Goal: Use online tool/utility: Utilize a website feature to perform a specific function

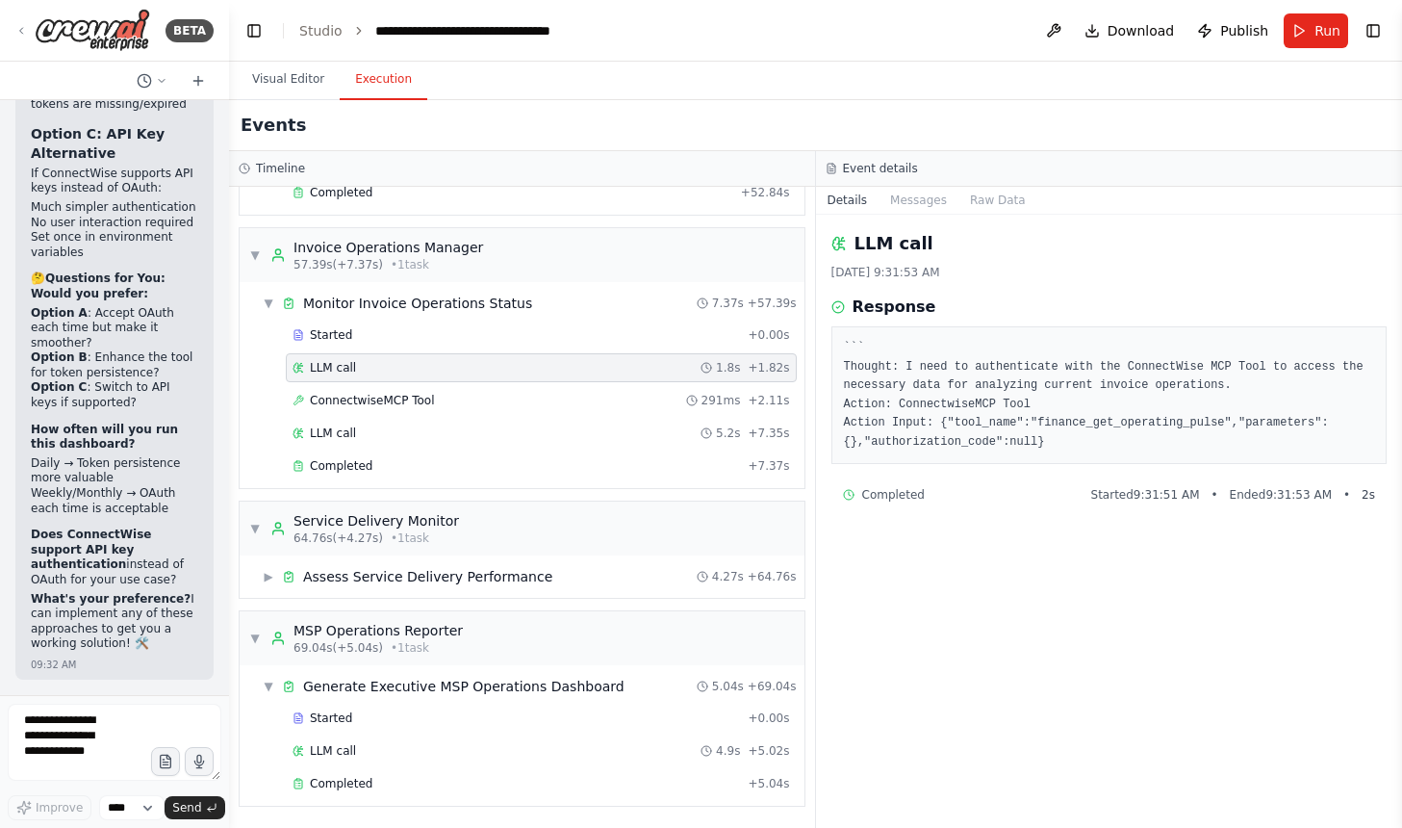
scroll to position [43740, 0]
click at [124, 260] on li "Set once in environment variables" at bounding box center [114, 245] width 167 height 30
click at [101, 161] on strong "Option C: API Key Alternative" at bounding box center [98, 143] width 134 height 35
drag, startPoint x: 37, startPoint y: 340, endPoint x: 93, endPoint y: 411, distance: 91.1
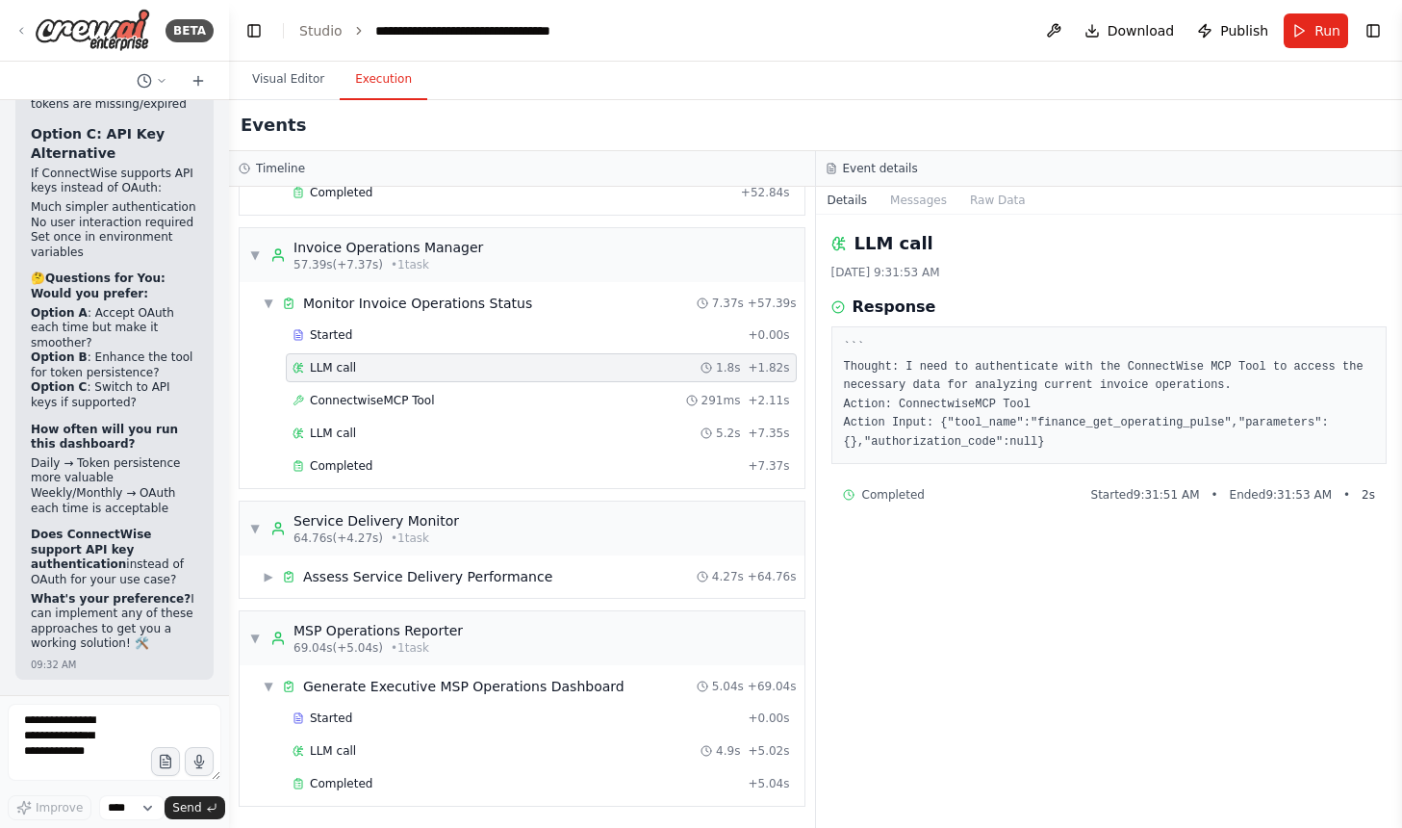
click at [93, 411] on div "🔍 Analysis: OAuth Authentication Required Every Run The output shows that the C…" at bounding box center [114, 4] width 167 height 1301
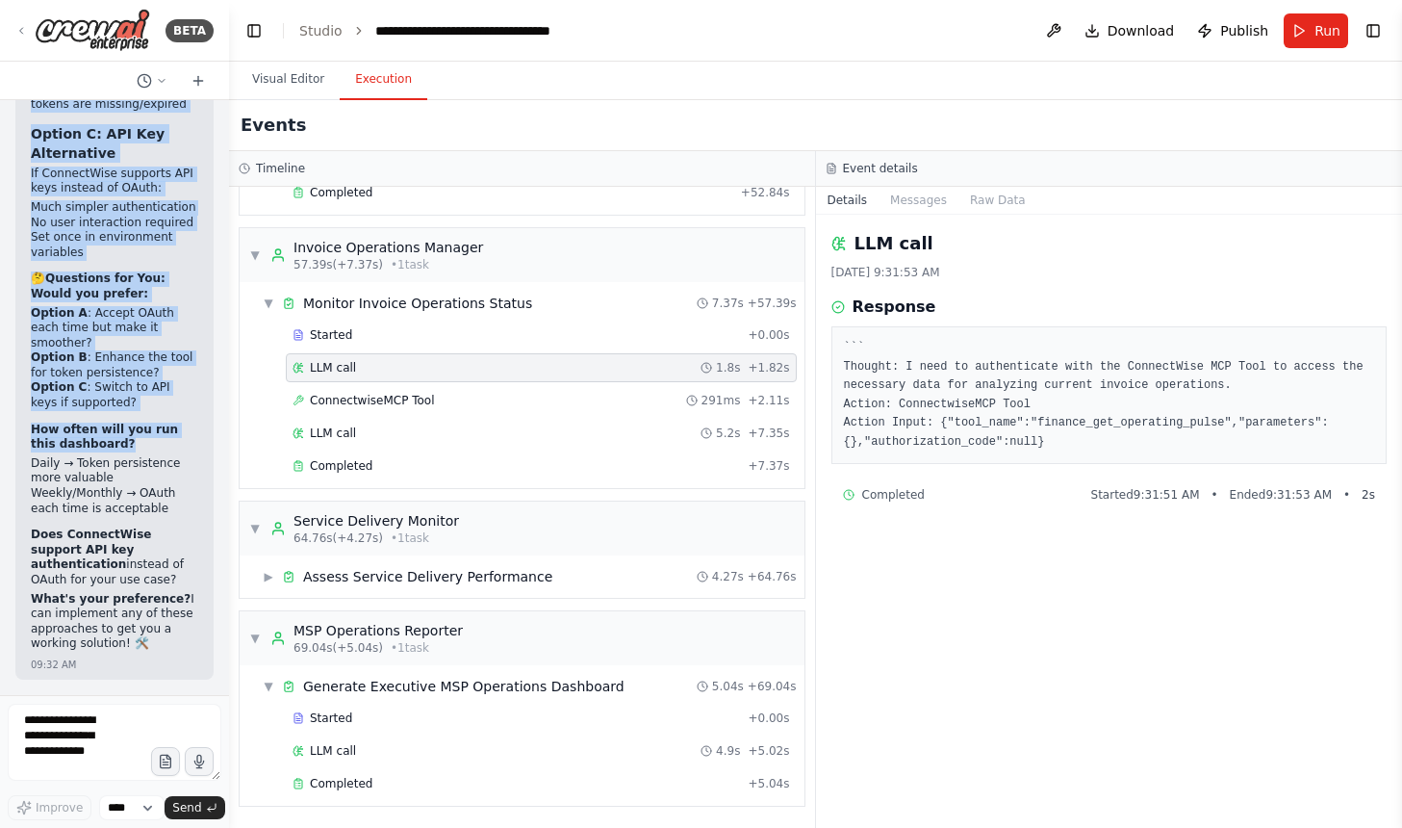
scroll to position [43965, 0]
drag, startPoint x: 47, startPoint y: 282, endPoint x: 155, endPoint y: 649, distance: 382.2
click at [155, 649] on div "🔍 Analysis: OAuth Authentication Required Every Run The output shows that the C…" at bounding box center [114, 4] width 167 height 1301
copy div "Loremips: DOlor Sitametconsect Adipisci Elits Doe Tem incidi utlab etdo mag Ali…"
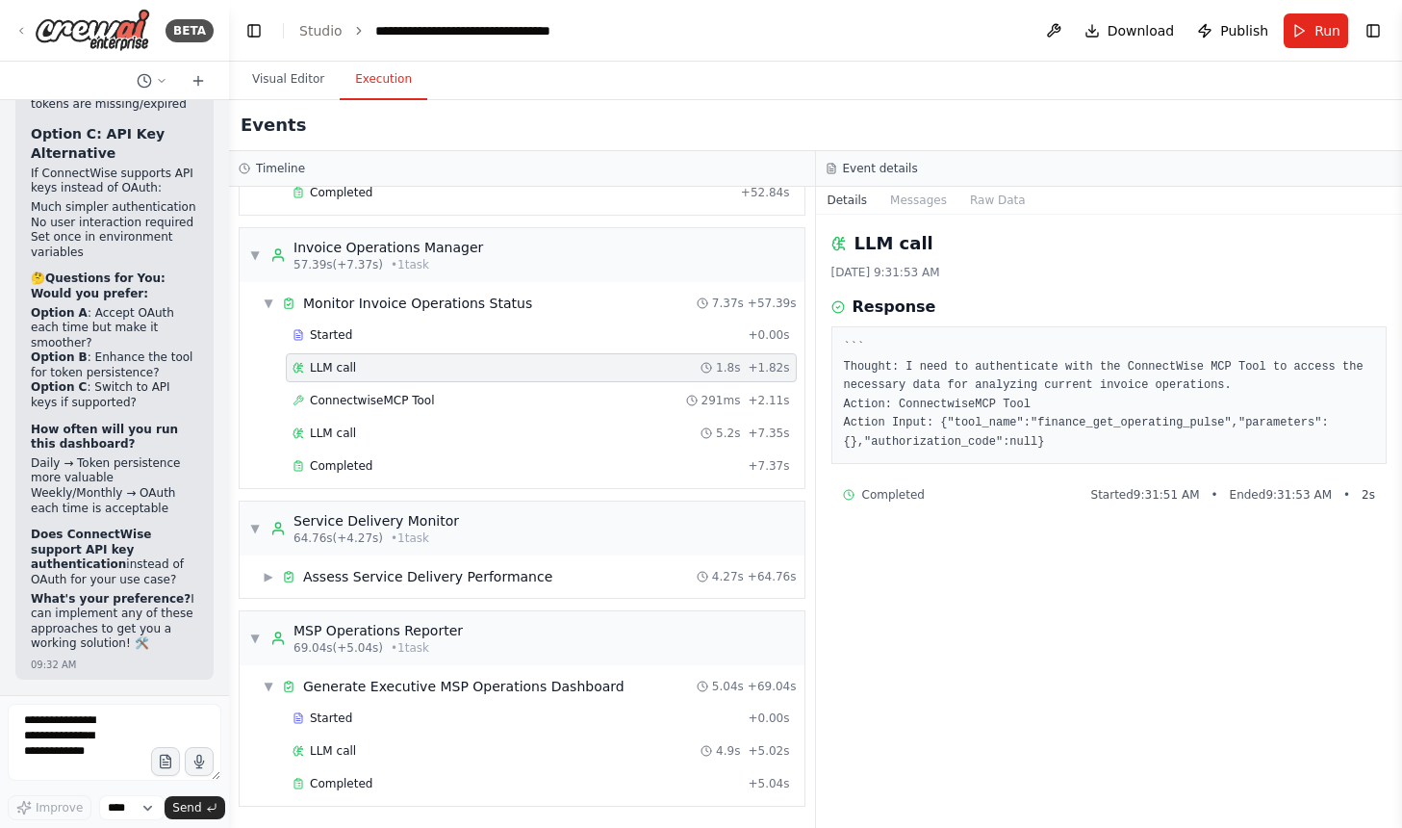
click at [805, 86] on div "Visual Editor Execution" at bounding box center [815, 81] width 1173 height 38
click at [84, 457] on div "🔍 Analysis: OAuth Authentication Required Every Run The output shows that the C…" at bounding box center [114, 4] width 167 height 1301
click at [81, 725] on textarea at bounding box center [115, 741] width 214 height 77
type textarea "**********"
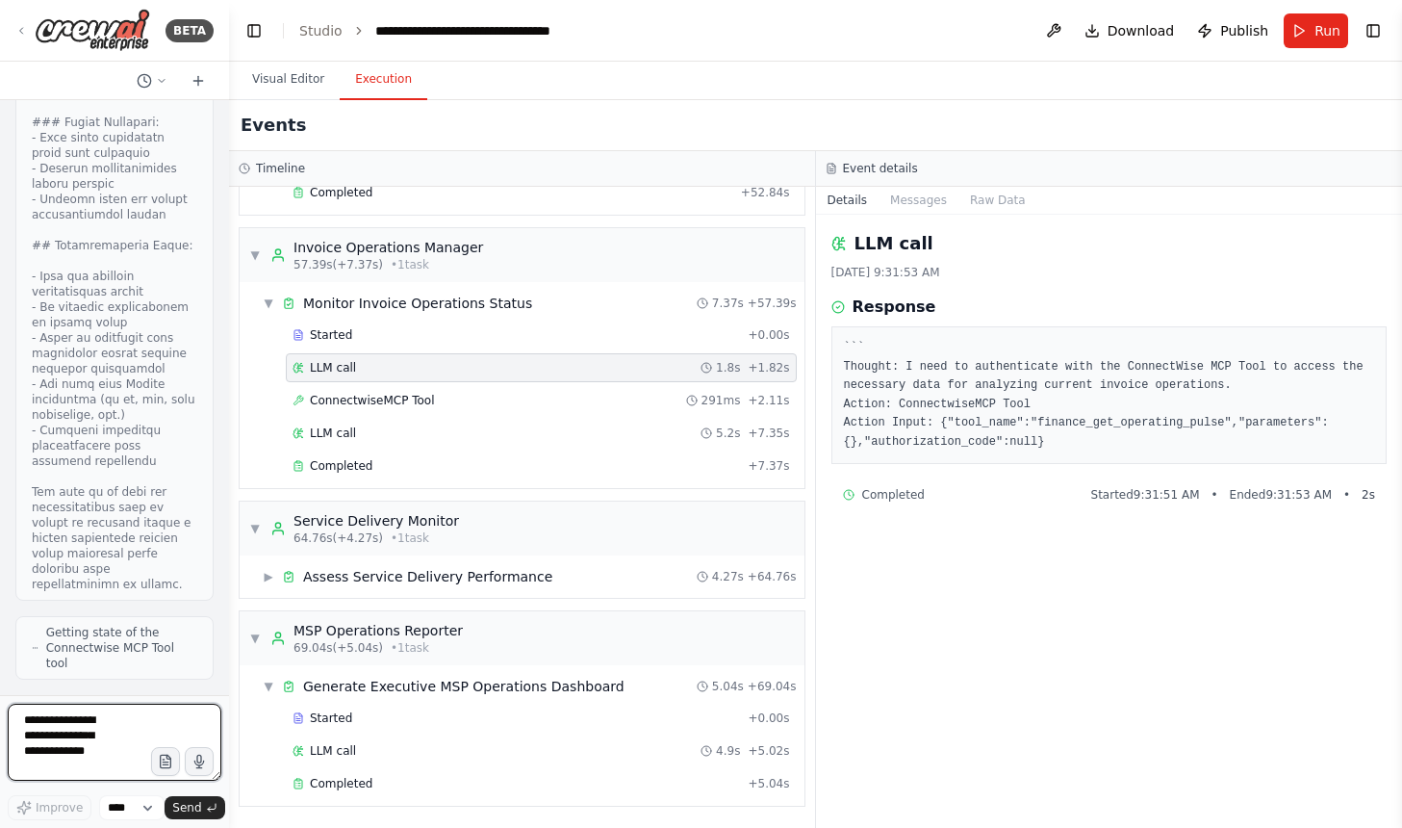
scroll to position [47470, 0]
click at [161, 729] on textarea at bounding box center [115, 741] width 214 height 77
click at [149, 635] on span "Getting state of the Connectwise MCP Tool tool" at bounding box center [121, 648] width 151 height 46
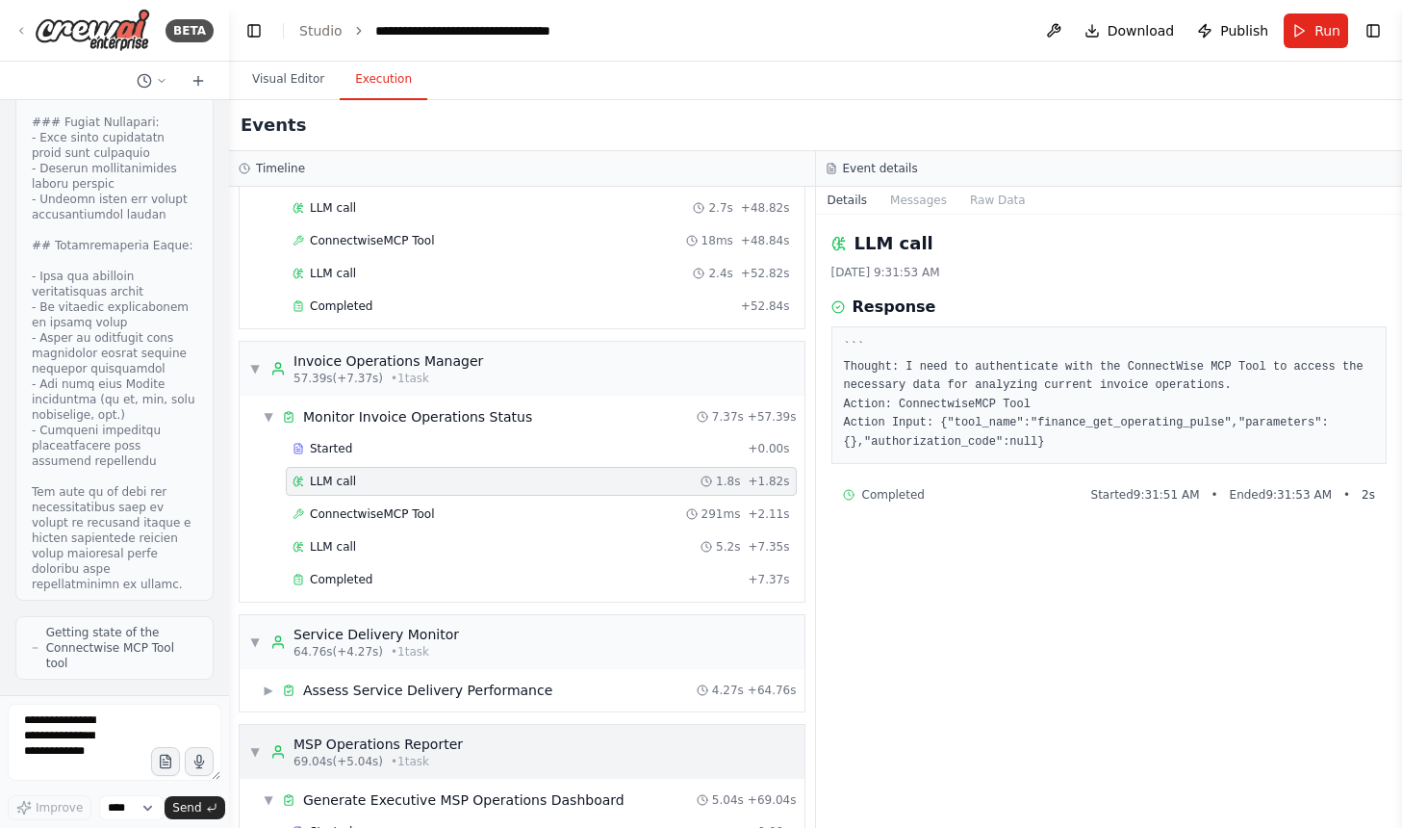
scroll to position [1584, 0]
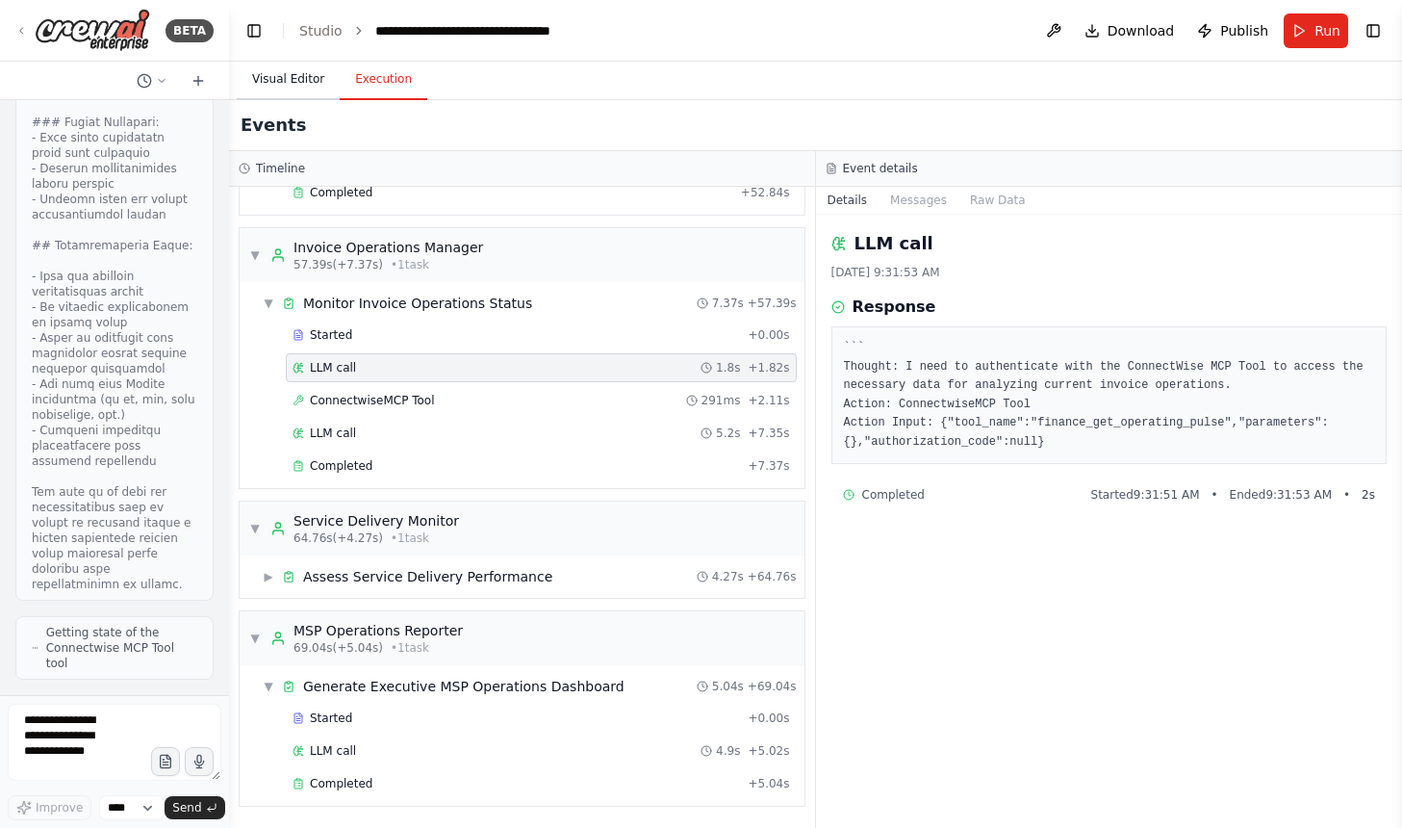
click at [276, 67] on button "Visual Editor" at bounding box center [288, 80] width 103 height 40
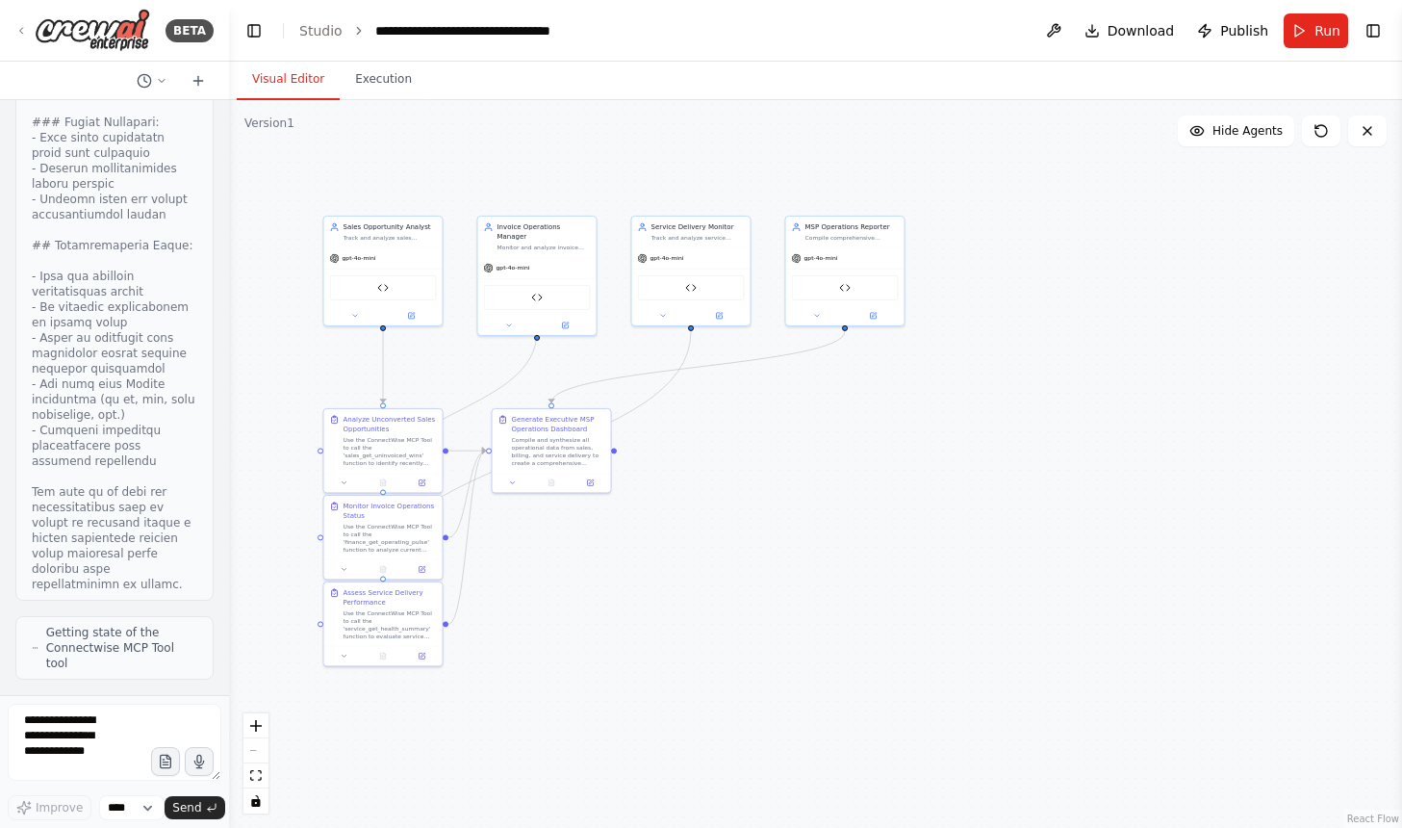
scroll to position [46121, 0]
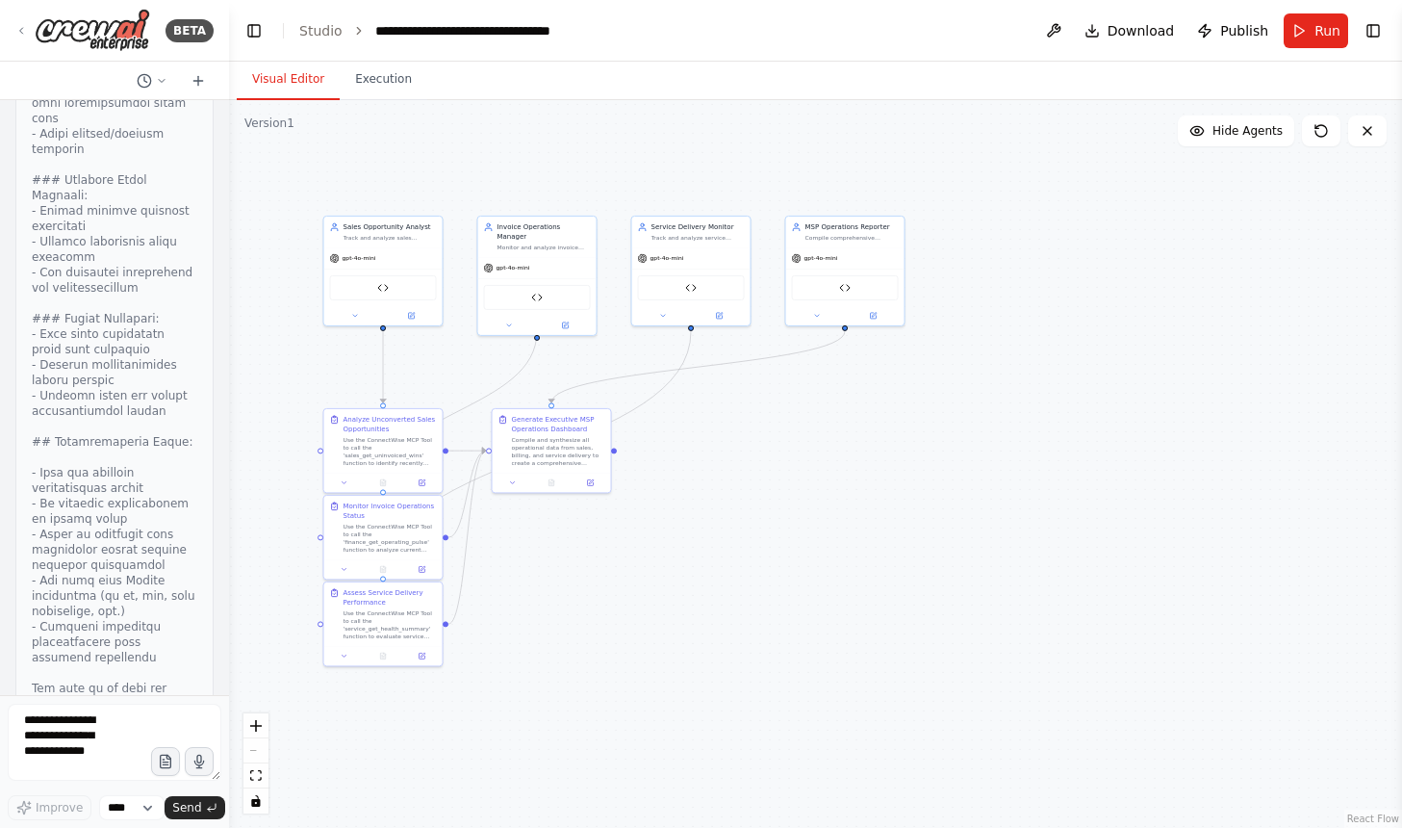
click at [1296, 49] on header "**********" at bounding box center [815, 31] width 1173 height 62
click at [1309, 35] on button "Run" at bounding box center [1316, 30] width 64 height 35
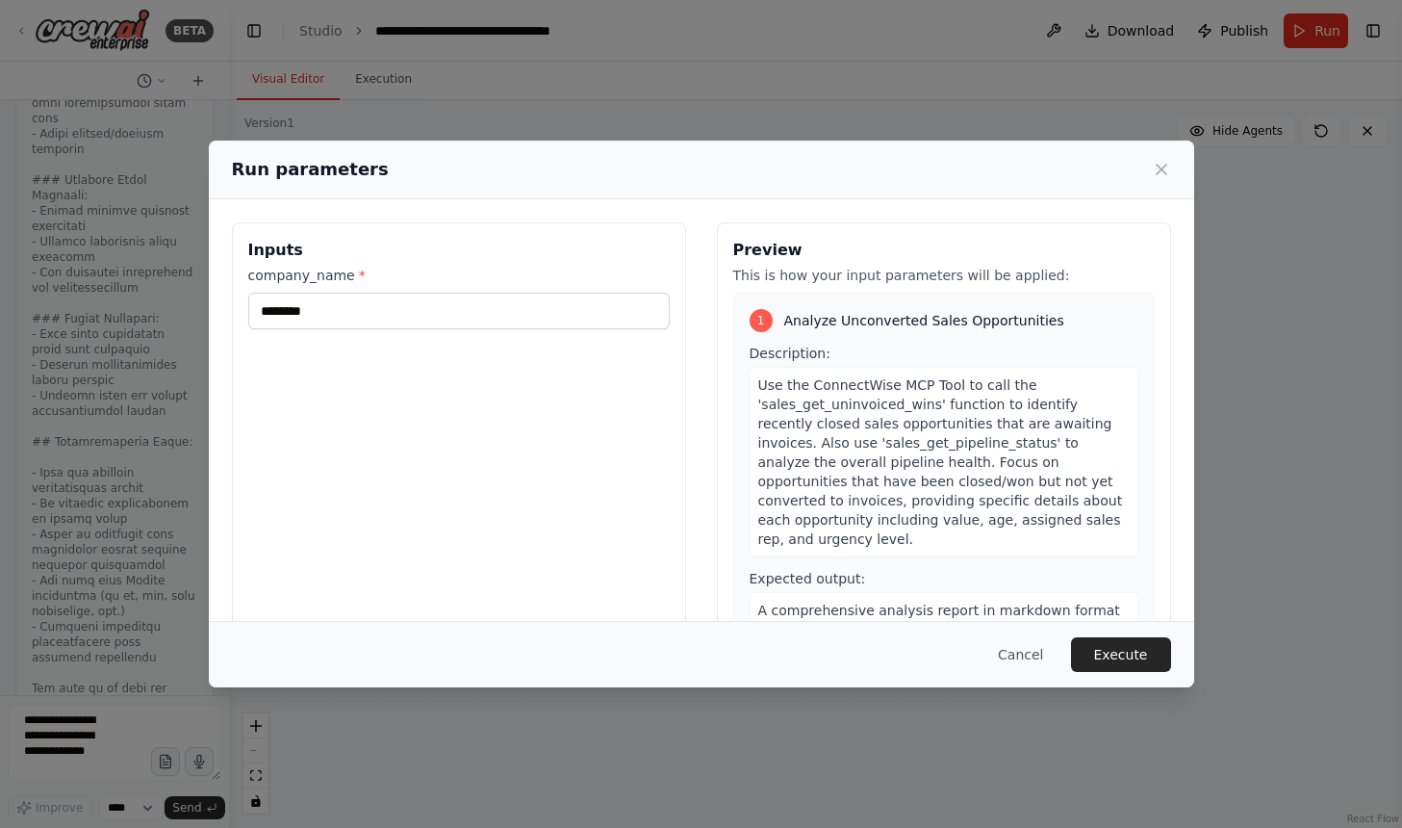
scroll to position [4, 0]
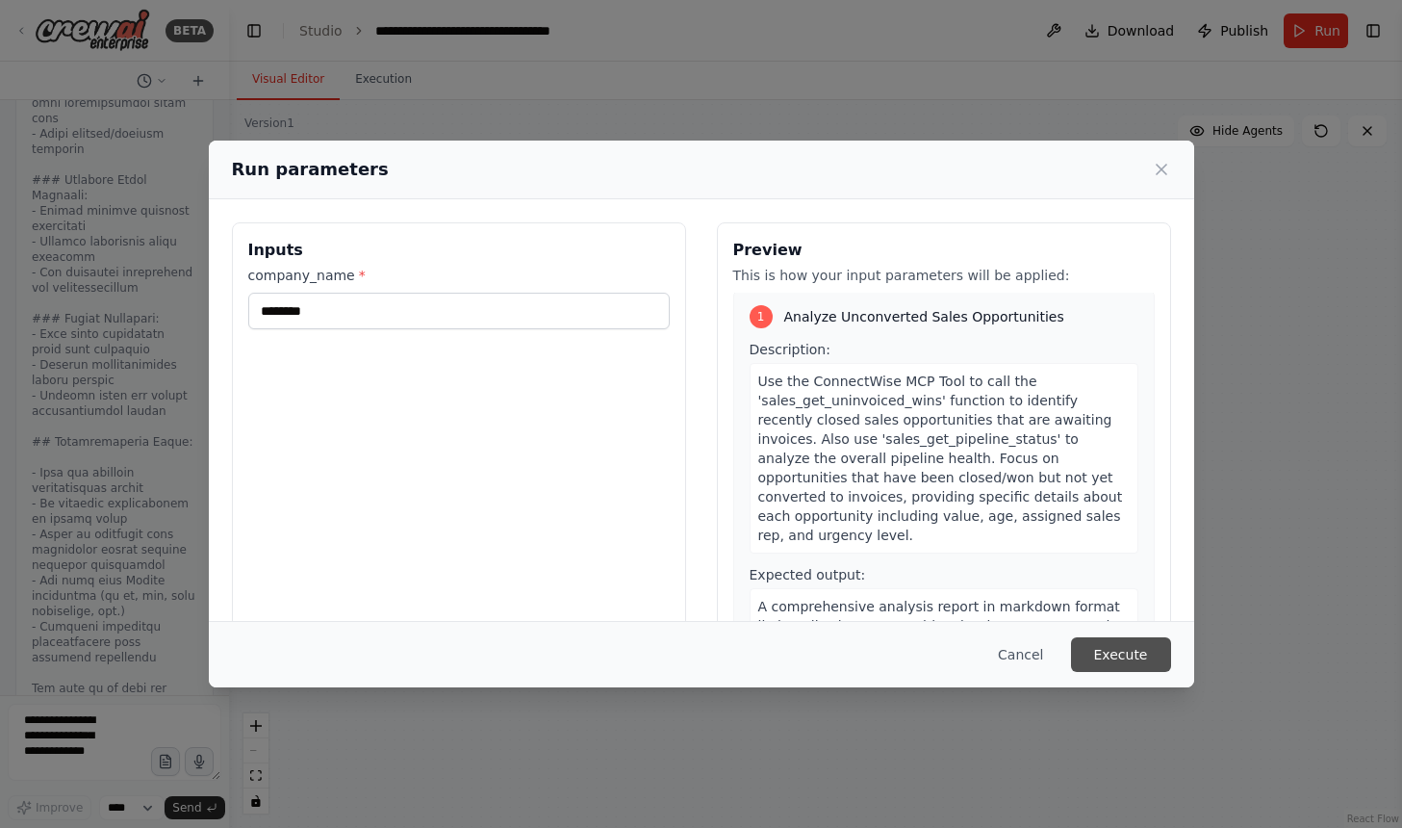
click at [1117, 640] on button "Execute" at bounding box center [1121, 654] width 100 height 35
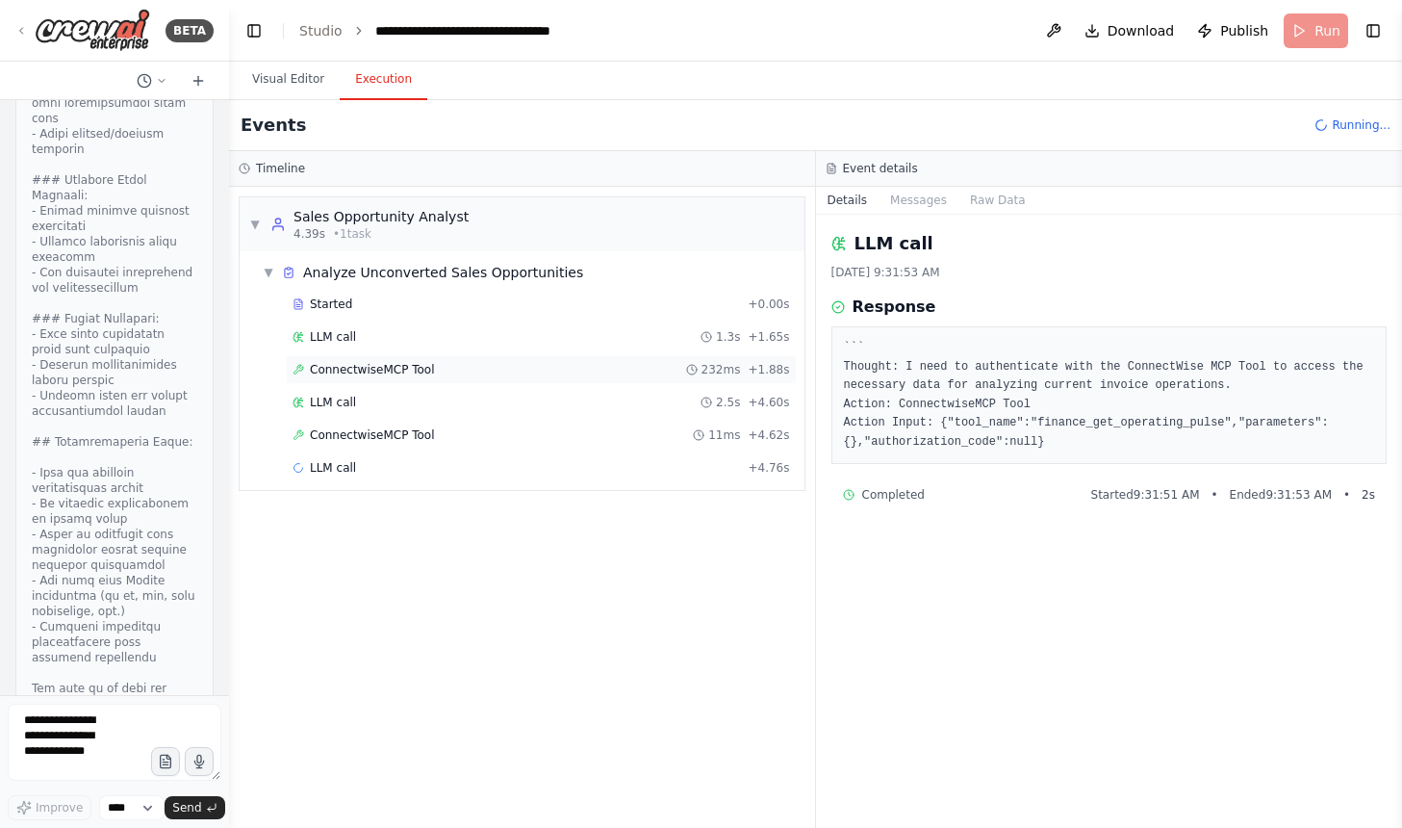
click at [452, 362] on div "ConnectwiseMCP Tool 232ms + 1.88s" at bounding box center [542, 369] width 498 height 15
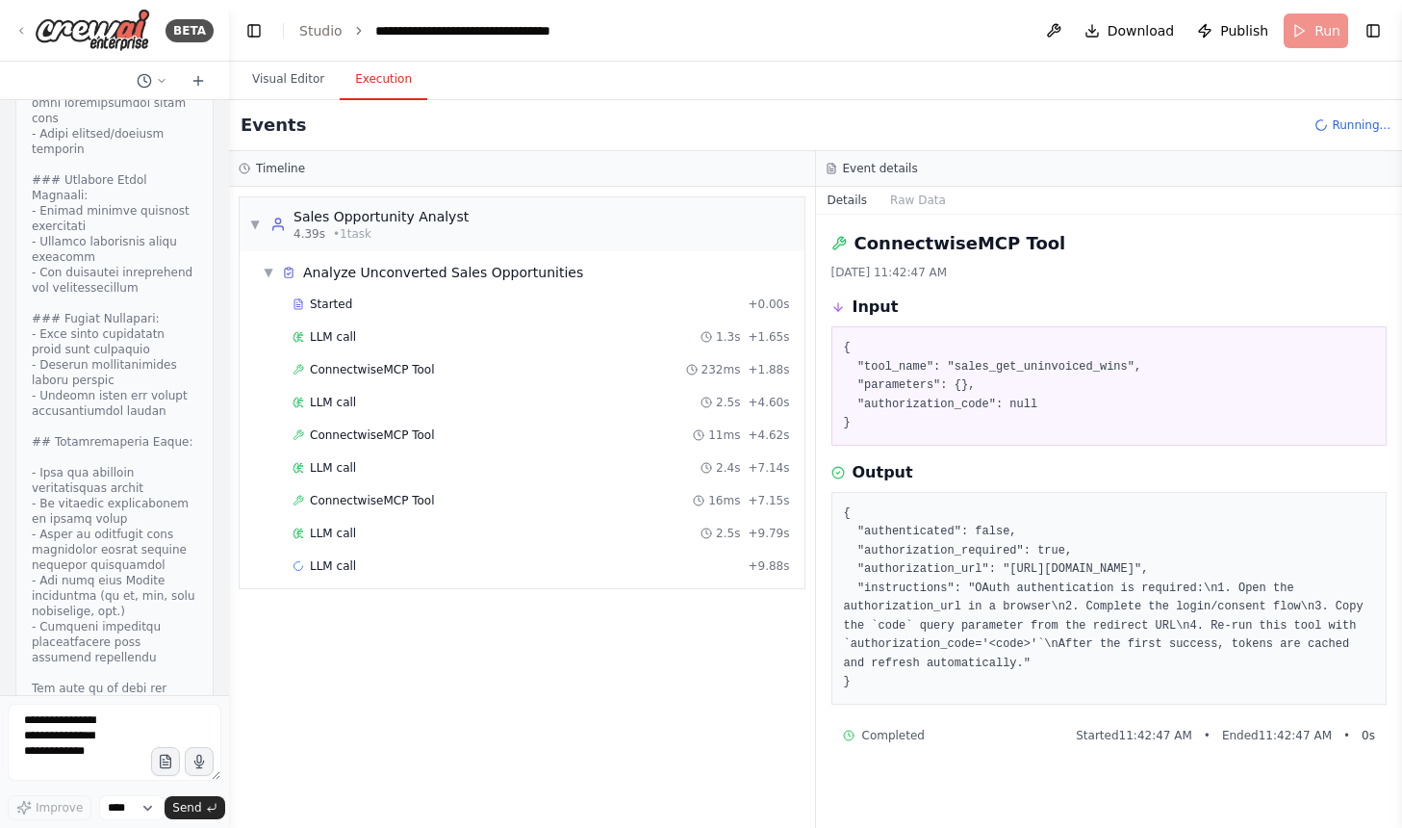
click at [1062, 571] on pre "{ "authenticated": false, "authorization_required": true, "authorization_url": …" at bounding box center [1109, 598] width 531 height 188
click at [498, 448] on div "ConnectwiseMCP Tool 11ms + 4.62s" at bounding box center [541, 435] width 511 height 29
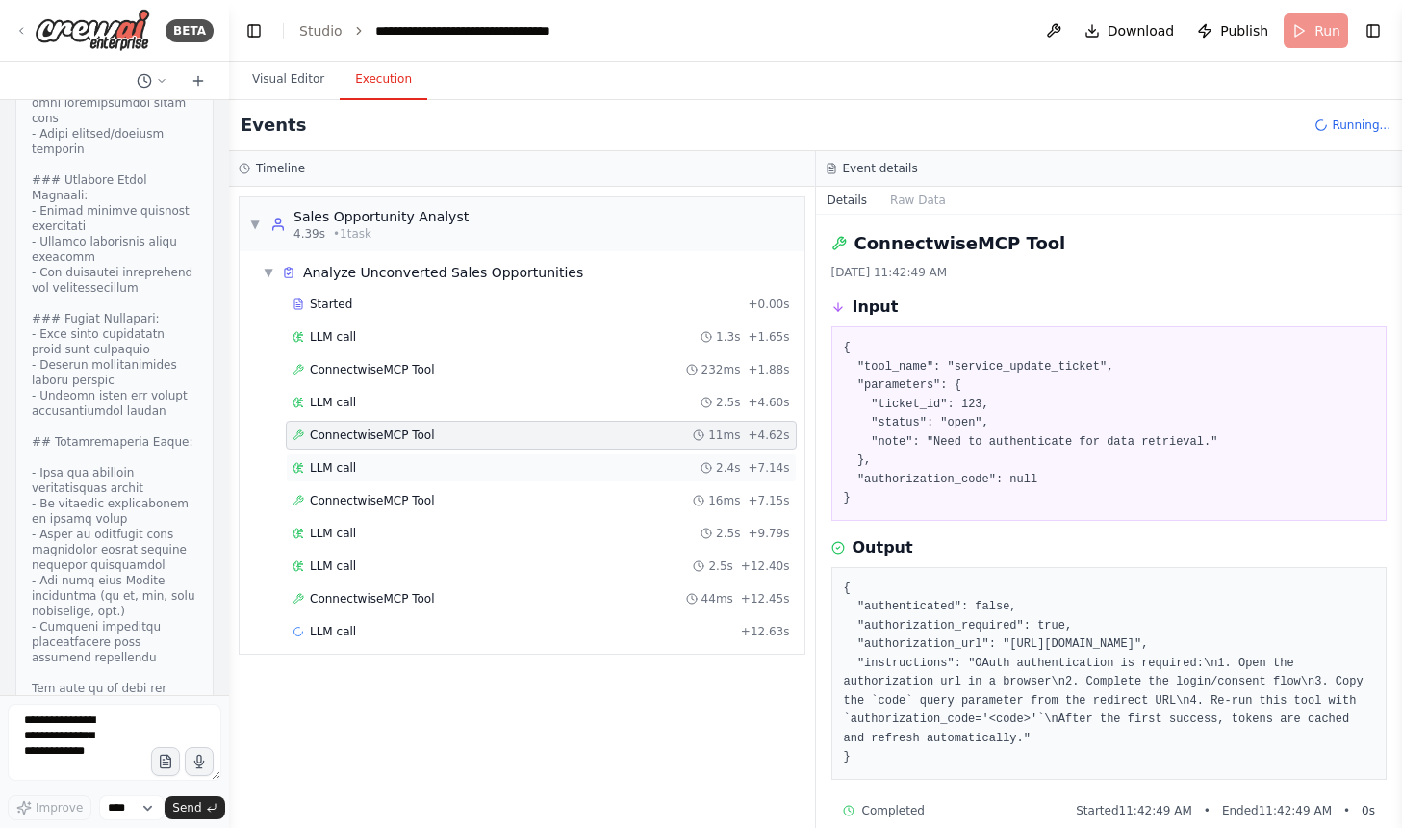
click at [487, 465] on div "LLM call 2.4s + 7.14s" at bounding box center [542, 467] width 498 height 15
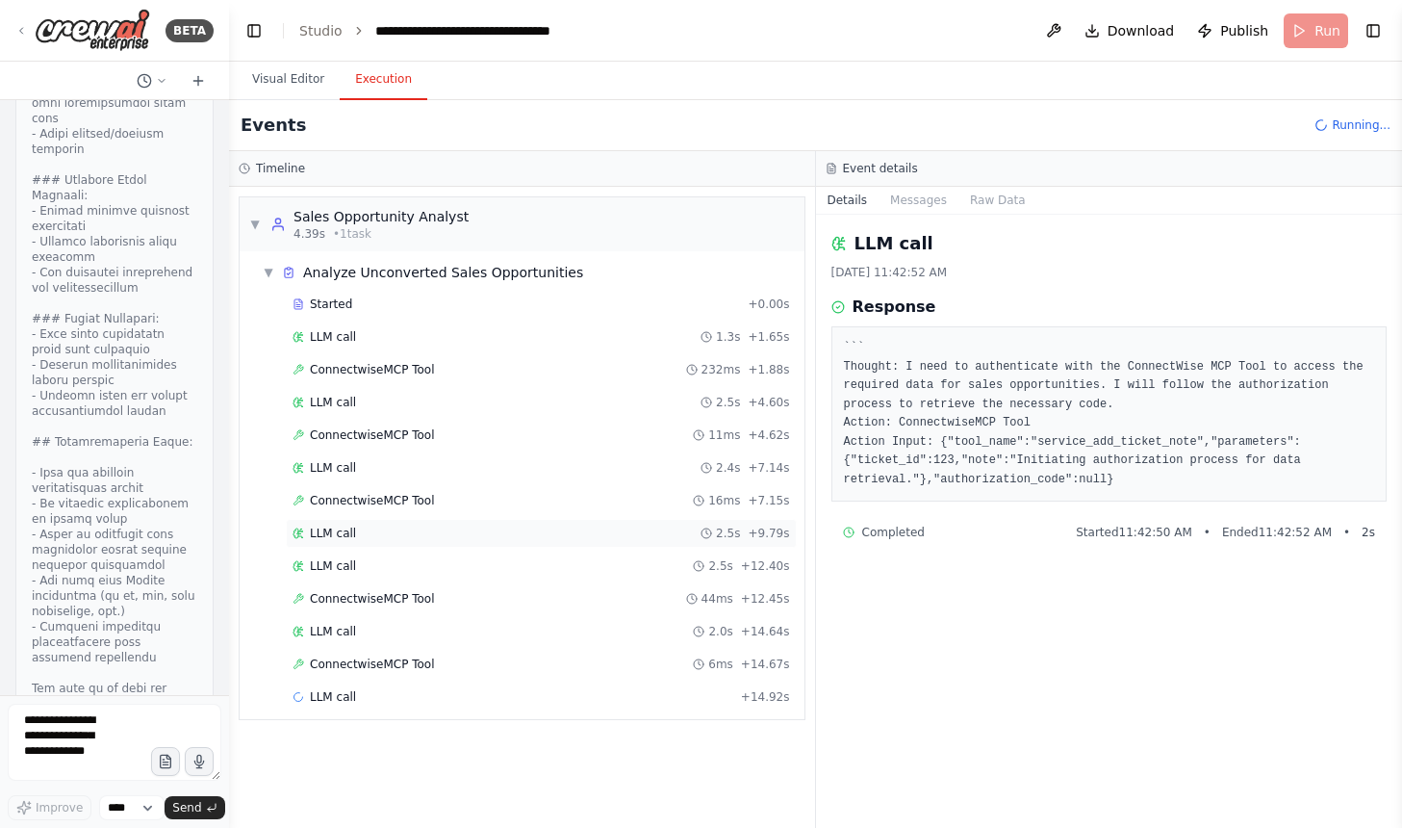
click at [487, 523] on div "LLM call 2.5s + 9.79s" at bounding box center [541, 533] width 511 height 29
click at [498, 498] on div "ConnectwiseMCP Tool 16ms + 7.15s" at bounding box center [542, 500] width 498 height 15
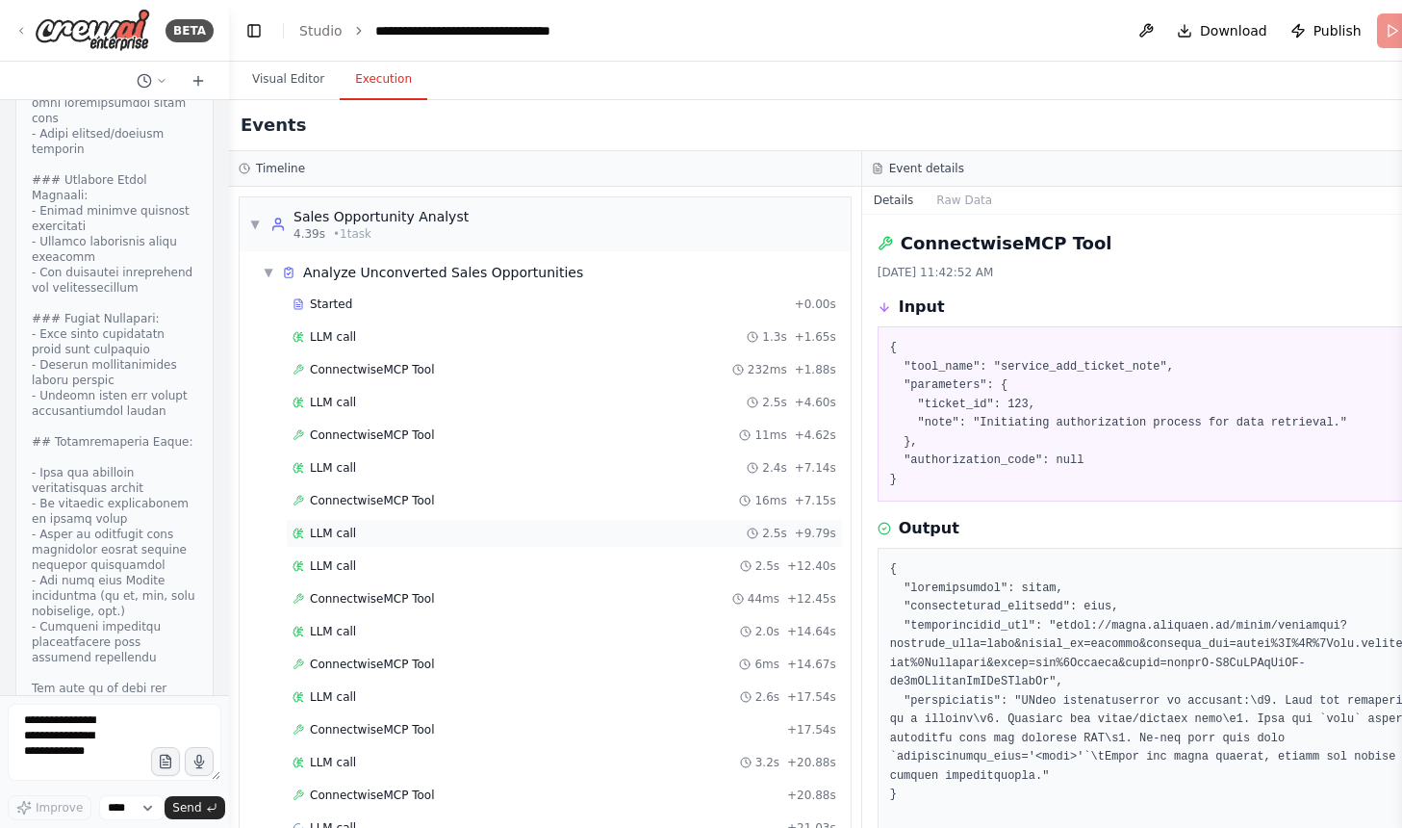
click at [533, 547] on div "LLM call 2.5s + 9.79s" at bounding box center [564, 533] width 557 height 29
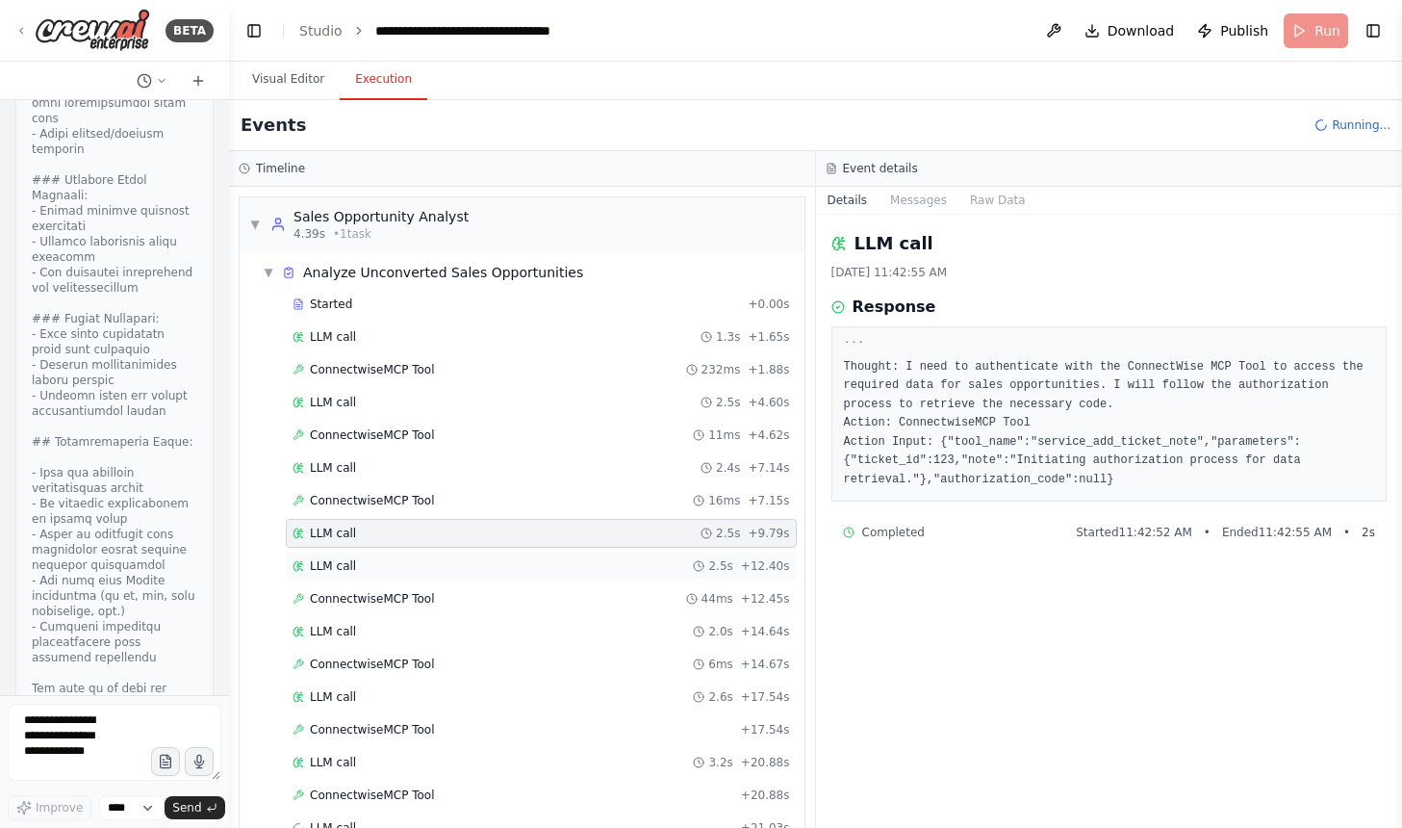
click at [524, 577] on div "LLM call 2.5s + 12.40s" at bounding box center [541, 565] width 511 height 29
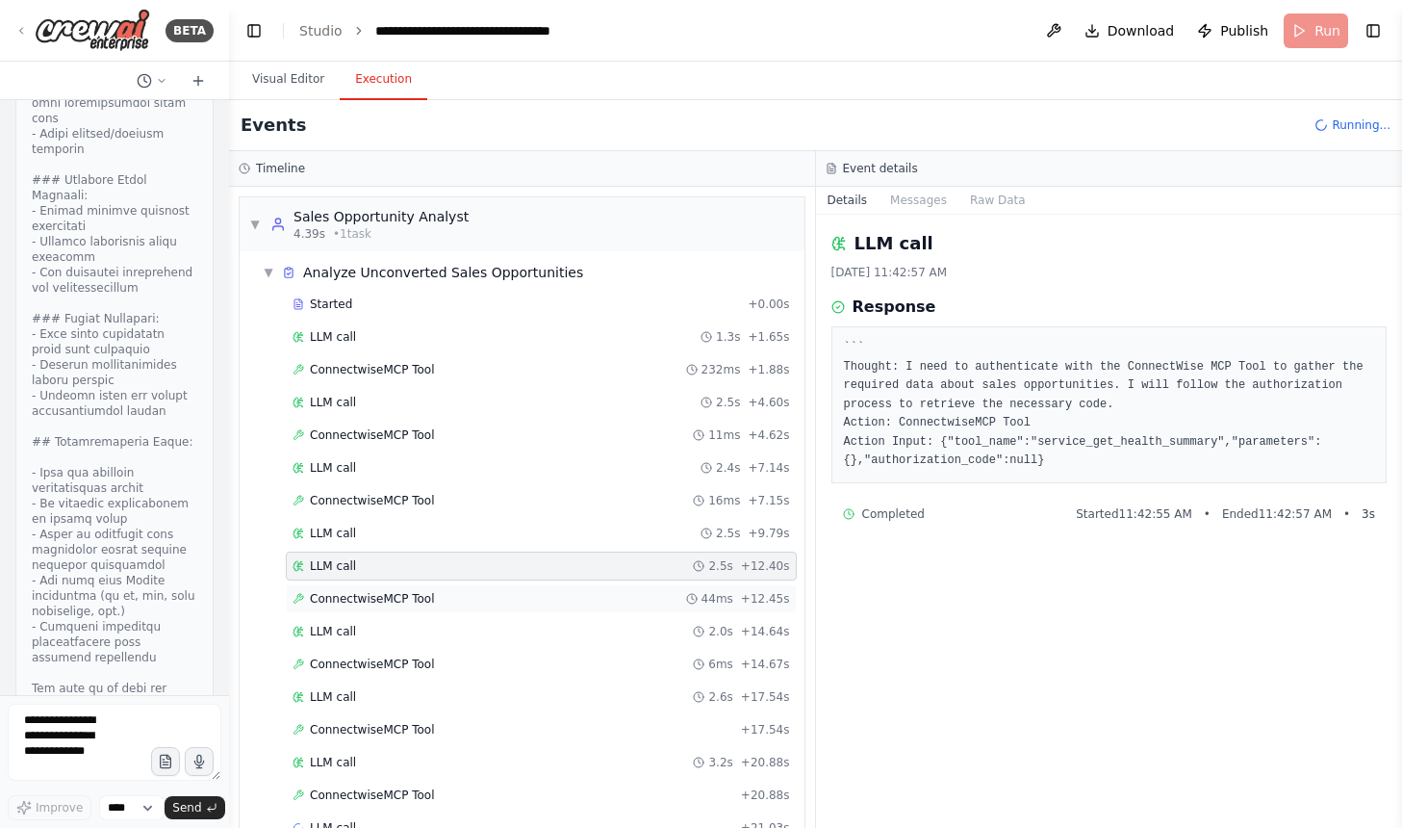
click at [516, 598] on div "ConnectwiseMCP Tool 44ms + 12.45s" at bounding box center [542, 598] width 498 height 15
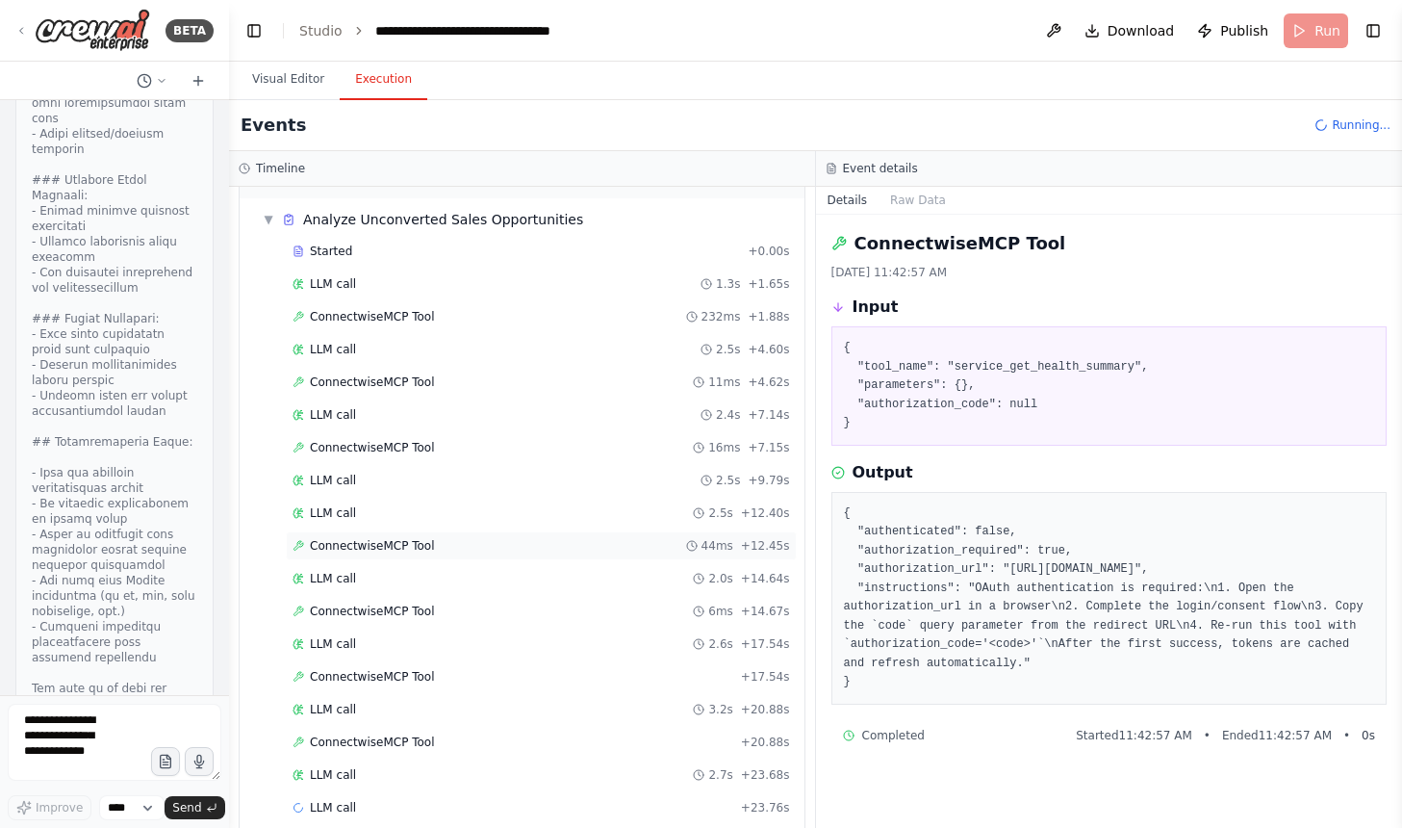
scroll to position [77, 0]
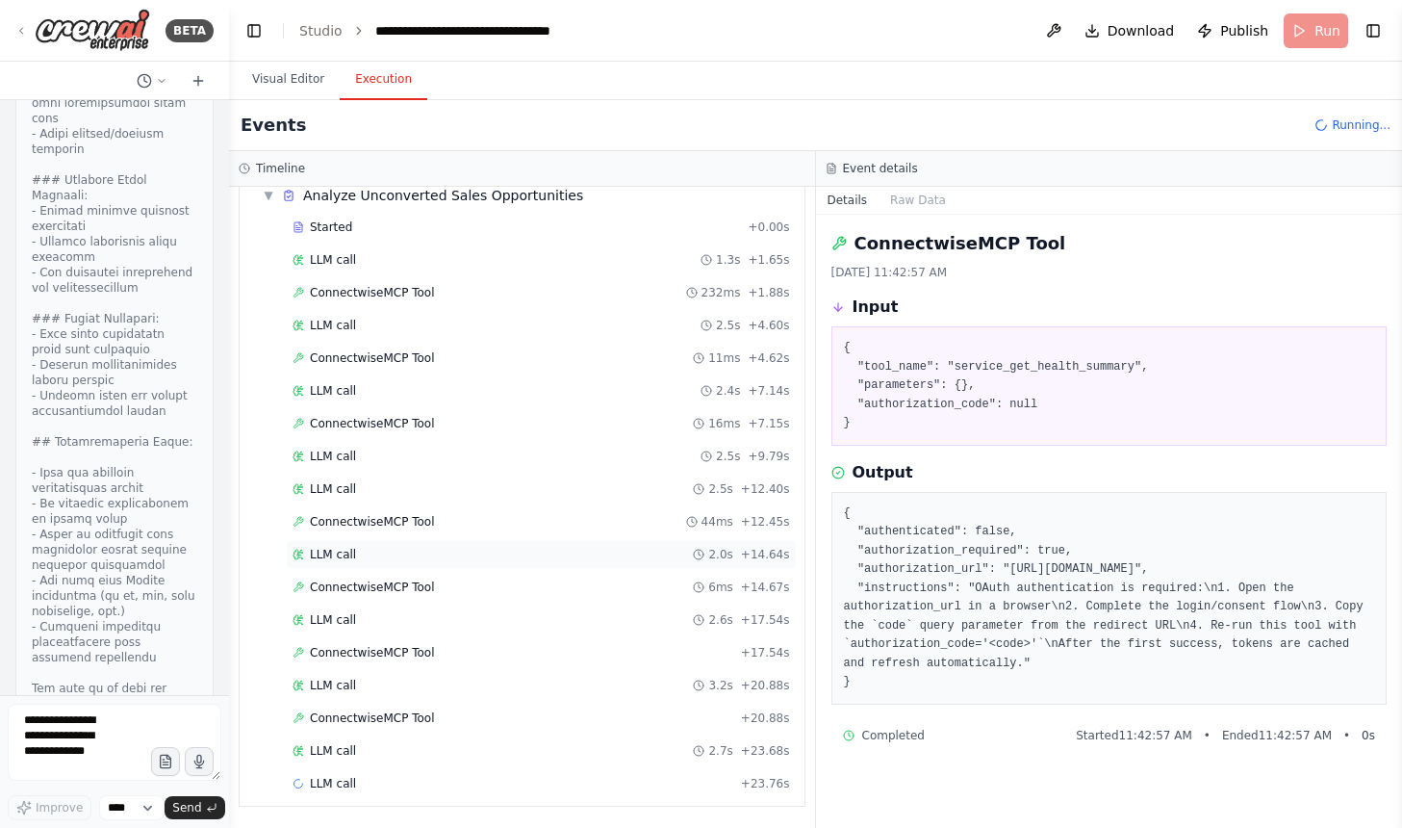
click at [525, 555] on div "LLM call 2.0s + 14.64s" at bounding box center [542, 554] width 498 height 15
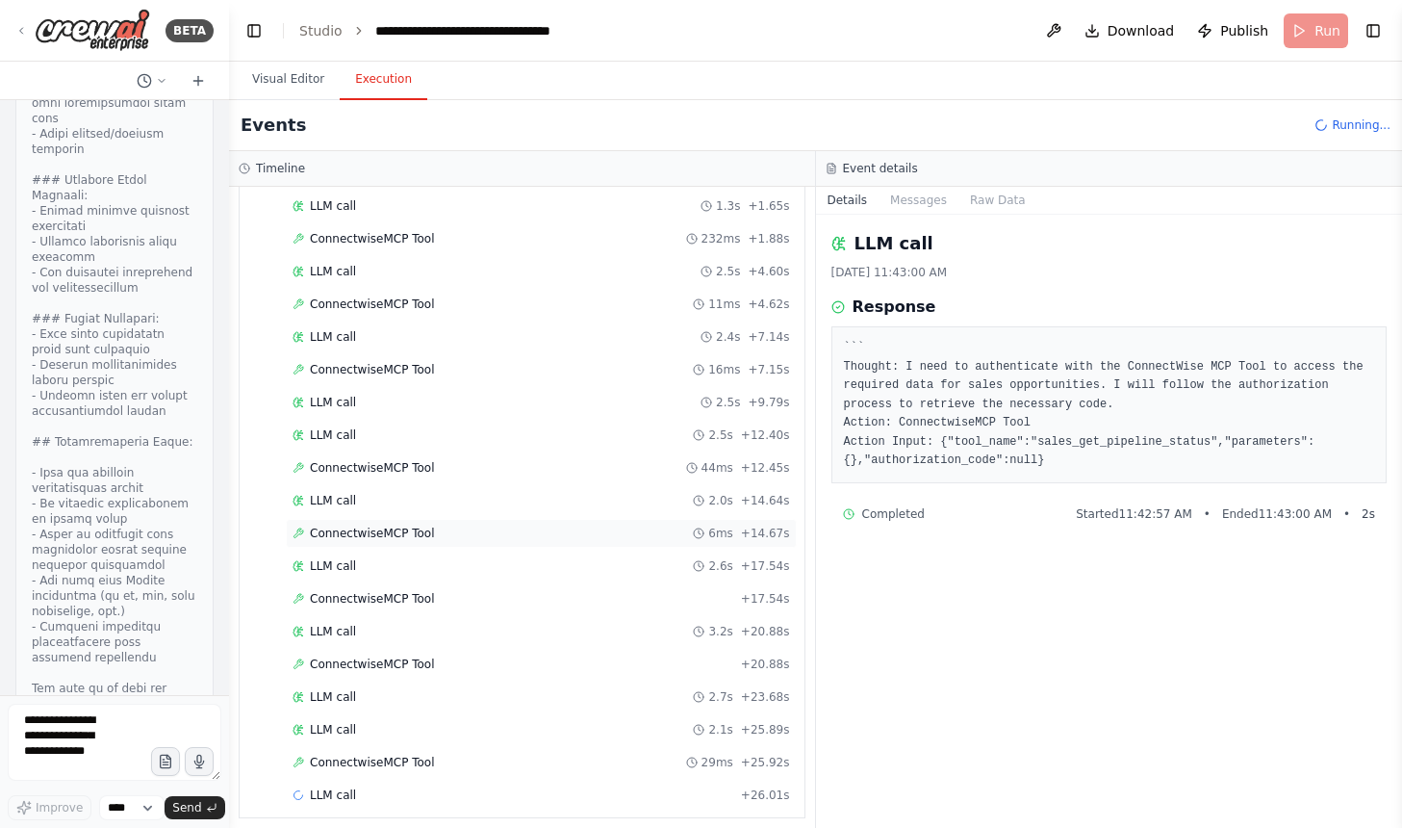
scroll to position [142, 0]
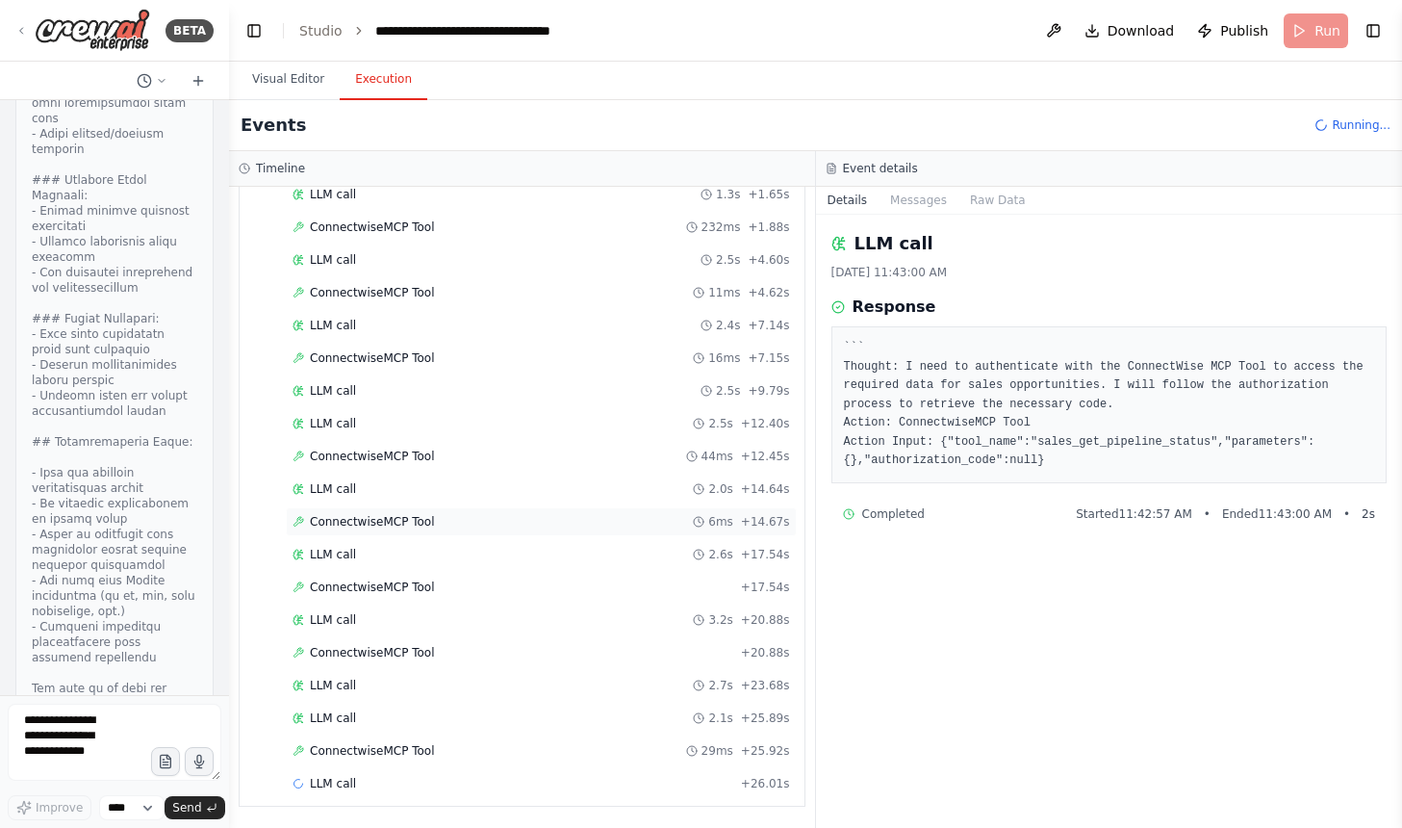
click at [526, 558] on div "LLM call 2.6s + 17.54s" at bounding box center [542, 554] width 498 height 15
click at [507, 587] on div "ConnectwiseMCP Tool + 17.54s" at bounding box center [542, 586] width 498 height 15
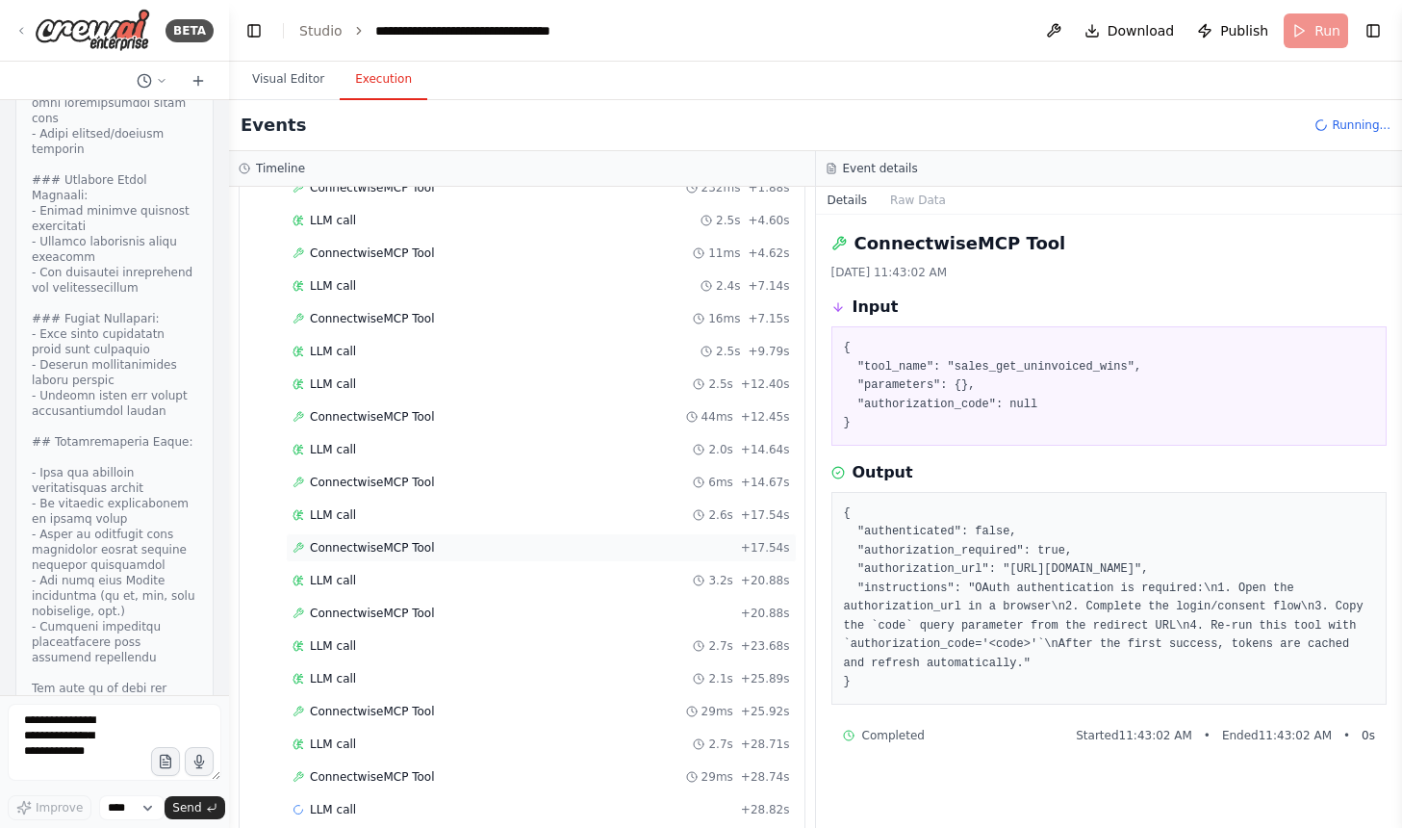
scroll to position [208, 0]
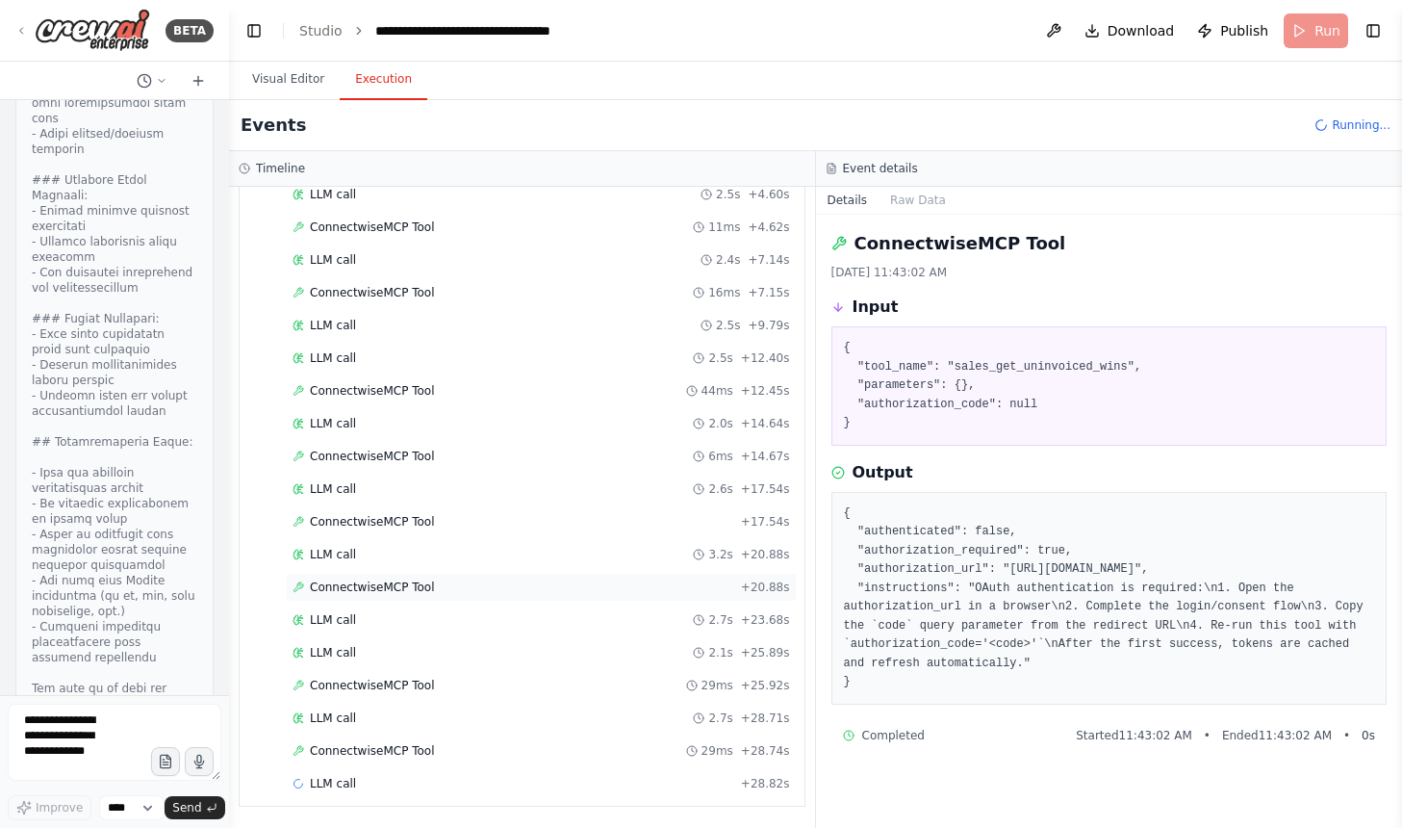
click at [512, 575] on div "ConnectwiseMCP Tool + 20.88s" at bounding box center [541, 587] width 511 height 29
click at [514, 564] on div "LLM call 3.2s + 20.88s" at bounding box center [541, 554] width 511 height 29
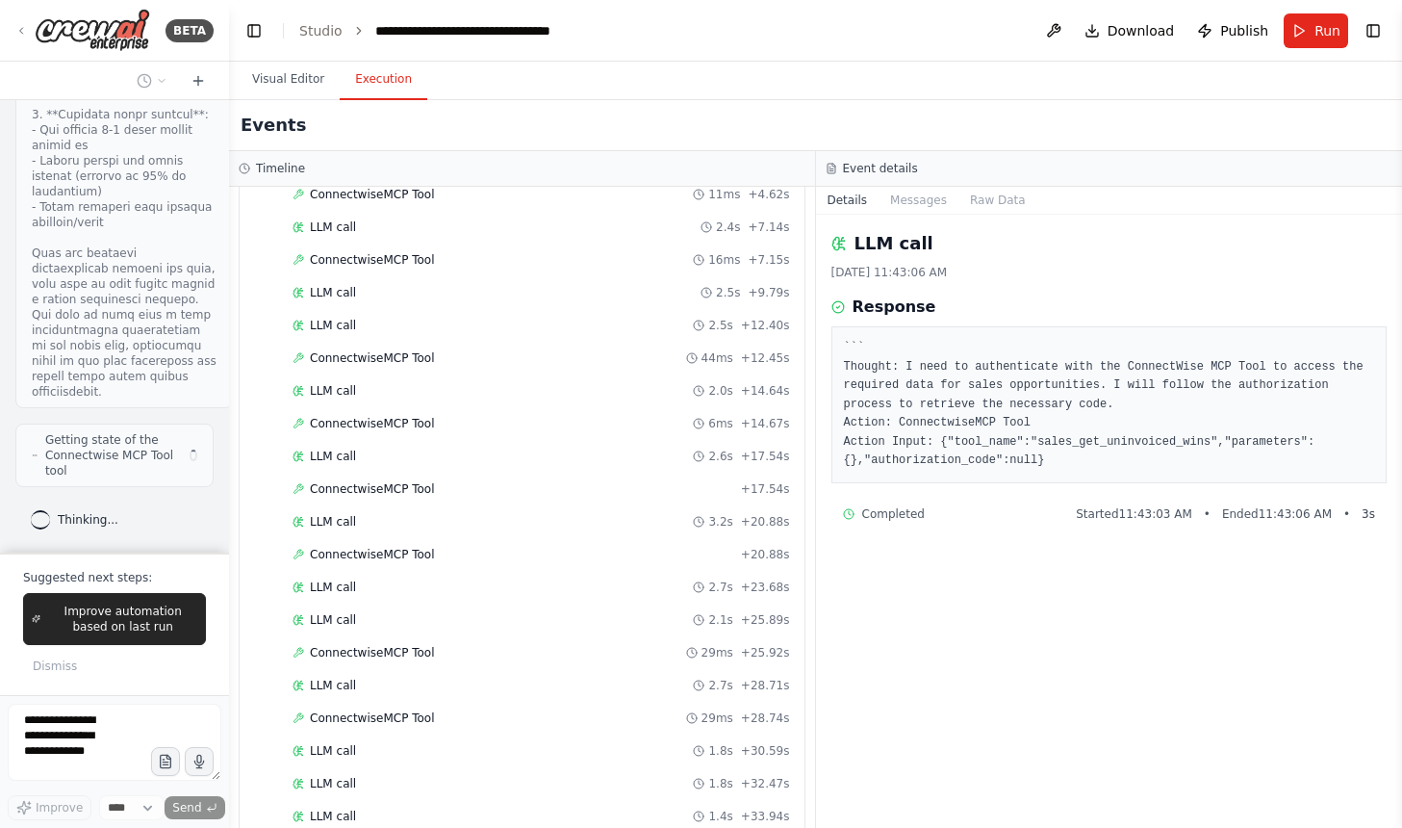
scroll to position [49094, 0]
click at [138, 621] on span "Improve automation based on last run" at bounding box center [122, 618] width 149 height 31
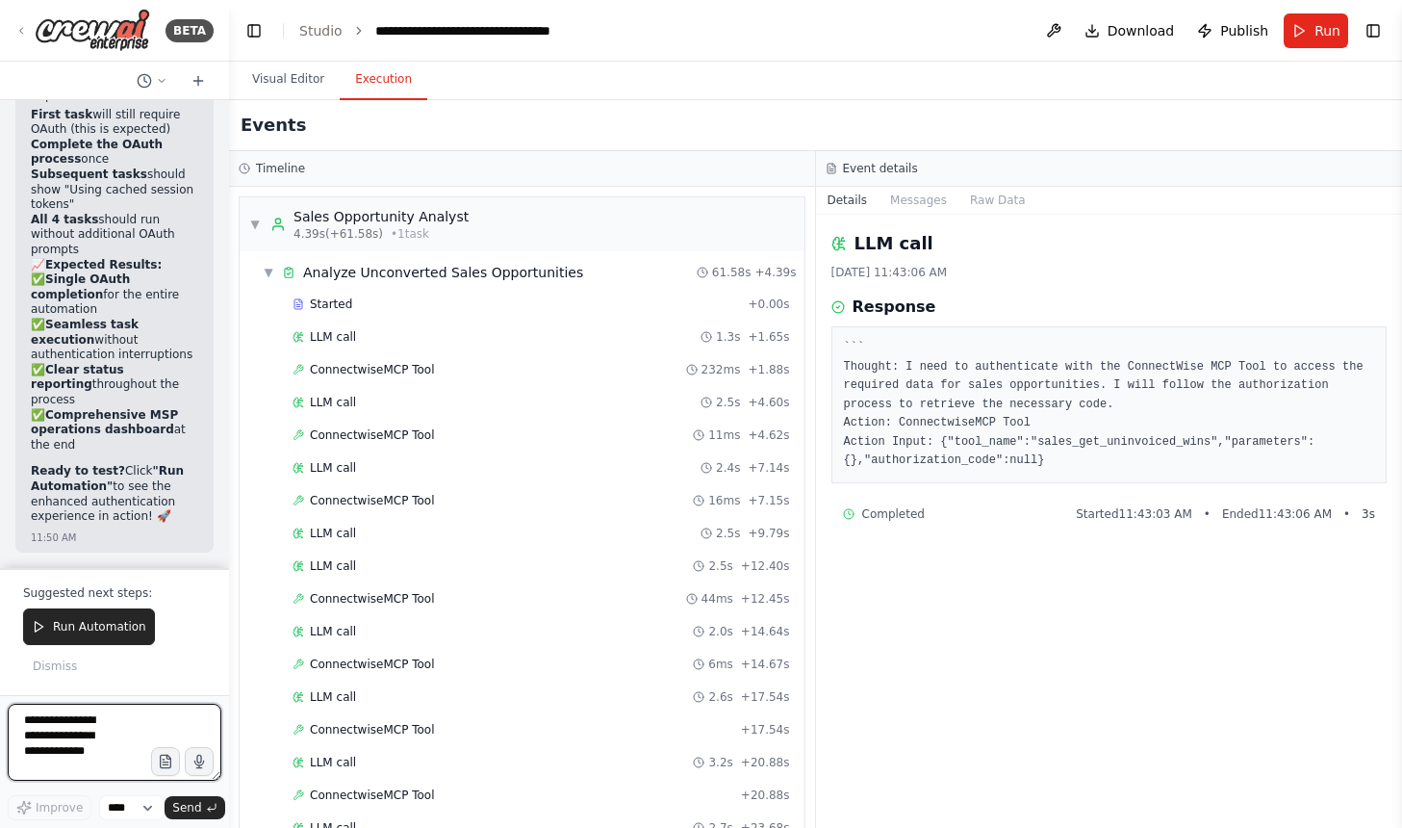
scroll to position [52605, 0]
click at [85, 617] on button "Run Automation" at bounding box center [89, 626] width 132 height 37
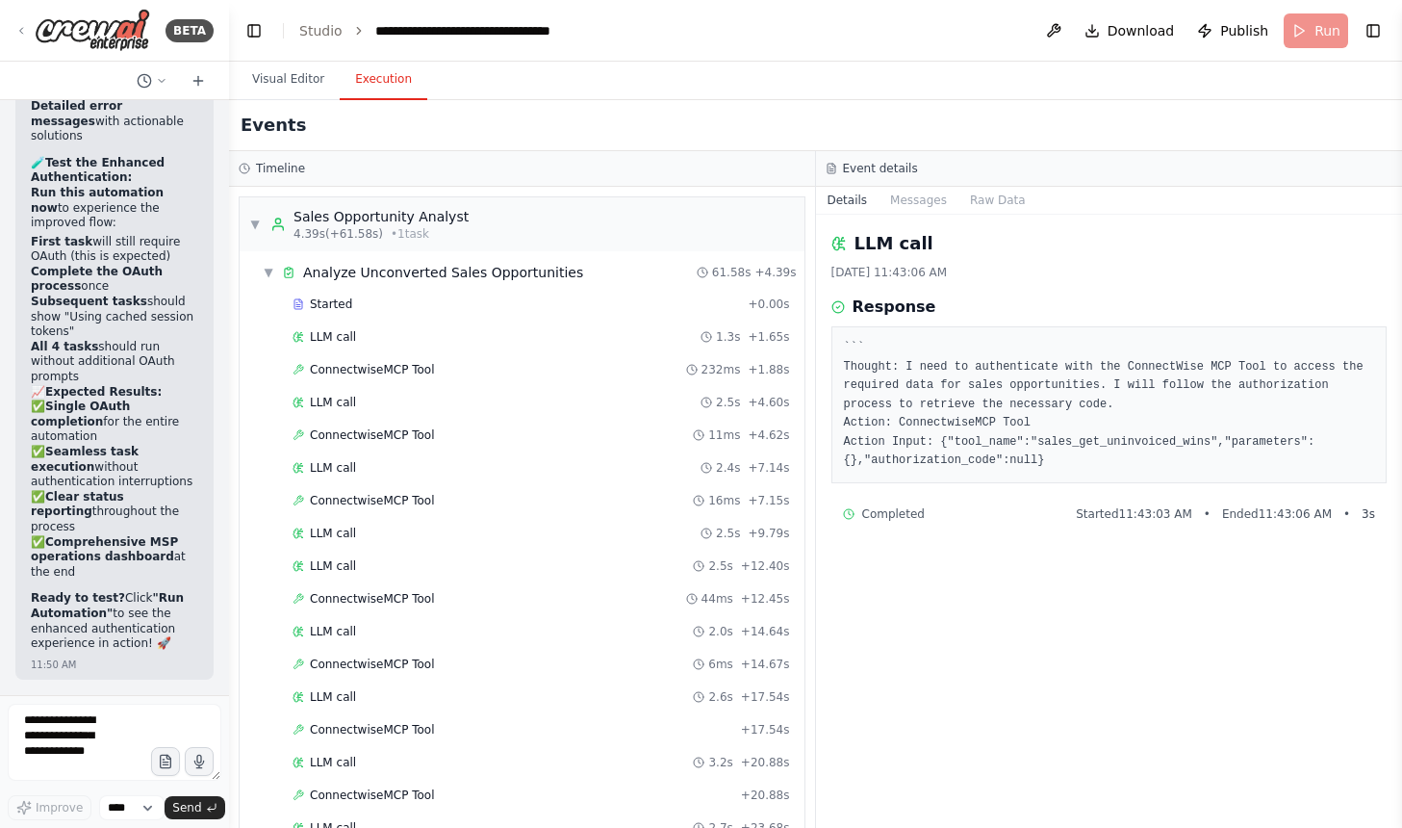
scroll to position [52989, 0]
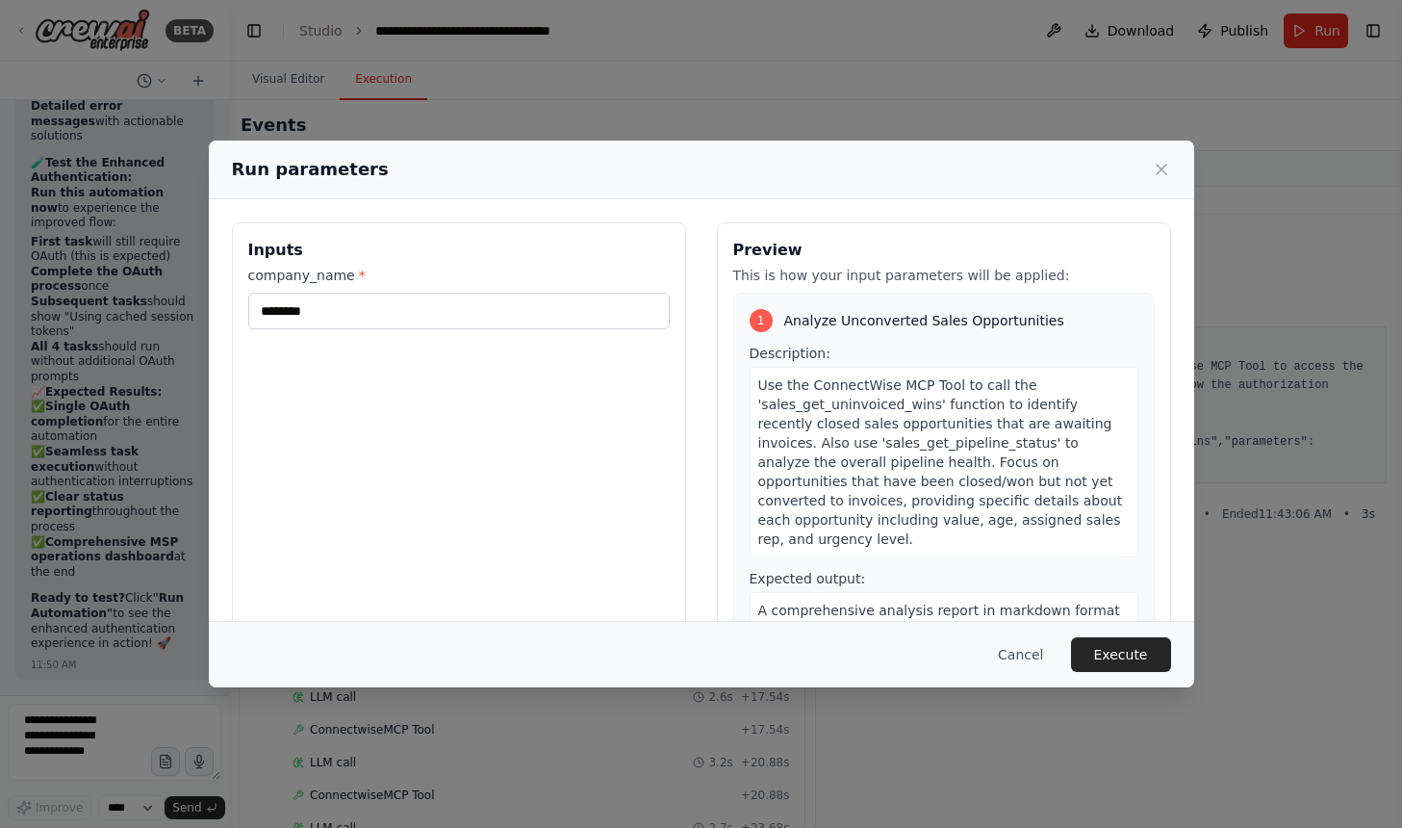
click at [1171, 655] on div "Cancel Execute" at bounding box center [701, 654] width 985 height 66
click at [1155, 653] on button "Execute" at bounding box center [1121, 654] width 100 height 35
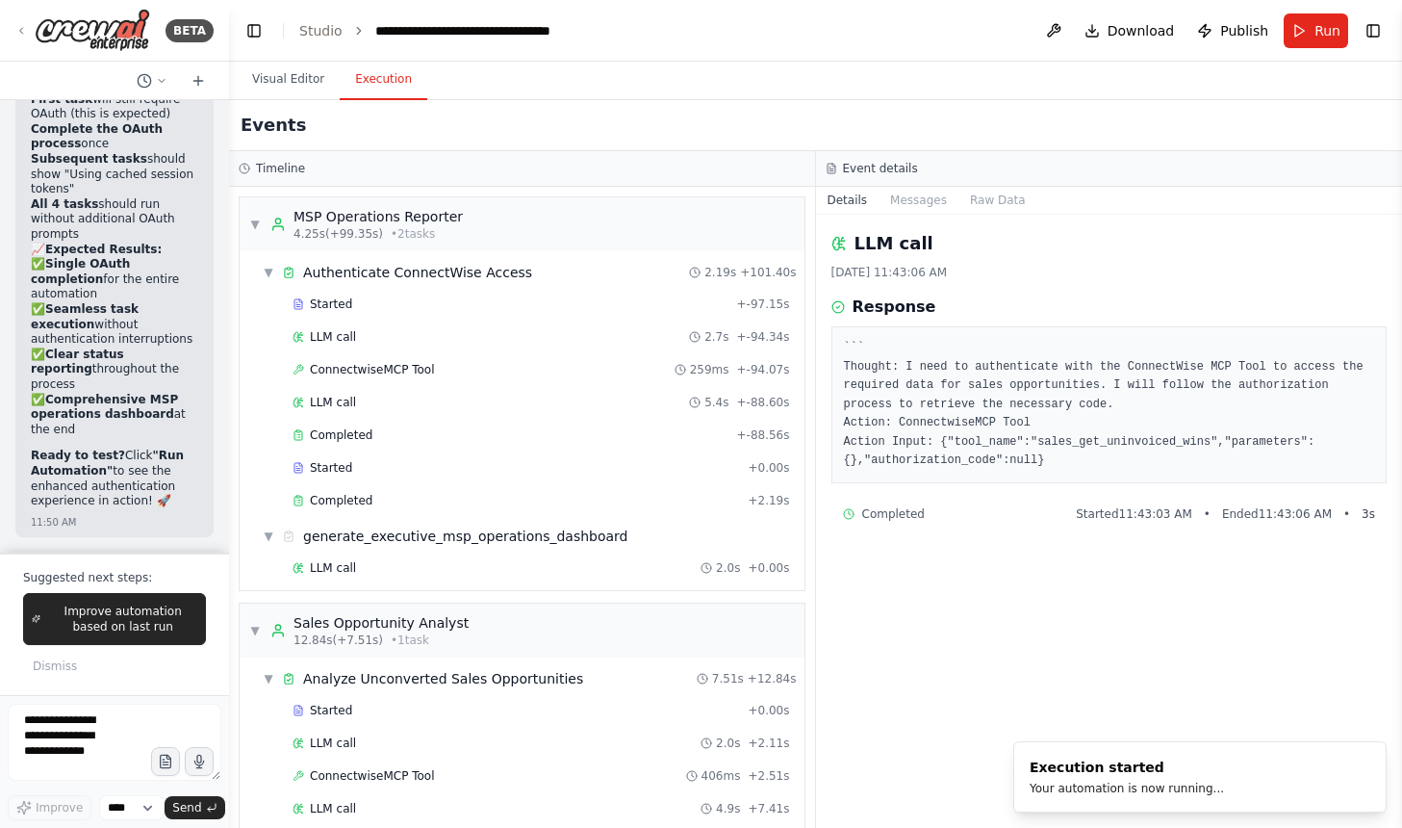
scroll to position [53594, 0]
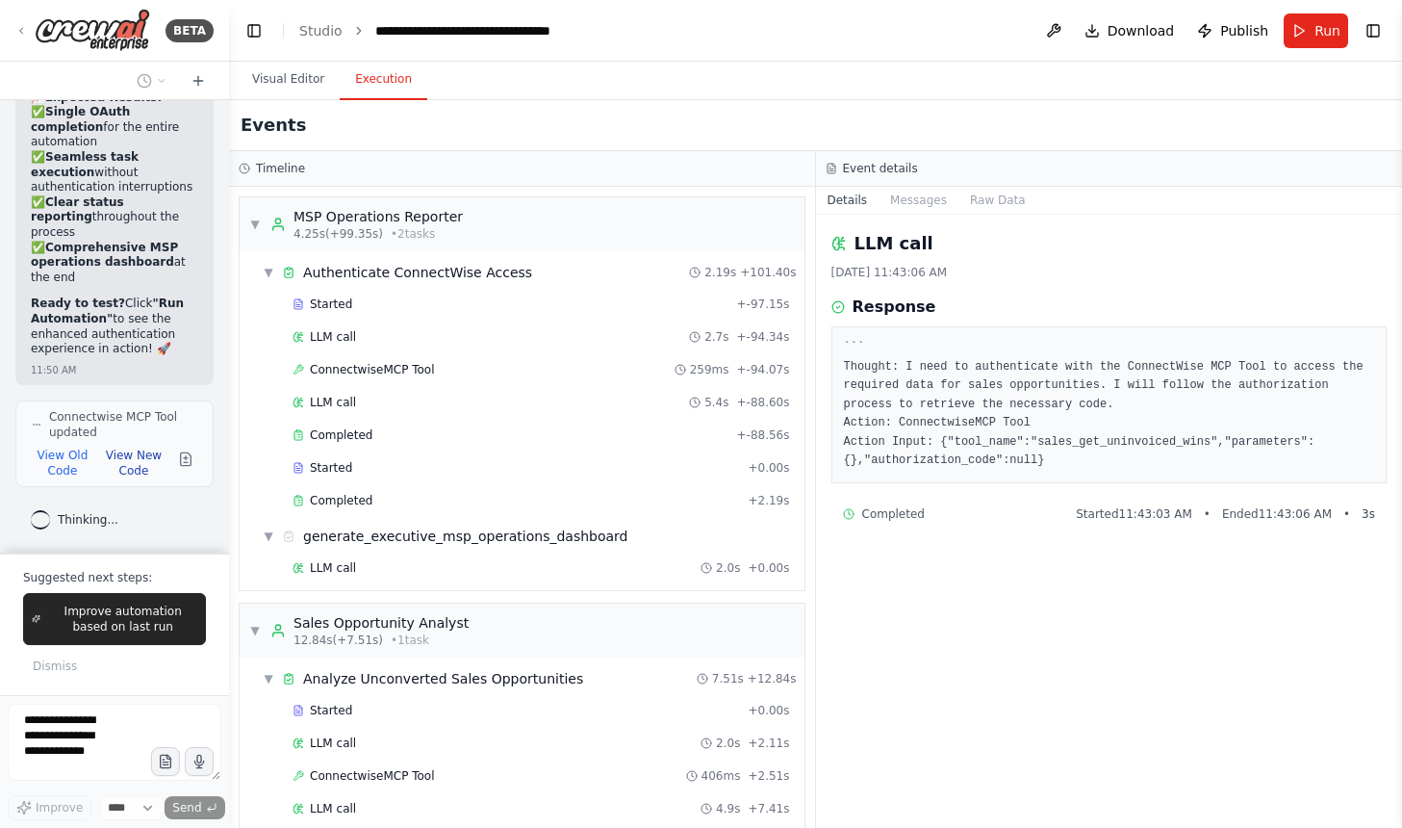
click at [133, 463] on button "View New Code" at bounding box center [133, 462] width 65 height 31
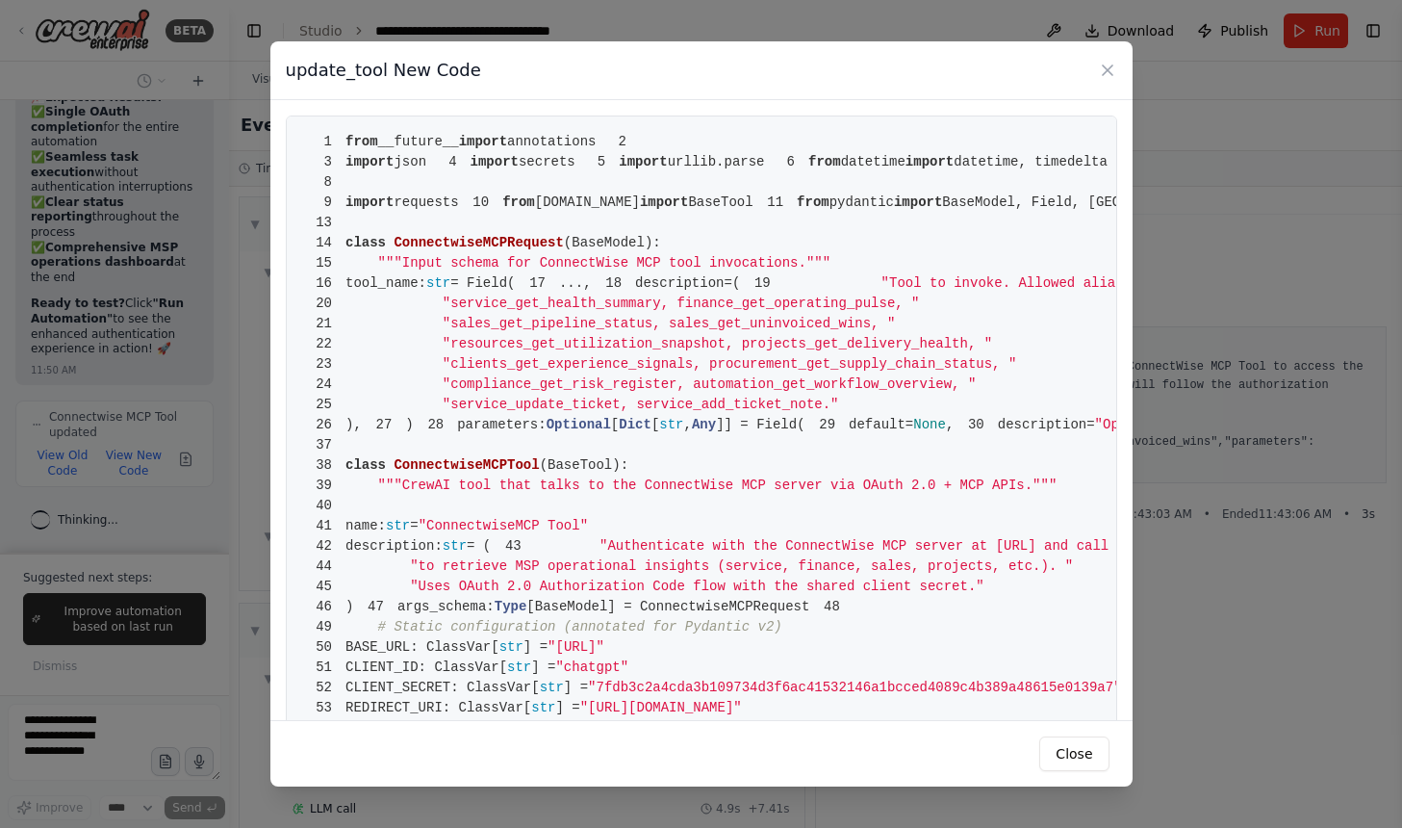
drag, startPoint x: 332, startPoint y: 135, endPoint x: 619, endPoint y: 549, distance: 503.5
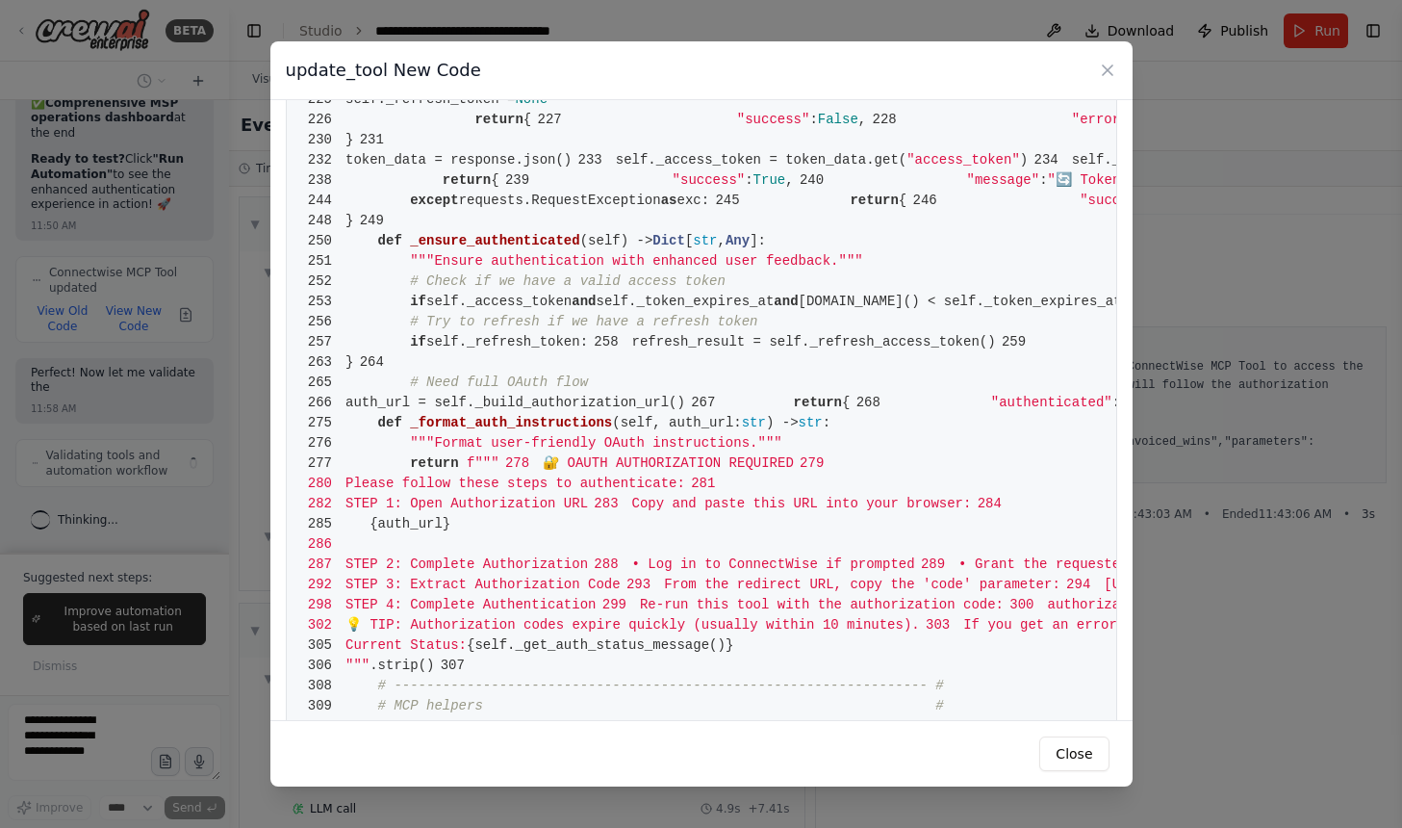
scroll to position [53754, 0]
click at [1057, 754] on button "Close" at bounding box center [1073, 753] width 69 height 35
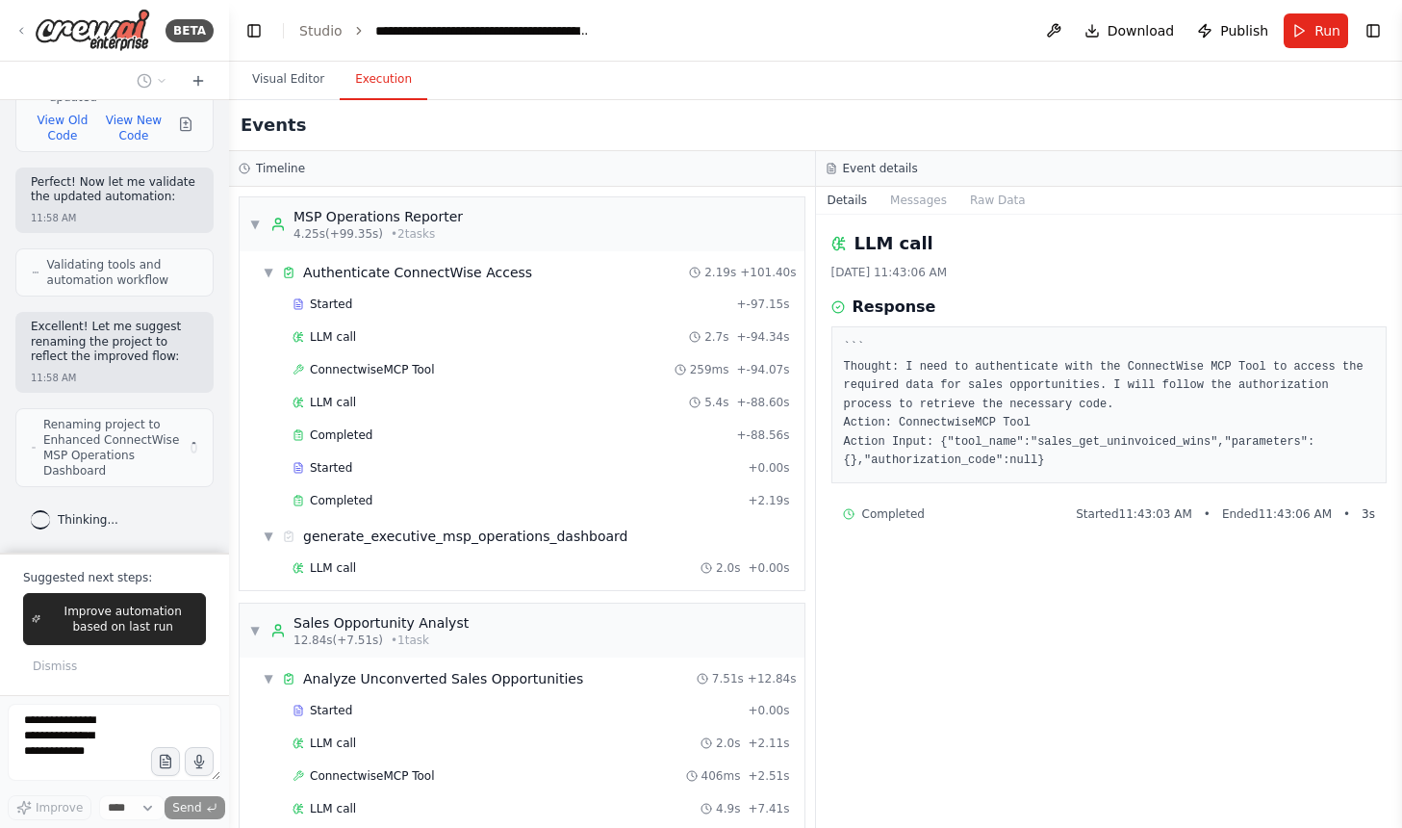
scroll to position [53945, 0]
click at [425, 354] on div "Started + -97.15s LLM call 2.7s + -94.34s ConnectwiseMCP Tool 259ms + -94.07s L…" at bounding box center [530, 404] width 550 height 229
click at [425, 375] on span "ConnectwiseMCP Tool" at bounding box center [372, 369] width 125 height 15
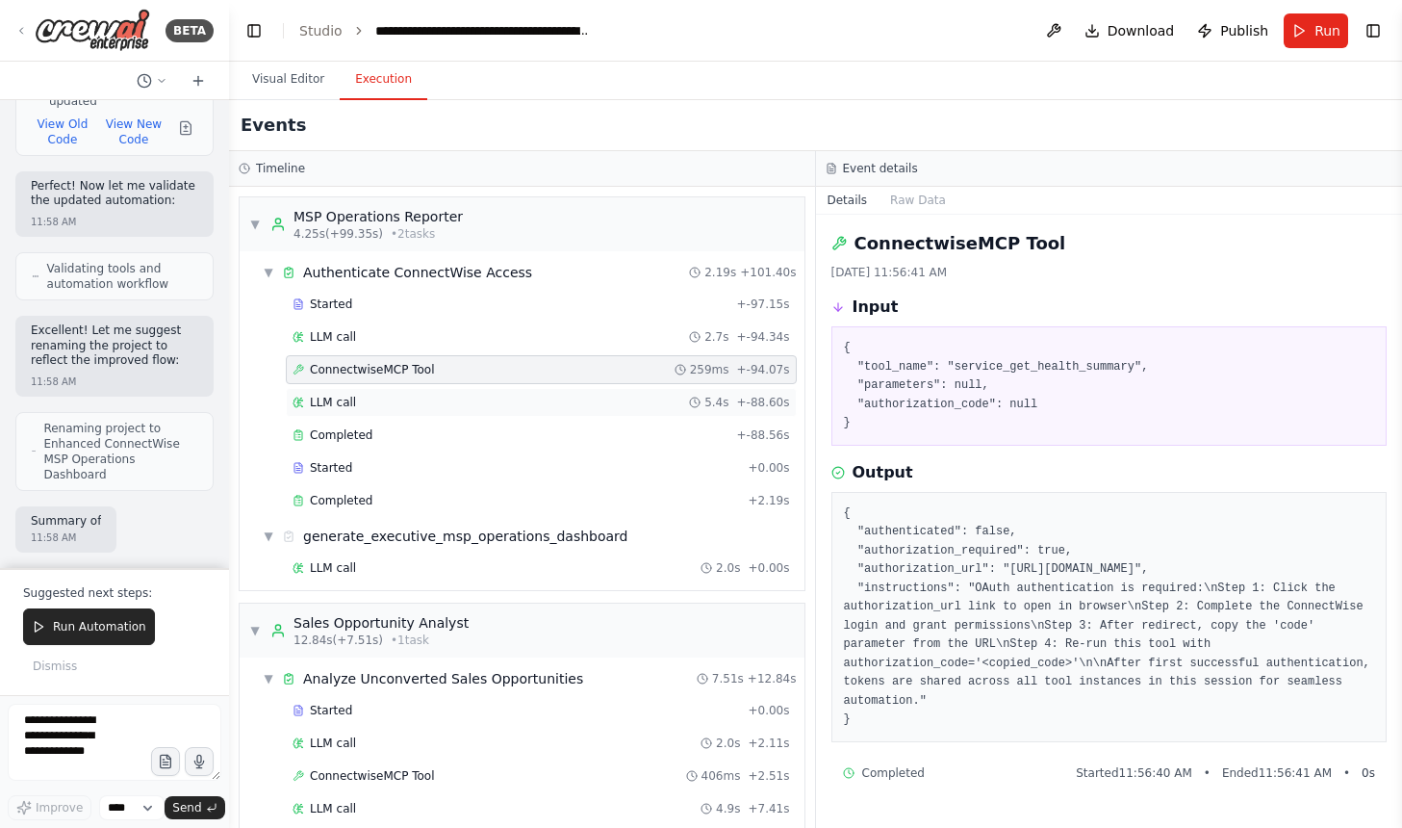
click at [414, 404] on div "LLM call 5.4s + -88.60s" at bounding box center [542, 402] width 498 height 15
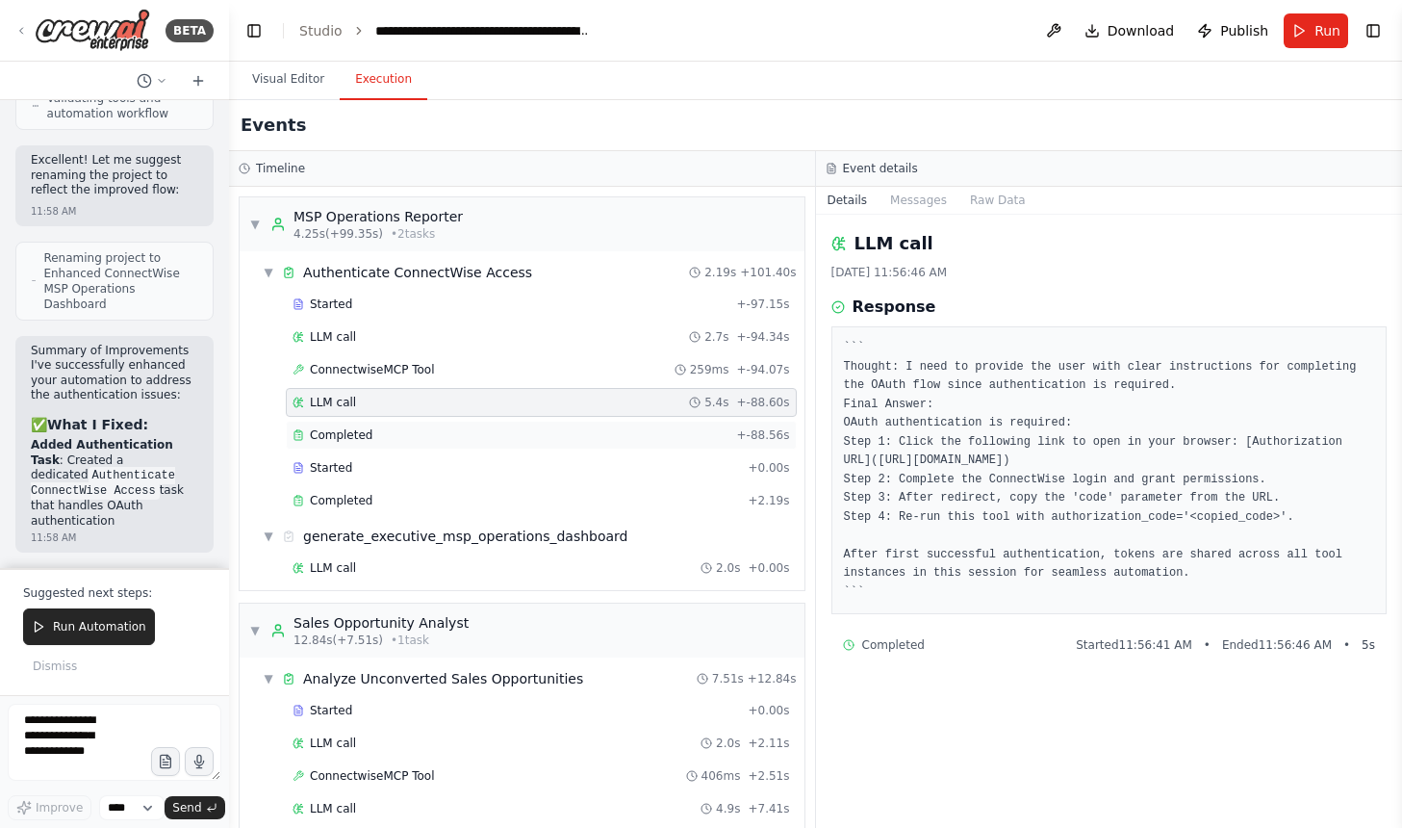
click at [407, 438] on div "Completed" at bounding box center [511, 434] width 437 height 15
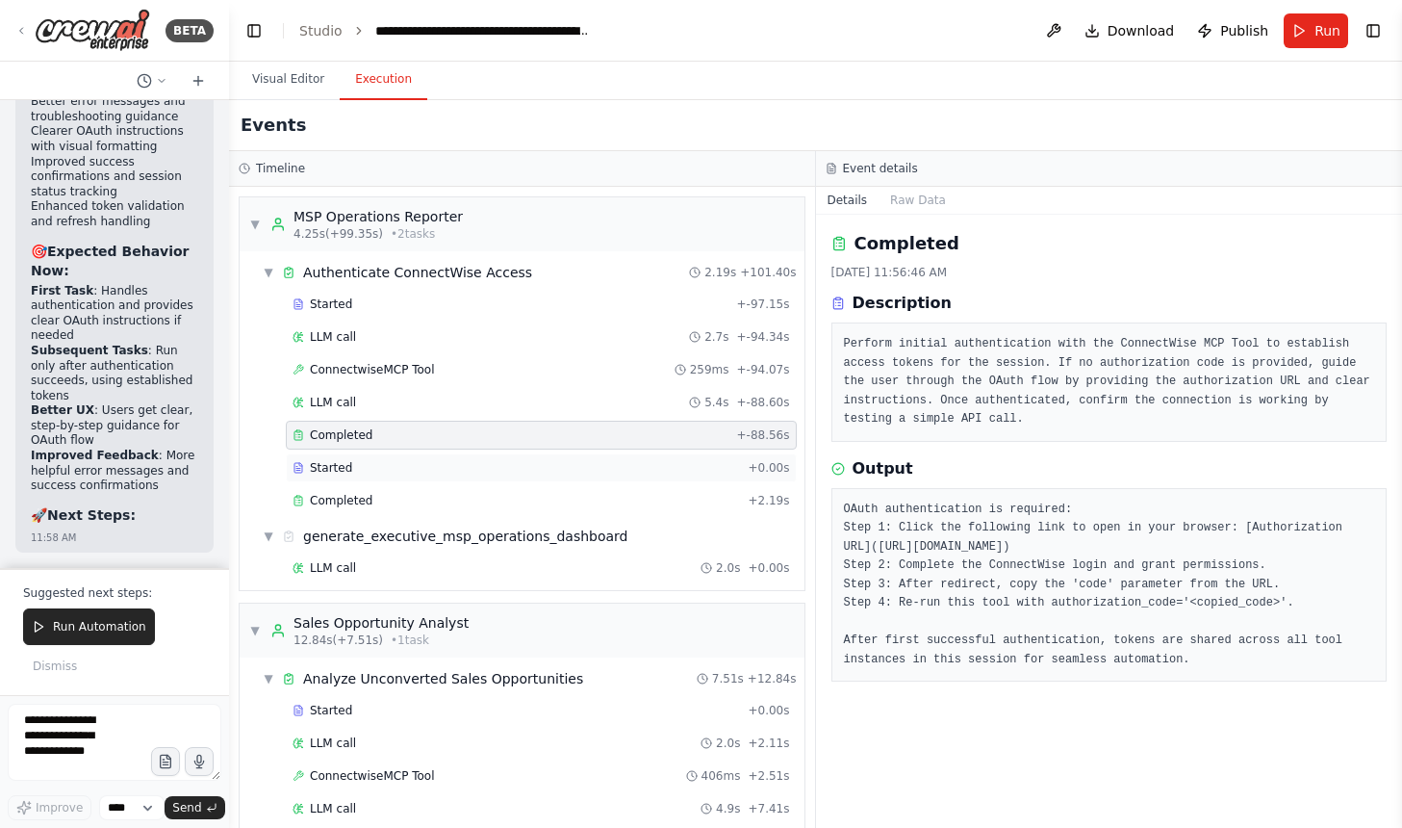
click at [401, 475] on div "Started + 0.00s" at bounding box center [541, 467] width 511 height 29
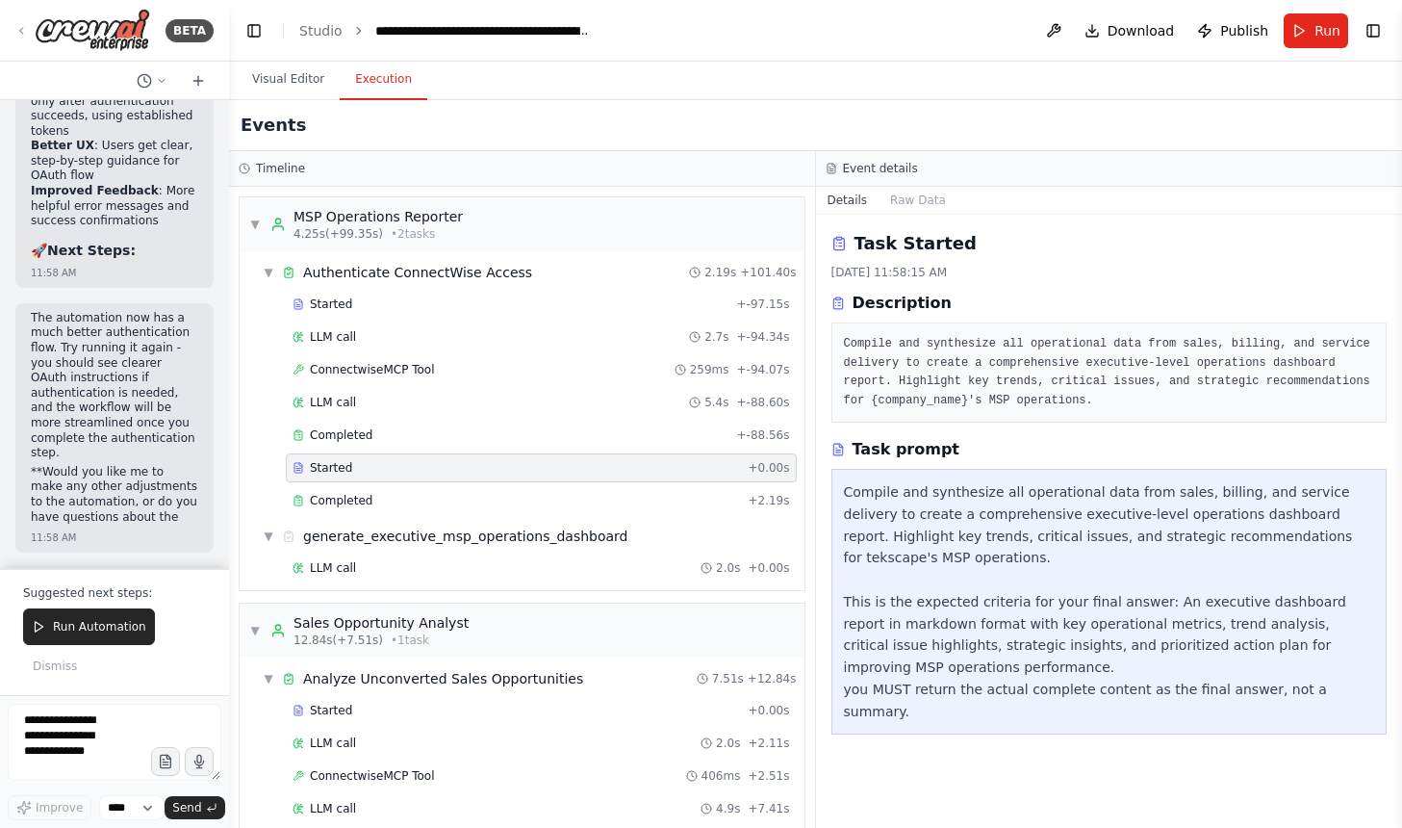
scroll to position [54975, 0]
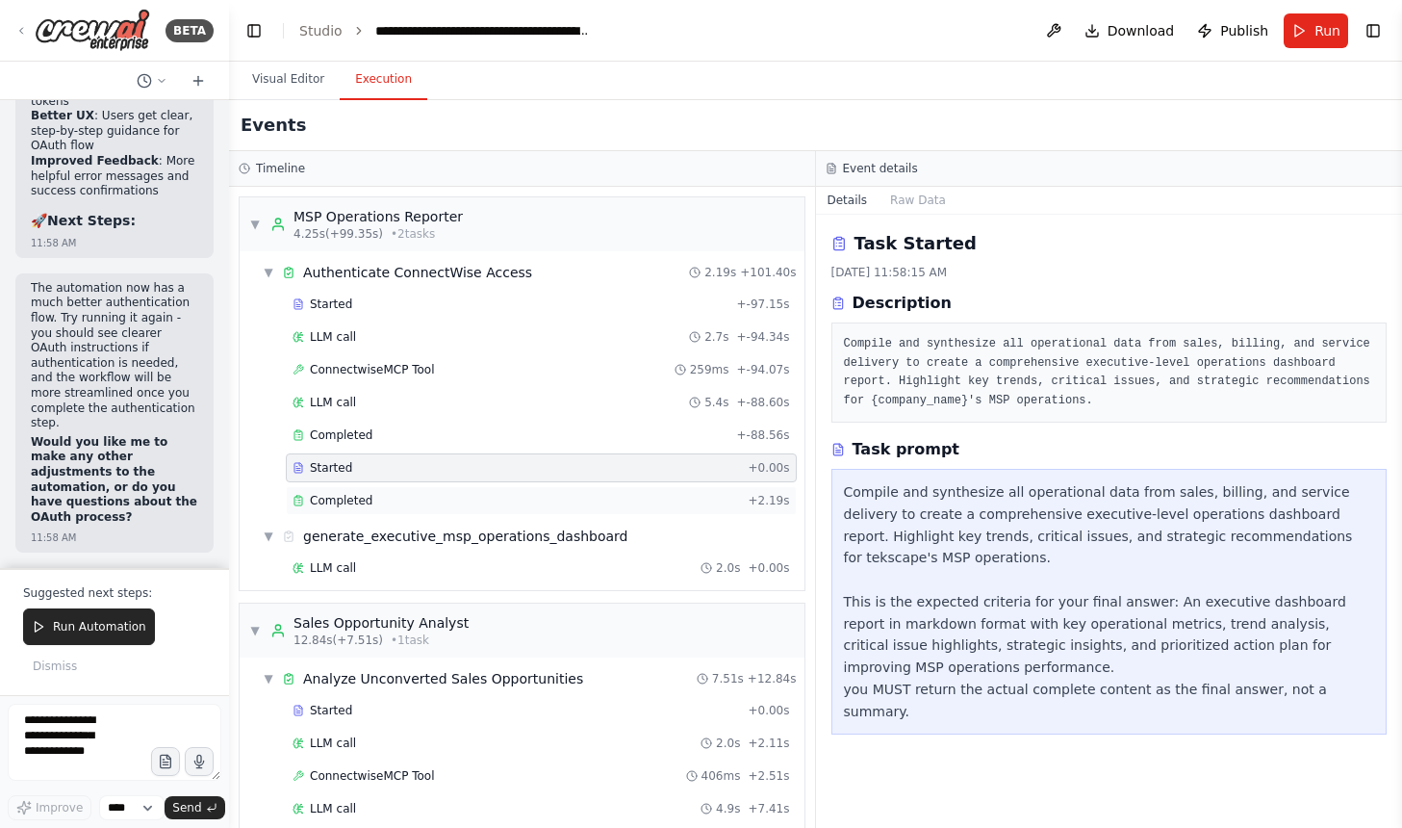
click at [396, 496] on div "Completed" at bounding box center [516, 500] width 447 height 15
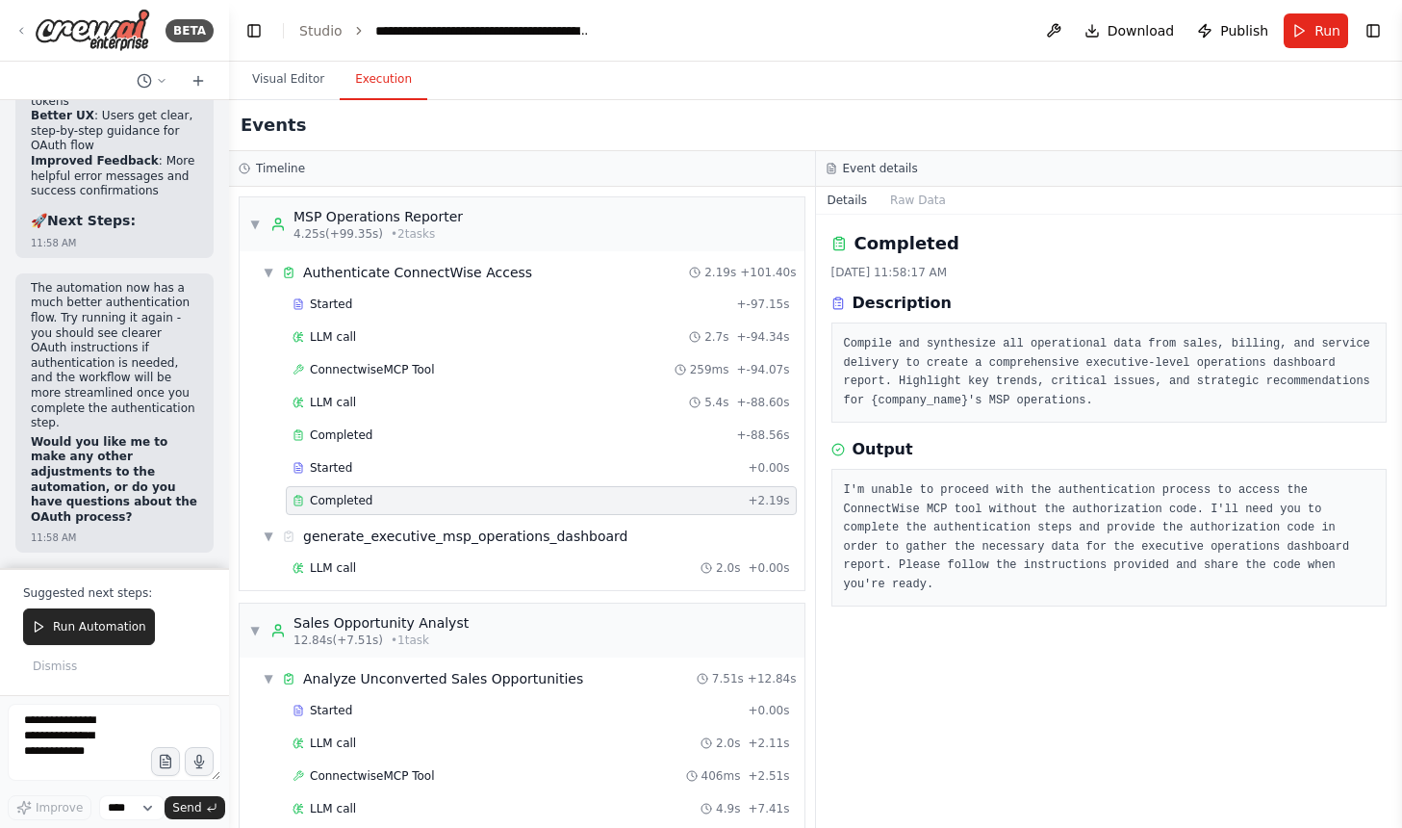
click at [151, 508] on strong "Would you like me to make any other adjustments to the automation, or do you ha…" at bounding box center [114, 479] width 166 height 89
drag, startPoint x: 90, startPoint y: 318, endPoint x: 110, endPoint y: 326, distance: 21.1
click at [110, 326] on p "The automation now has a much better authentication flow. Try running it again …" at bounding box center [114, 356] width 167 height 150
click at [1312, 36] on button "Run" at bounding box center [1316, 30] width 64 height 35
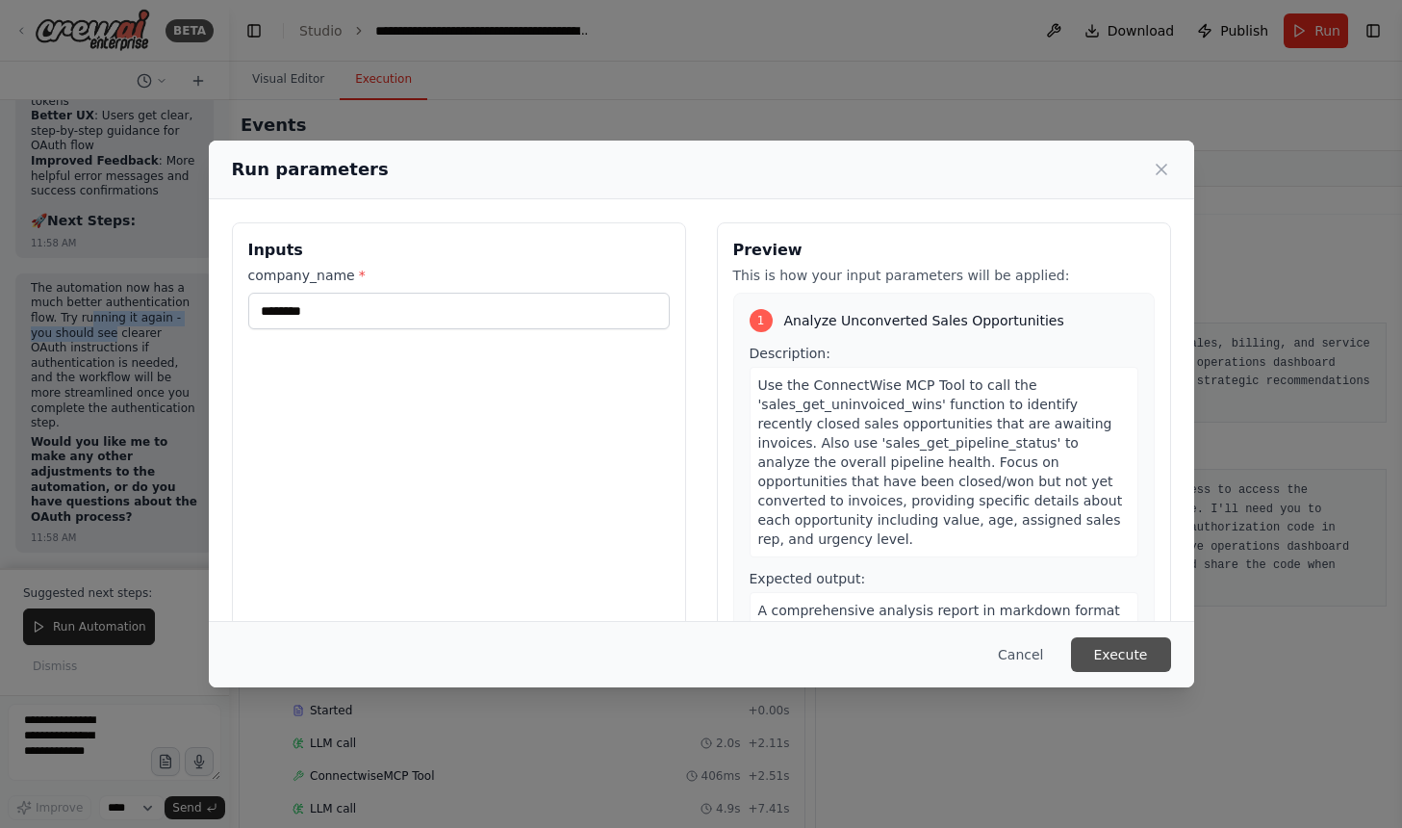
click at [1122, 653] on button "Execute" at bounding box center [1121, 654] width 100 height 35
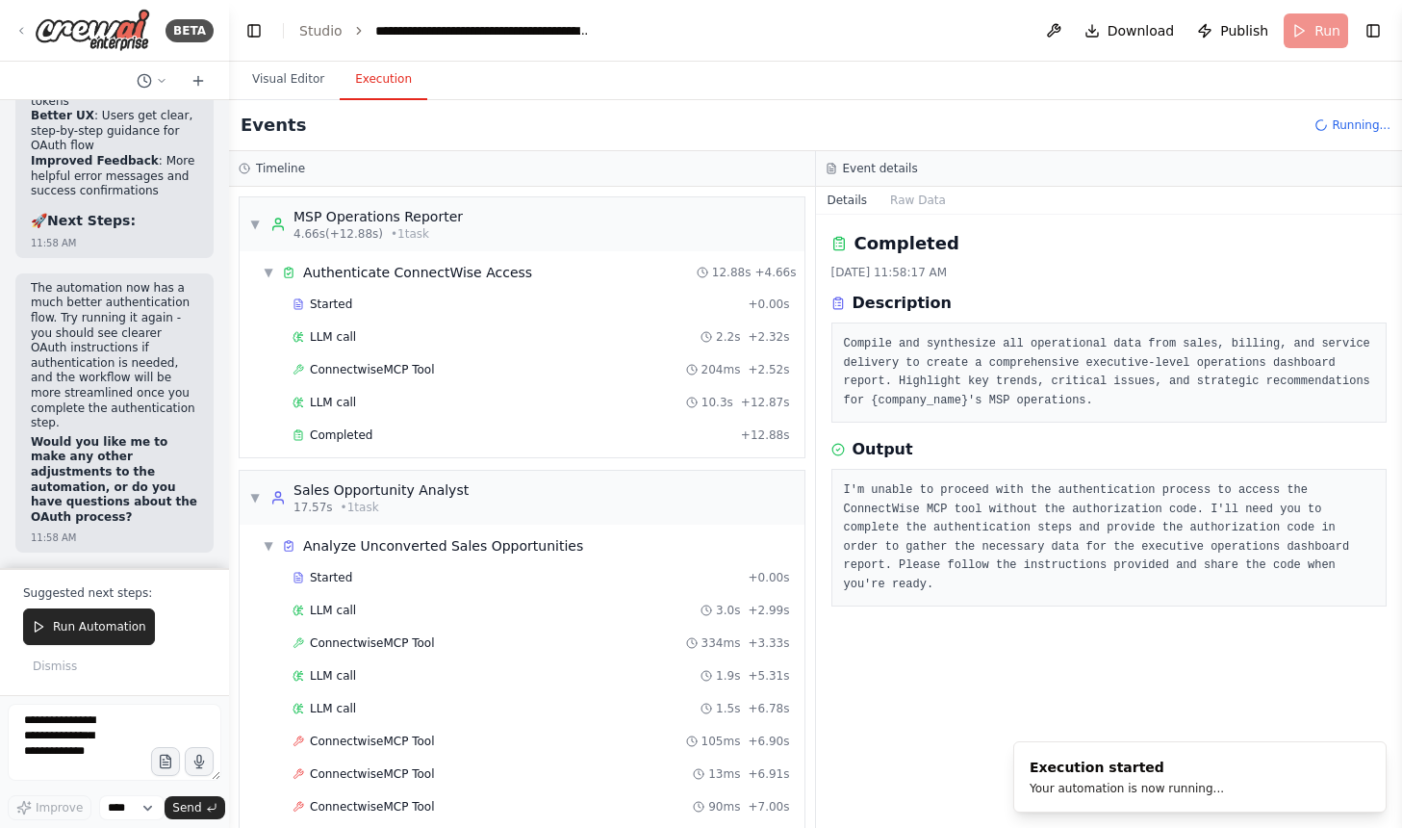
click at [1104, 659] on div "Completed [DATE] 11:58:17 AM Description Compile and synthesize all operational…" at bounding box center [1109, 521] width 587 height 613
click at [345, 300] on span "Started" at bounding box center [331, 303] width 42 height 15
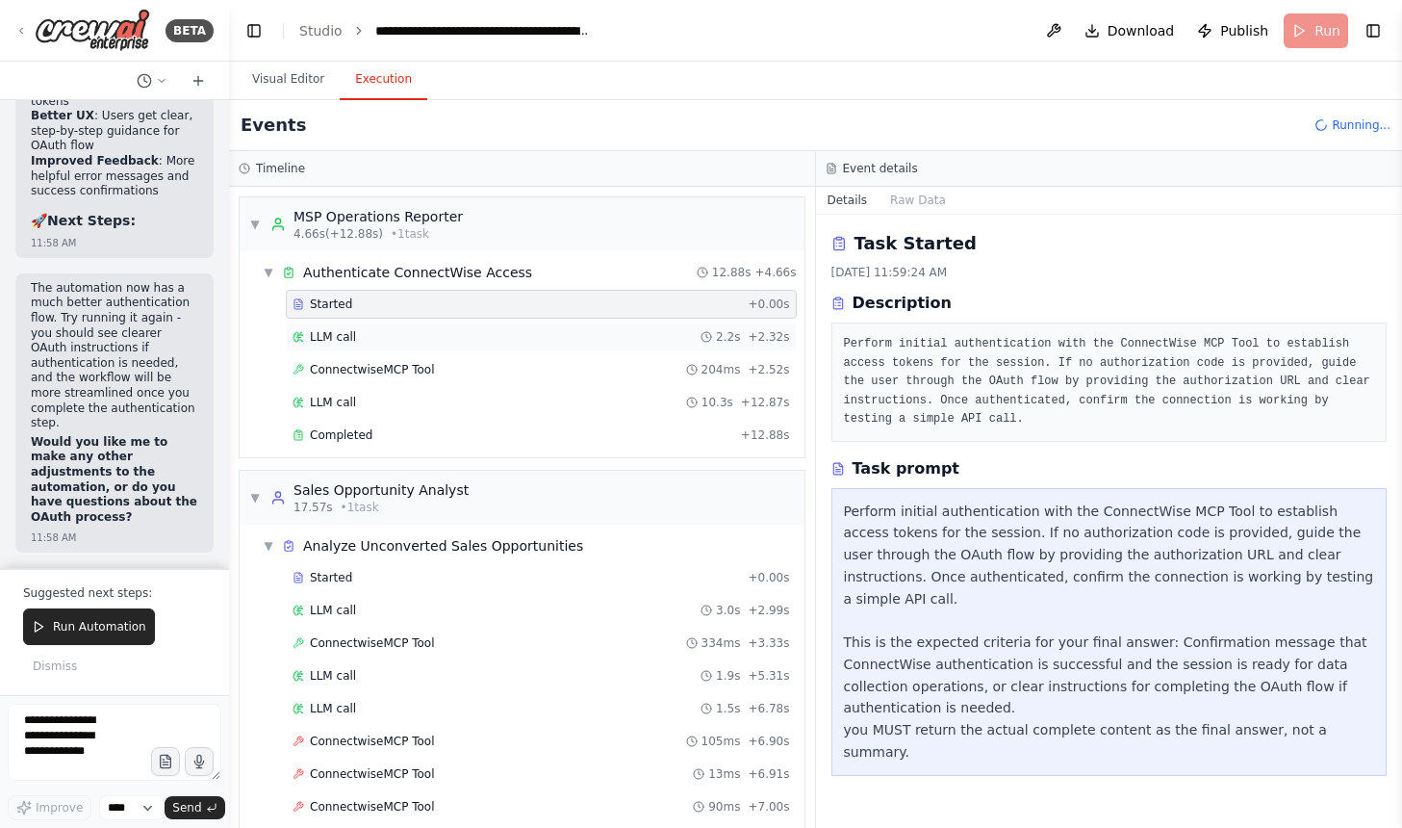
click at [375, 340] on div "LLM call 2.2s + 2.32s" at bounding box center [542, 336] width 498 height 15
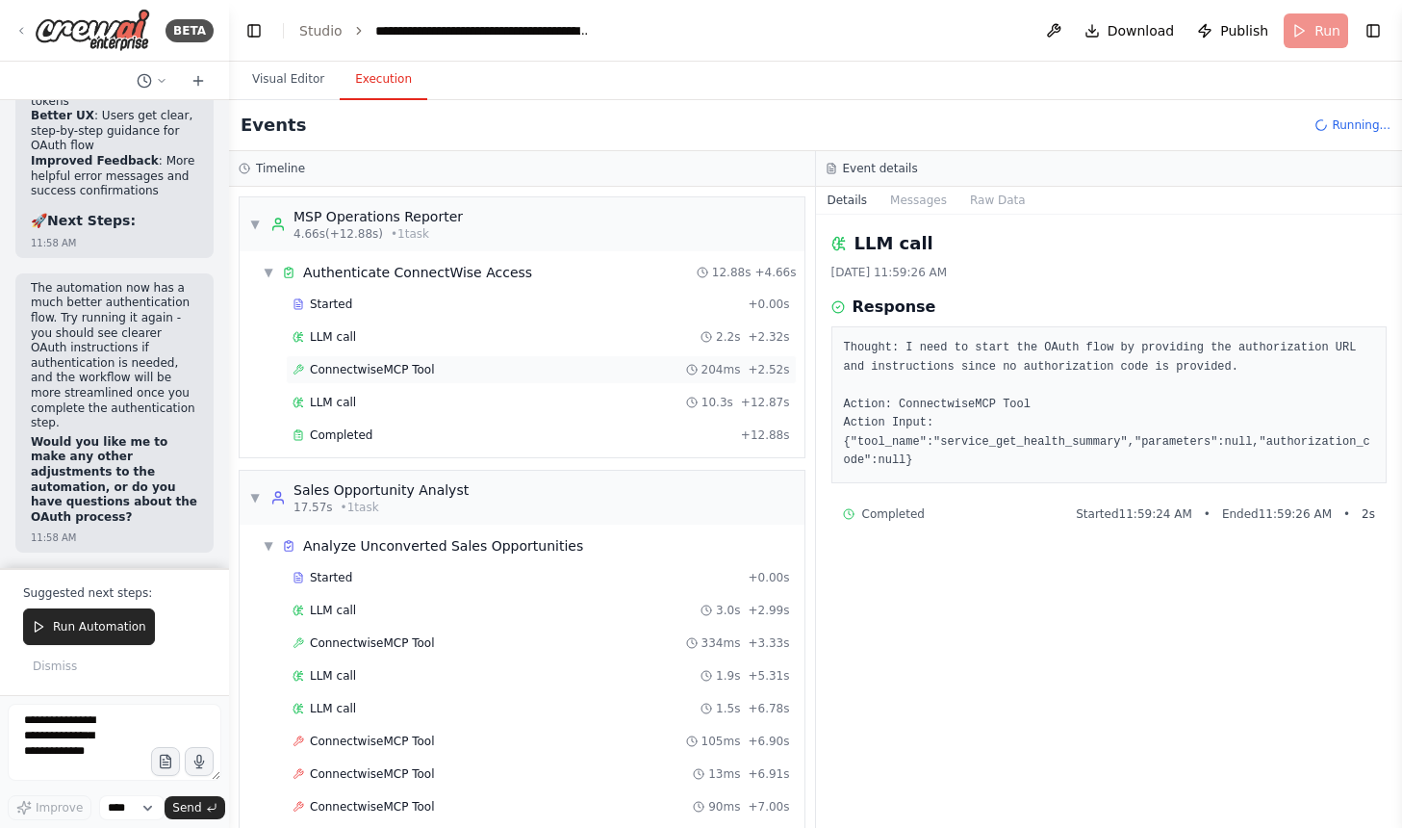
click at [378, 357] on div "ConnectwiseMCP Tool 204ms + 2.52s" at bounding box center [541, 369] width 511 height 29
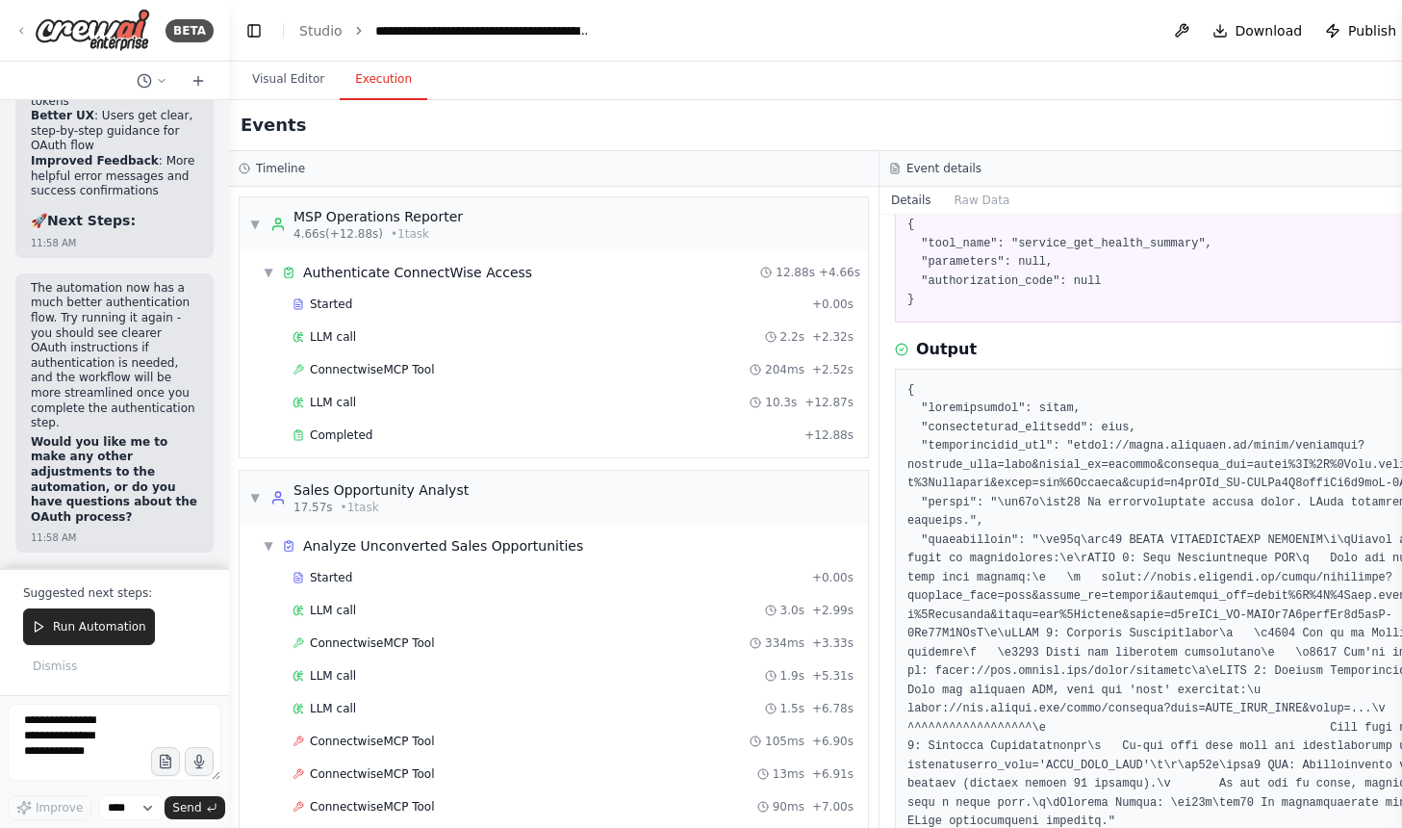
scroll to position [231, 0]
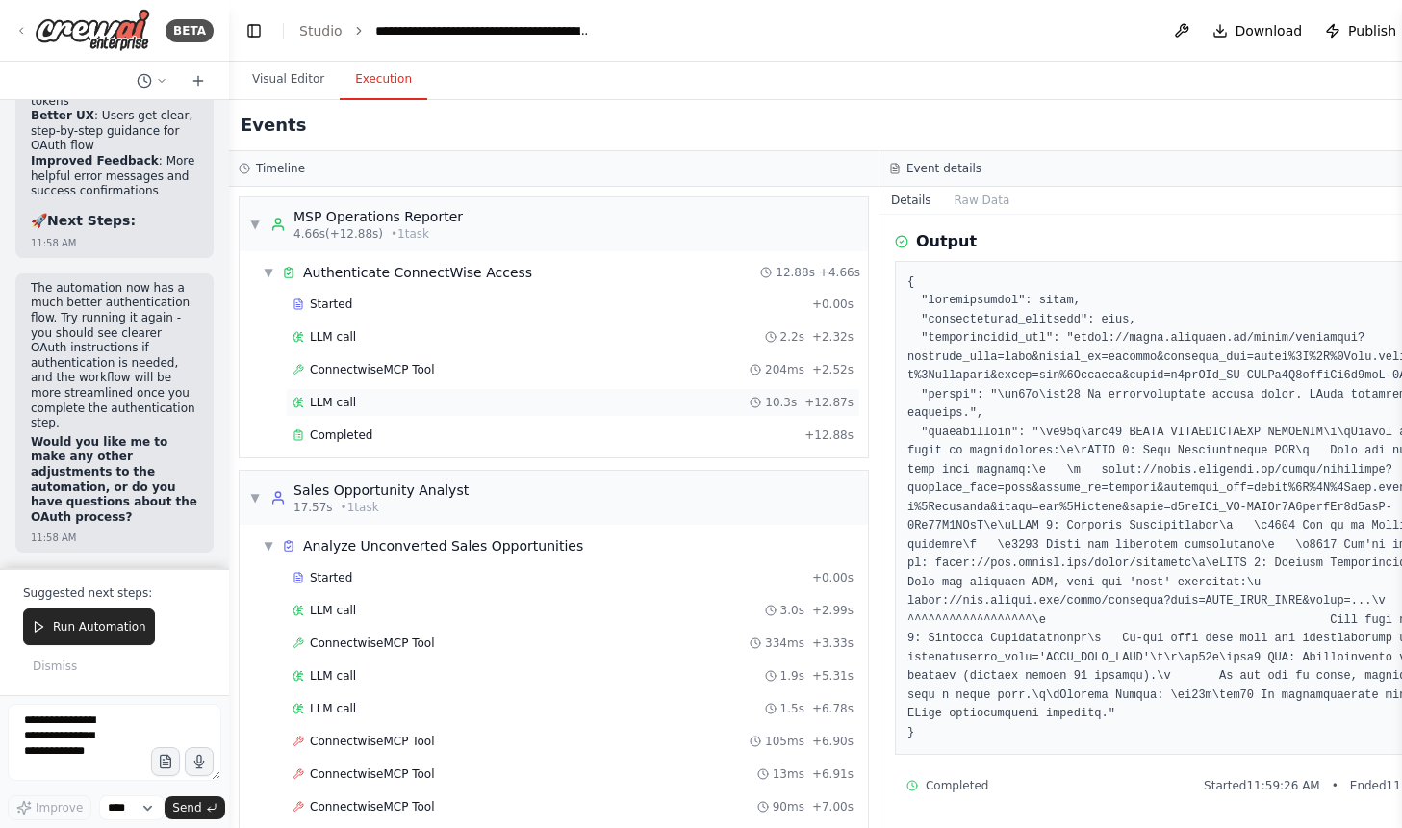
click at [341, 399] on span "LLM call" at bounding box center [333, 402] width 46 height 15
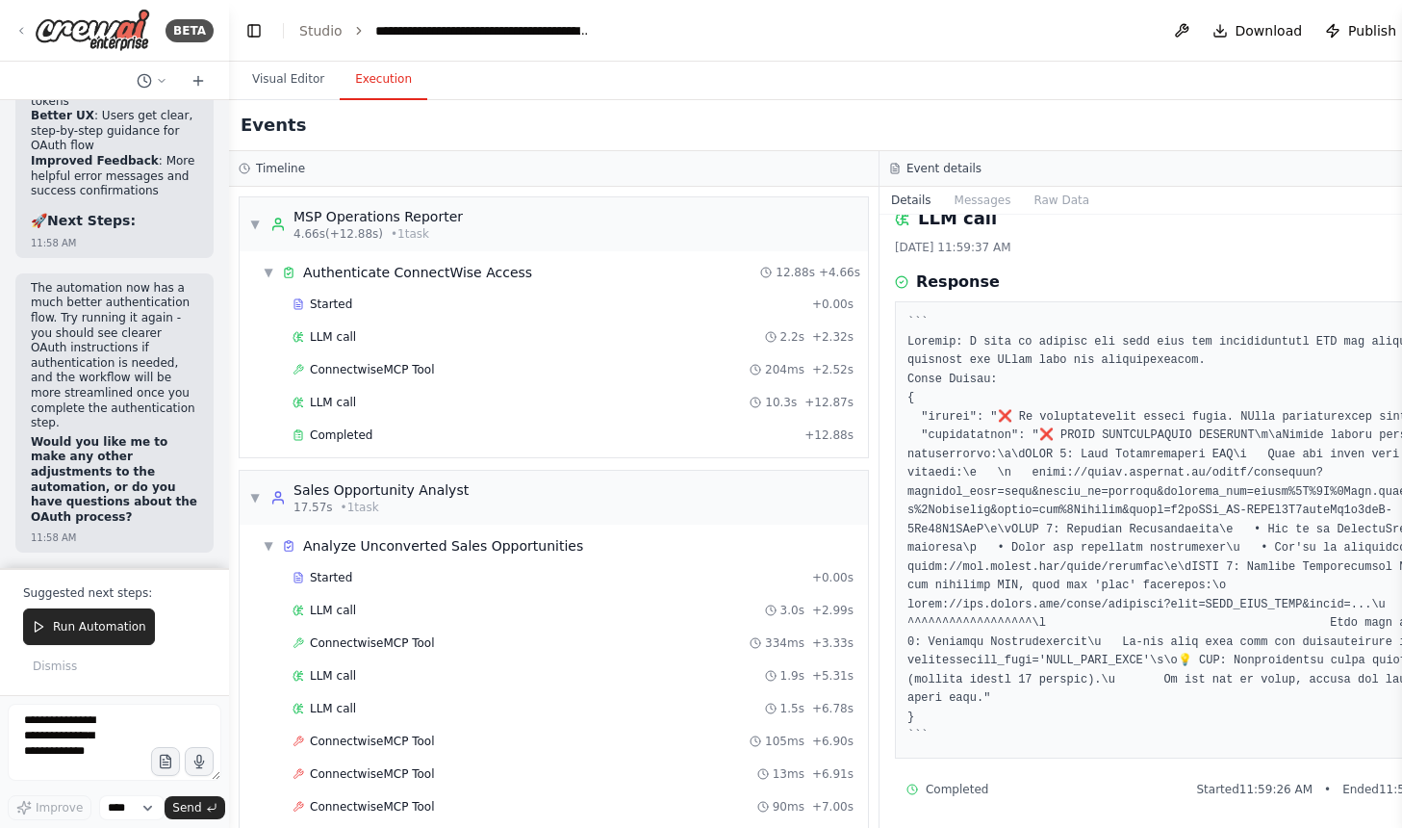
scroll to position [28, 0]
click at [309, 433] on div "Completed" at bounding box center [545, 434] width 504 height 15
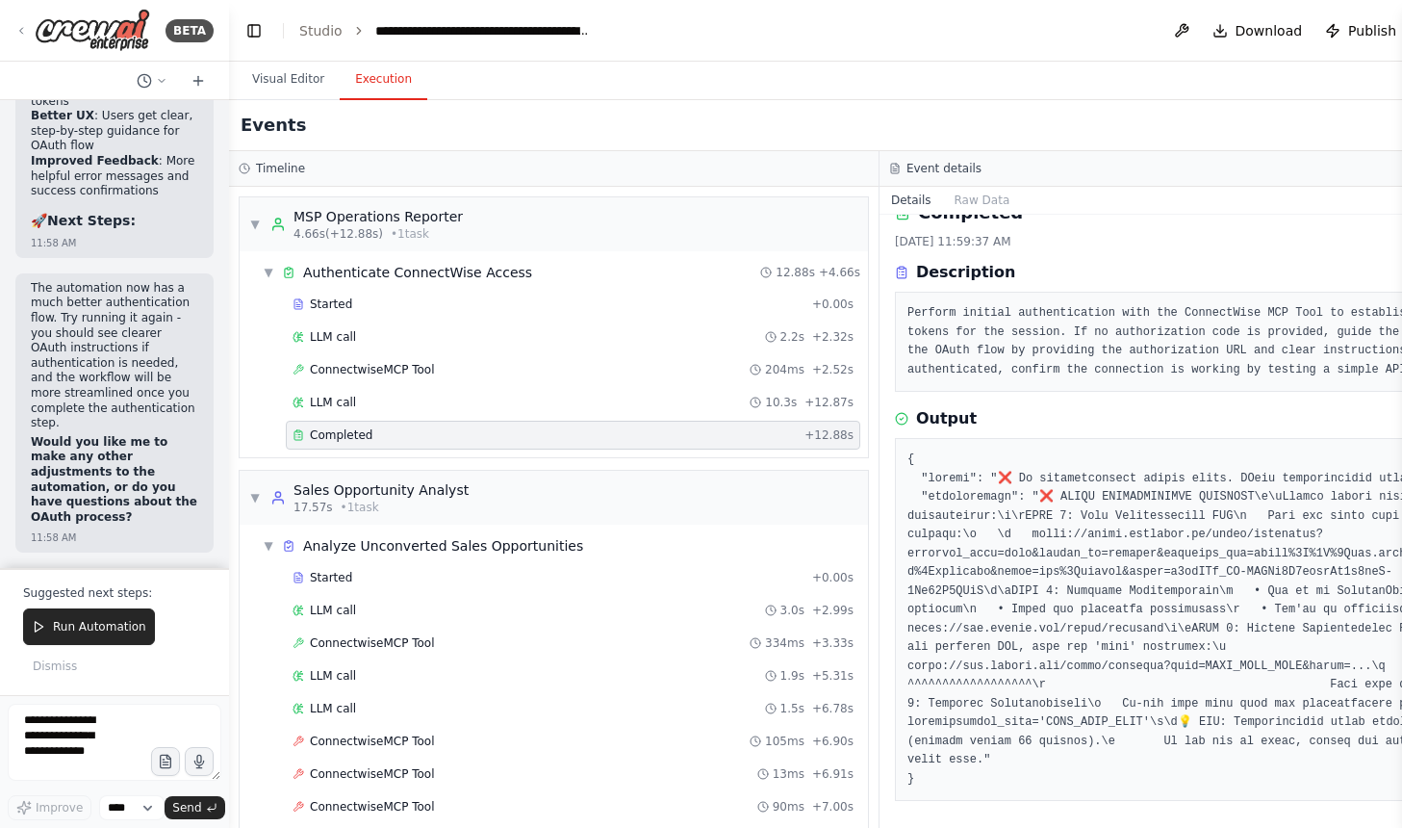
scroll to position [35, 0]
click at [404, 574] on div "Started" at bounding box center [549, 577] width 512 height 15
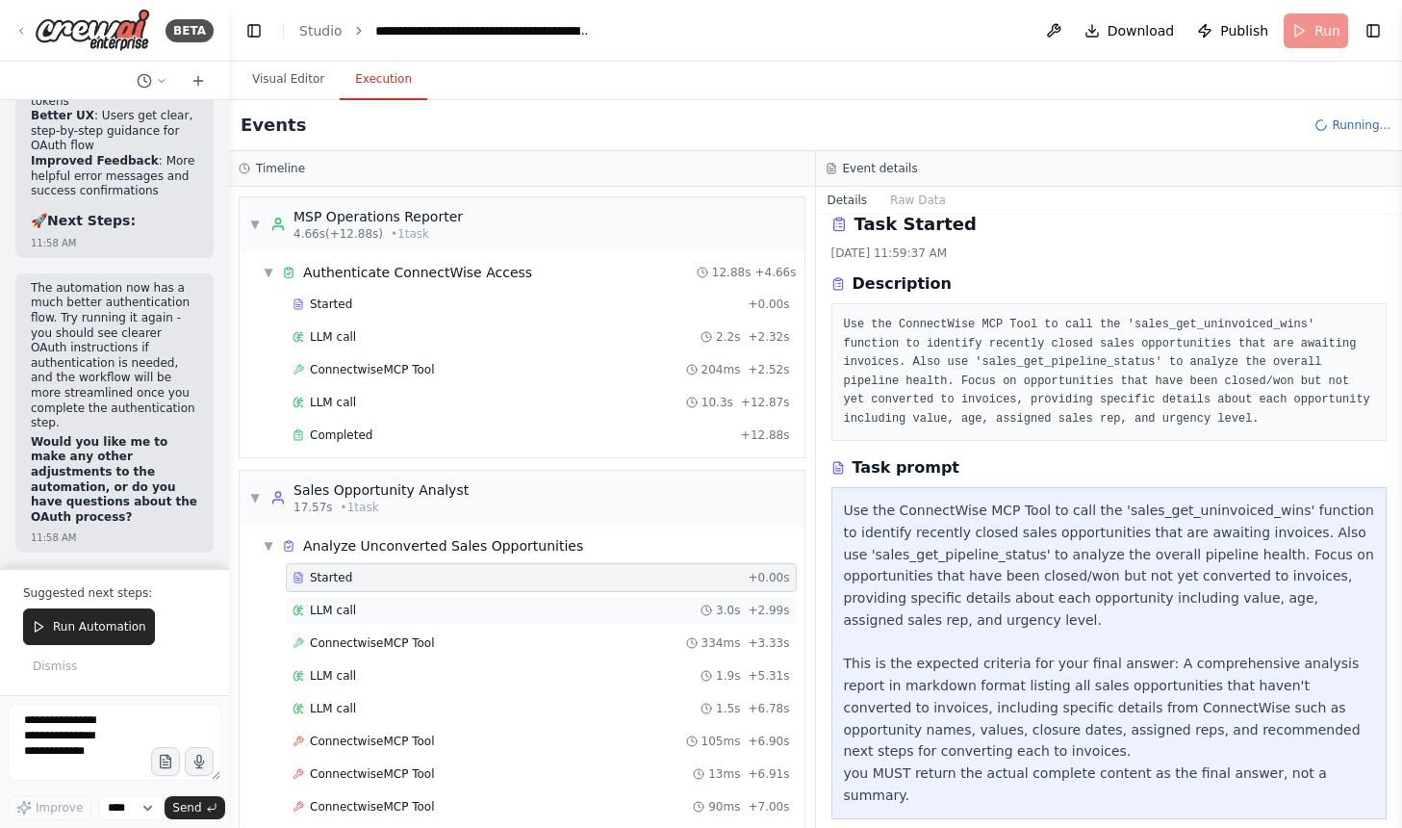
click at [397, 614] on div "LLM call 3.0s + 2.99s" at bounding box center [542, 609] width 498 height 15
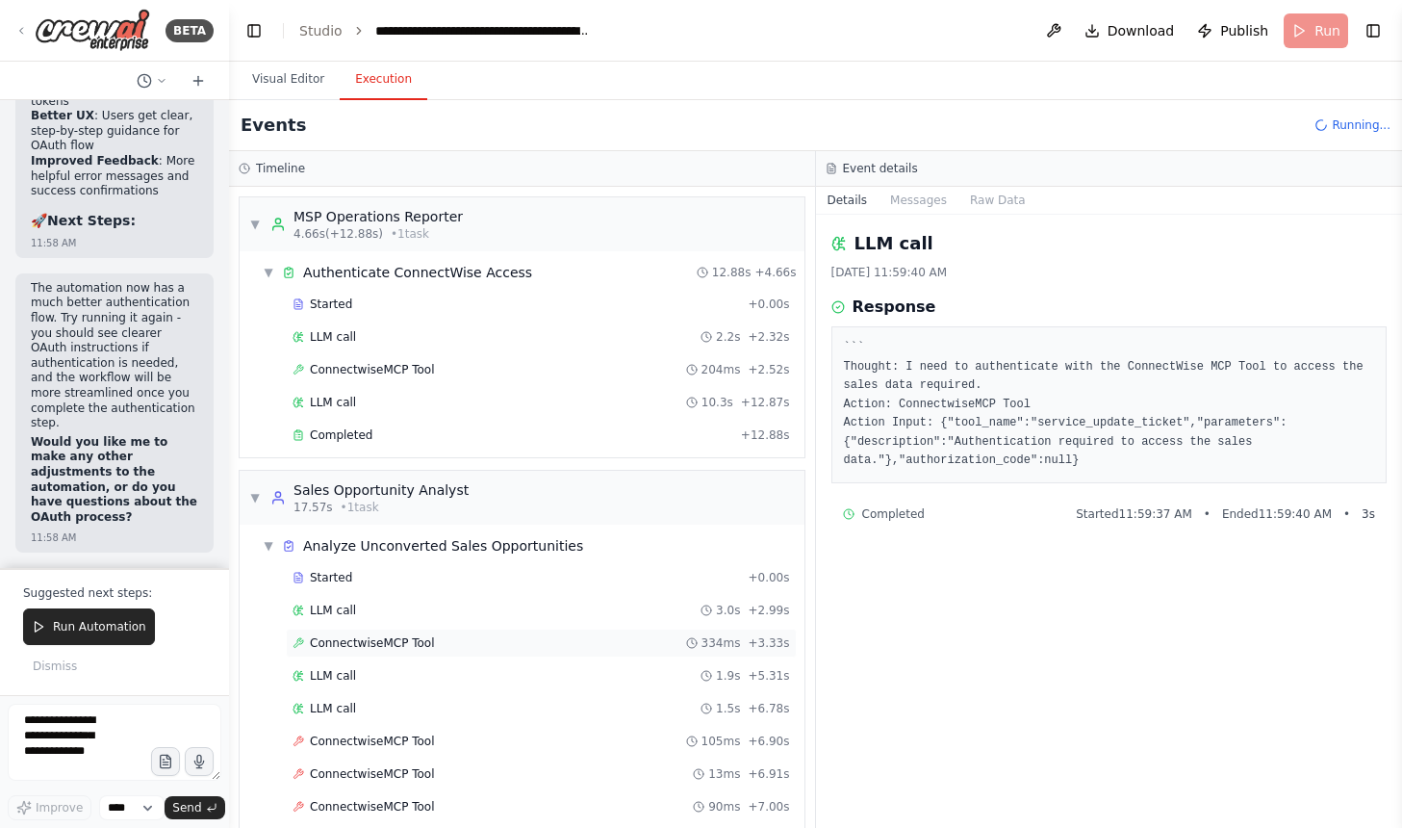
click at [570, 639] on div "ConnectwiseMCP Tool 334ms + 3.33s" at bounding box center [542, 642] width 498 height 15
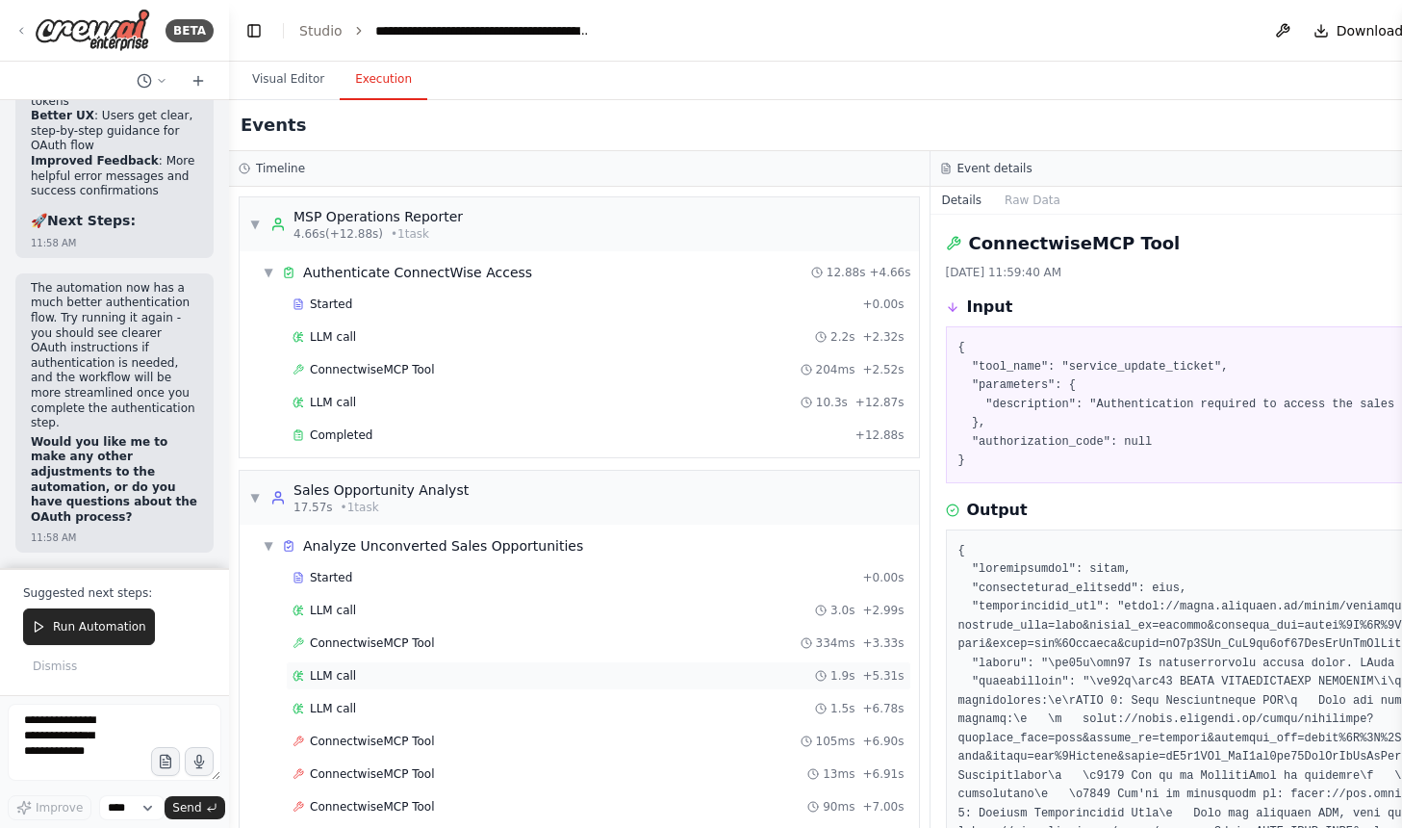
click at [563, 671] on div "LLM call 1.9s + 5.31s" at bounding box center [599, 675] width 612 height 15
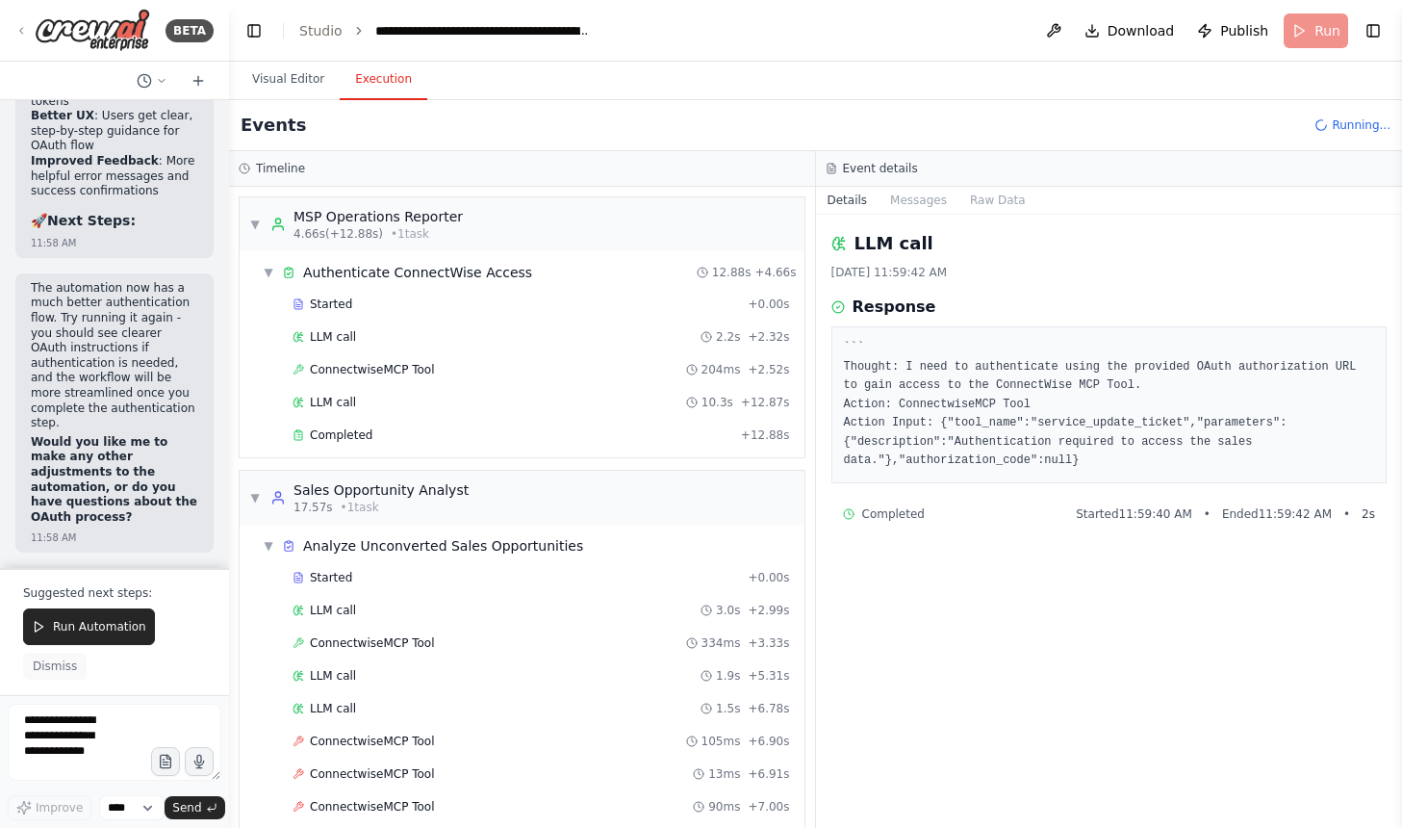
click at [69, 668] on span "Dismiss" at bounding box center [55, 665] width 44 height 15
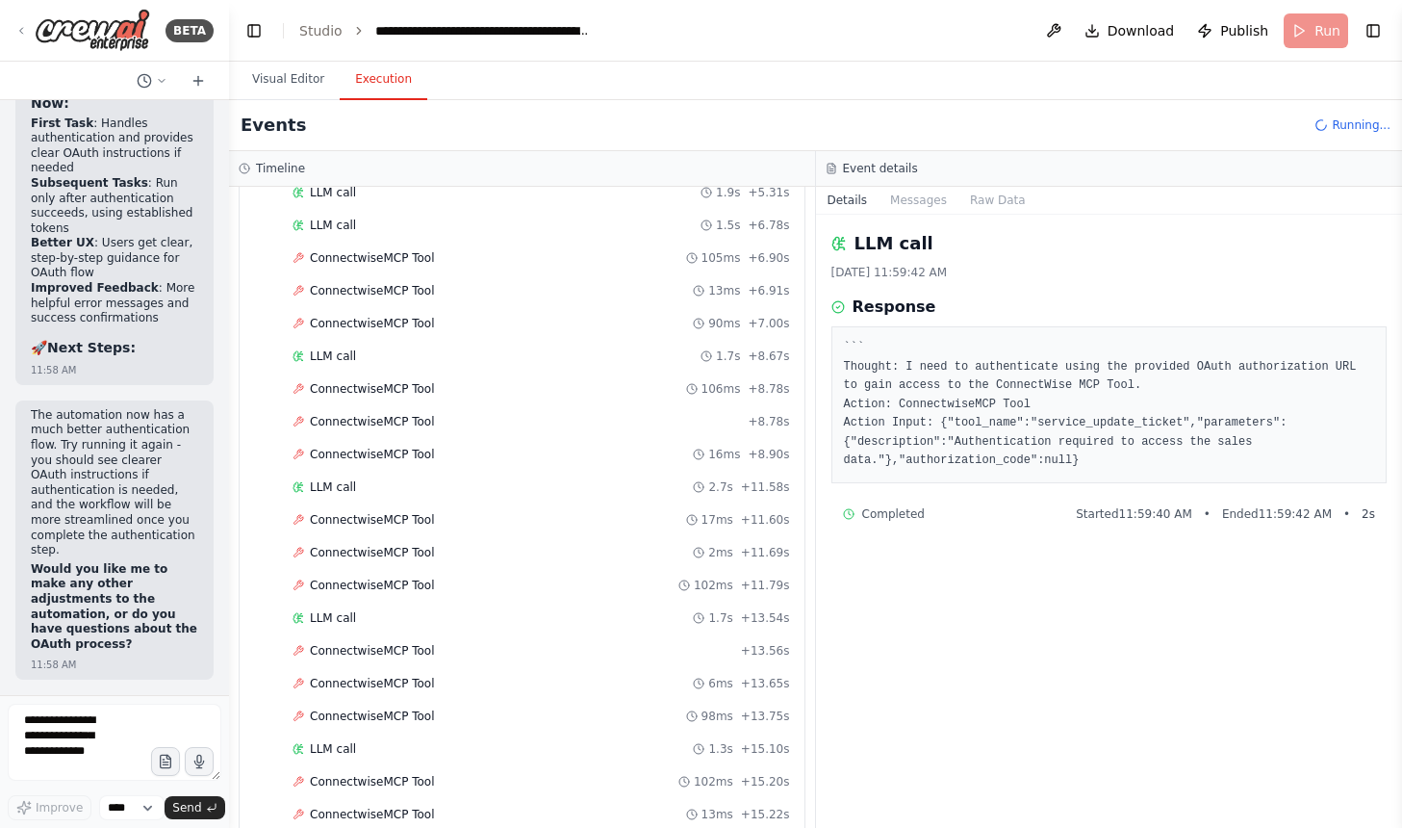
scroll to position [485, 0]
click at [454, 634] on div "ConnectwiseMCP Tool + 13.56s" at bounding box center [541, 648] width 511 height 29
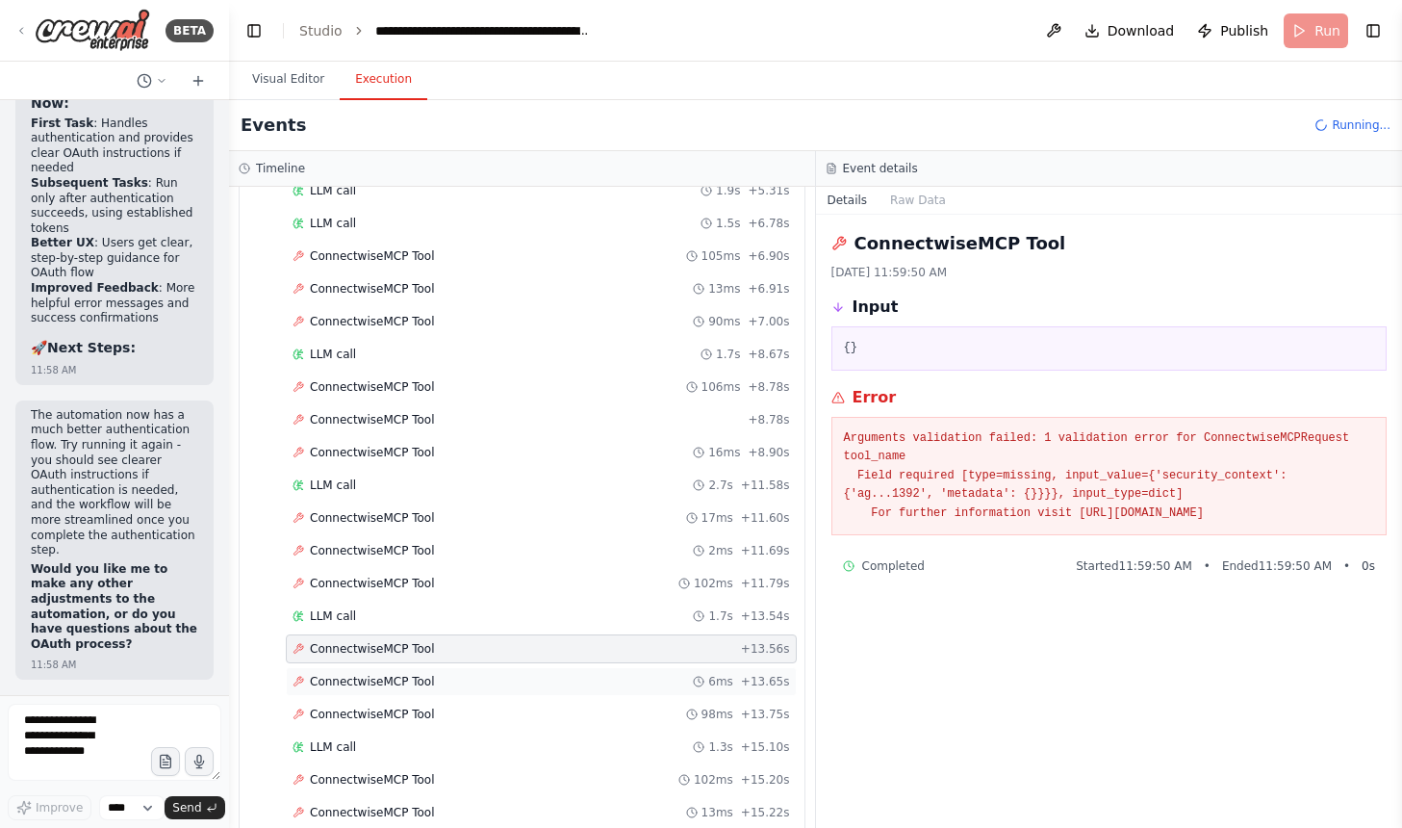
click at [442, 677] on div "ConnectwiseMCP Tool 6ms + 13.65s" at bounding box center [542, 681] width 498 height 15
click at [351, 606] on div "LLM call 1.7s + 13.54s" at bounding box center [541, 615] width 511 height 29
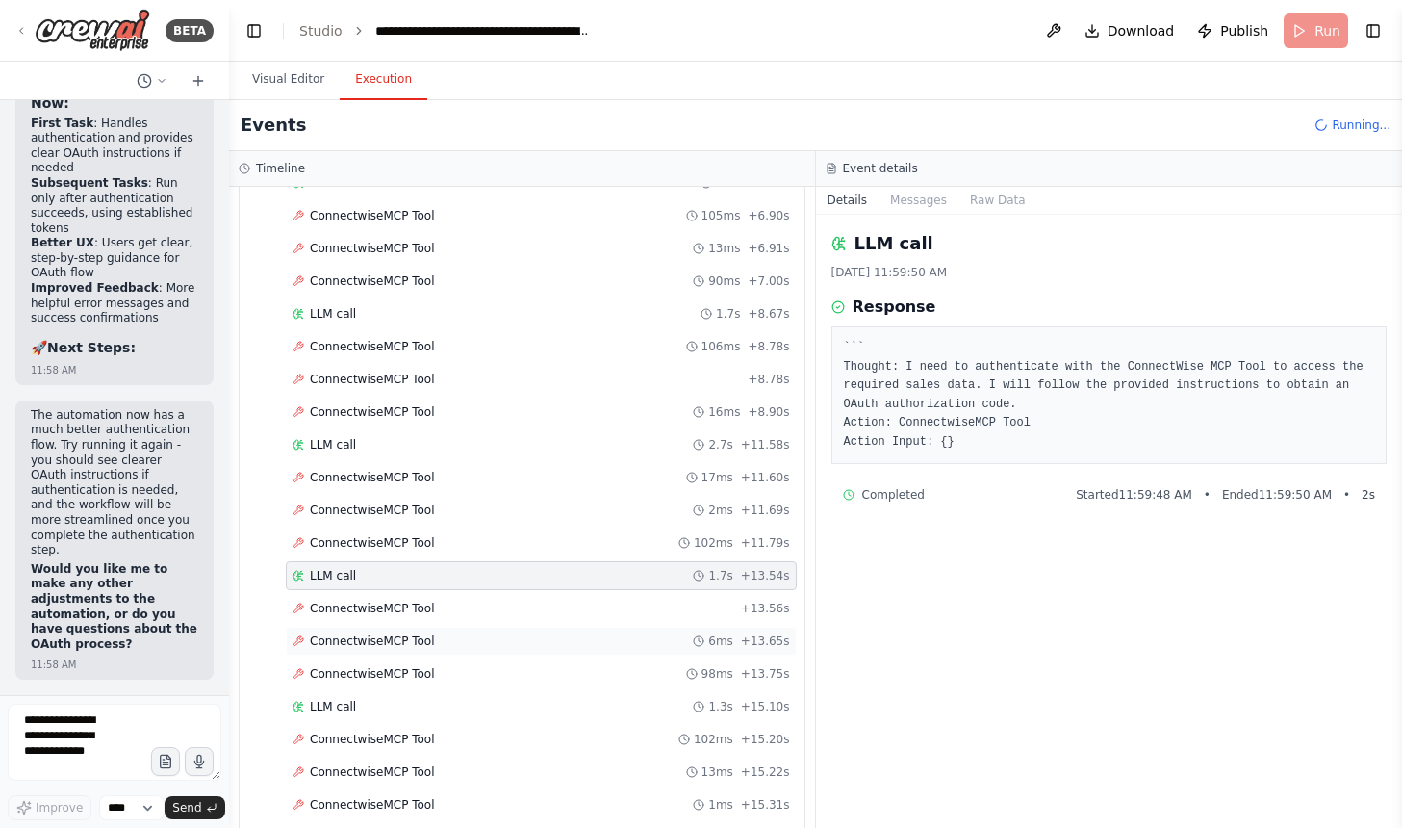
click at [406, 676] on span "ConnectwiseMCP Tool" at bounding box center [372, 673] width 125 height 15
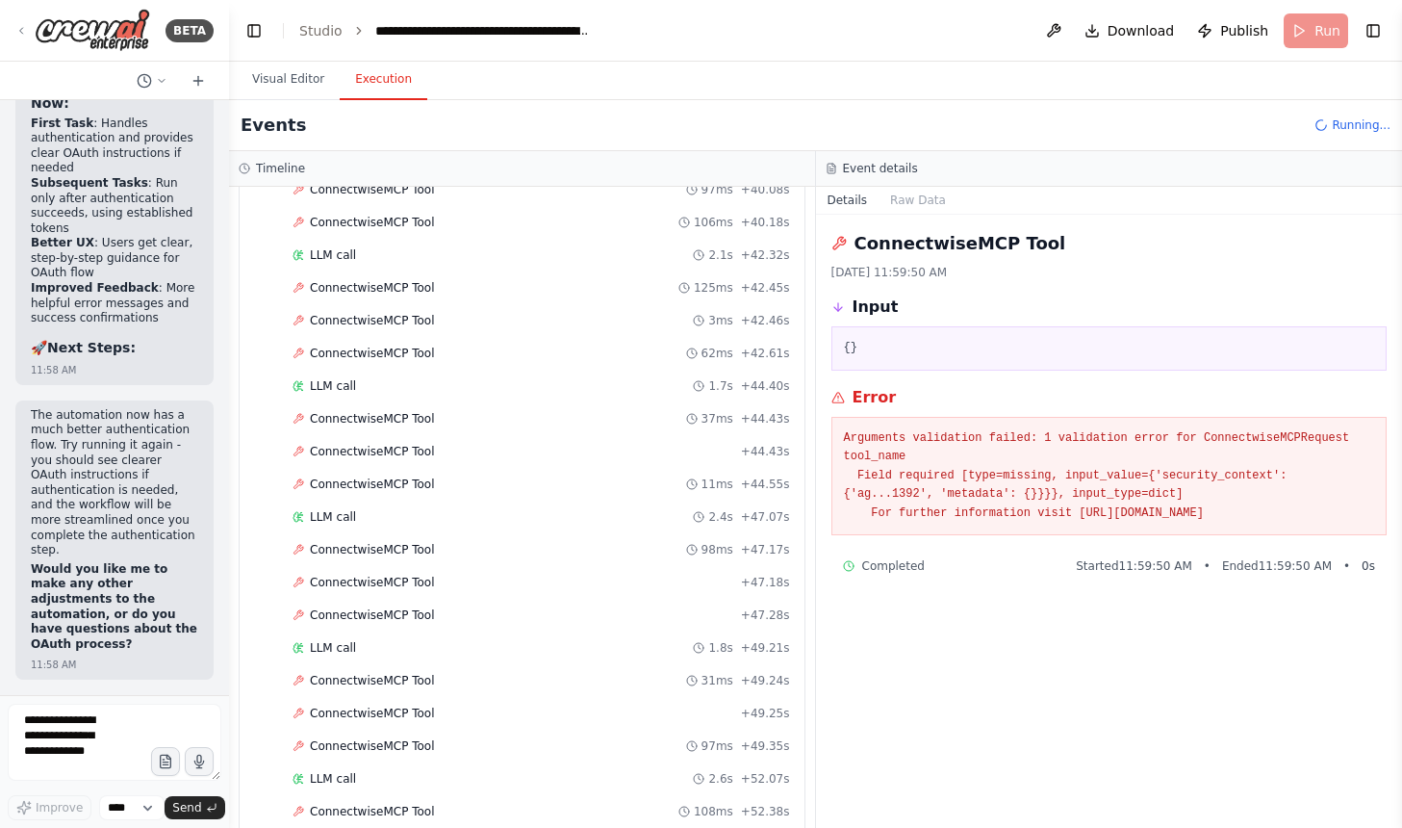
scroll to position [2679, 0]
click at [406, 677] on span "ConnectwiseMCP Tool" at bounding box center [372, 679] width 125 height 15
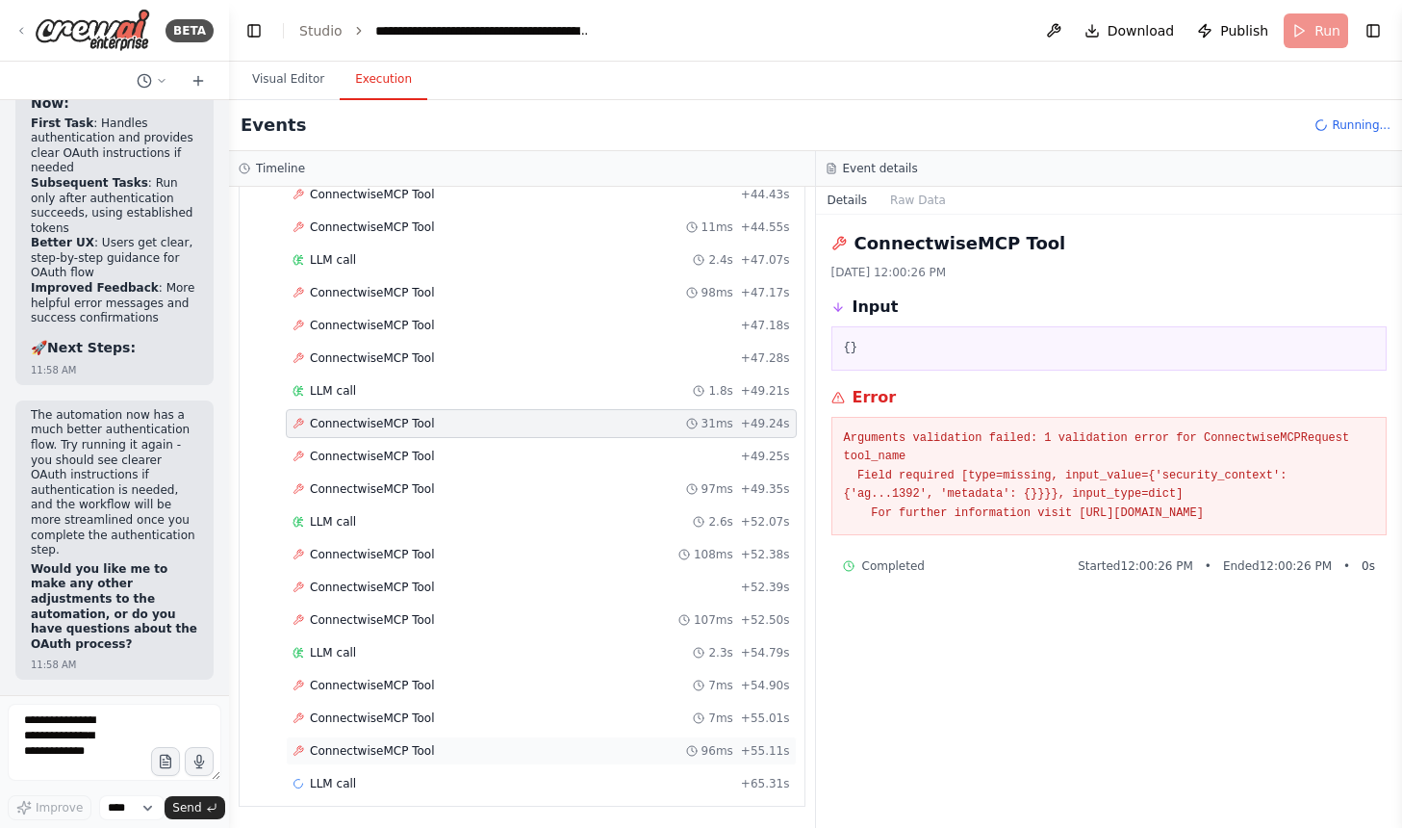
click at [375, 764] on div "ConnectwiseMCP Tool 96ms + 55.11s" at bounding box center [541, 750] width 511 height 29
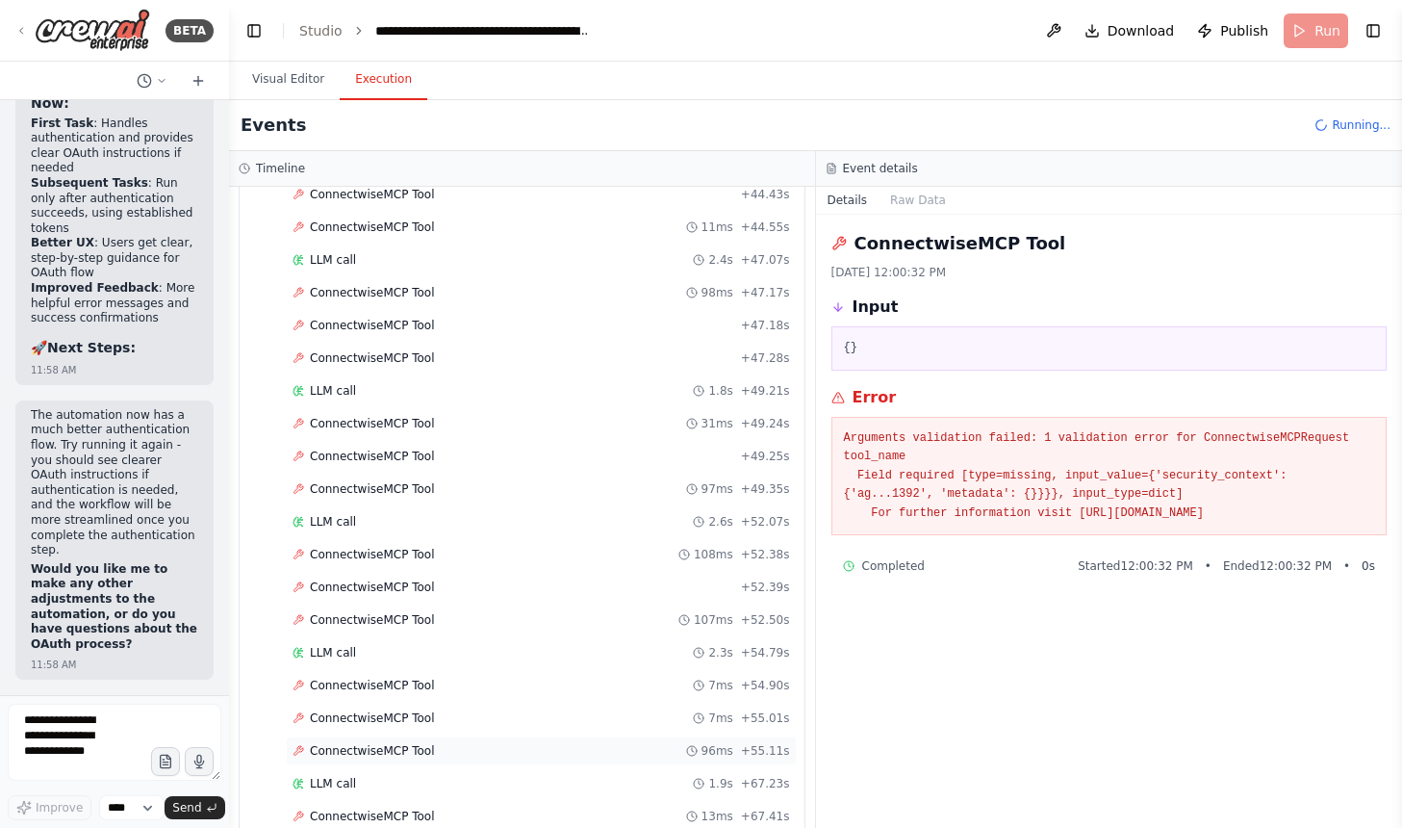
click at [376, 743] on span "ConnectwiseMCP Tool" at bounding box center [372, 750] width 125 height 15
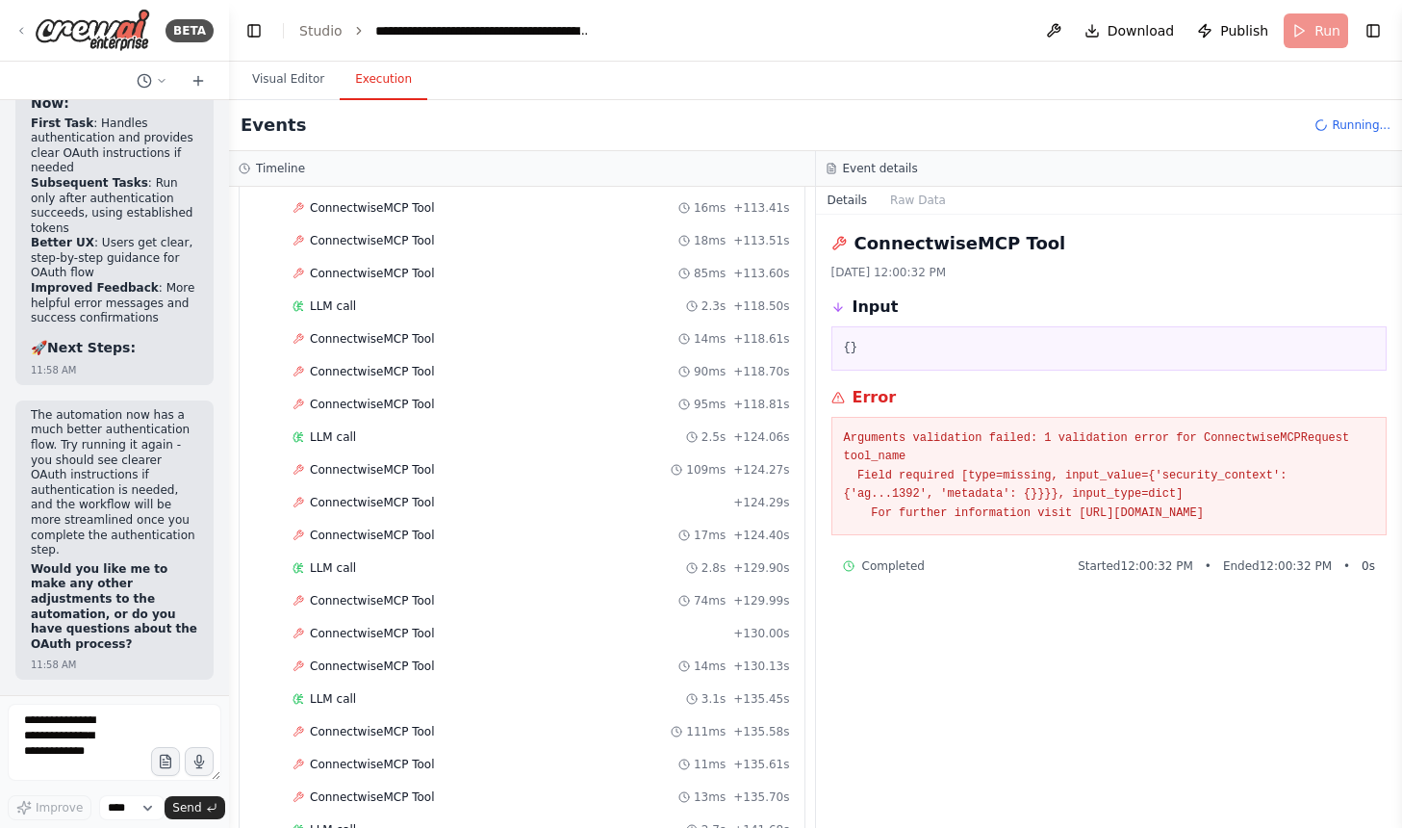
scroll to position [5095, 0]
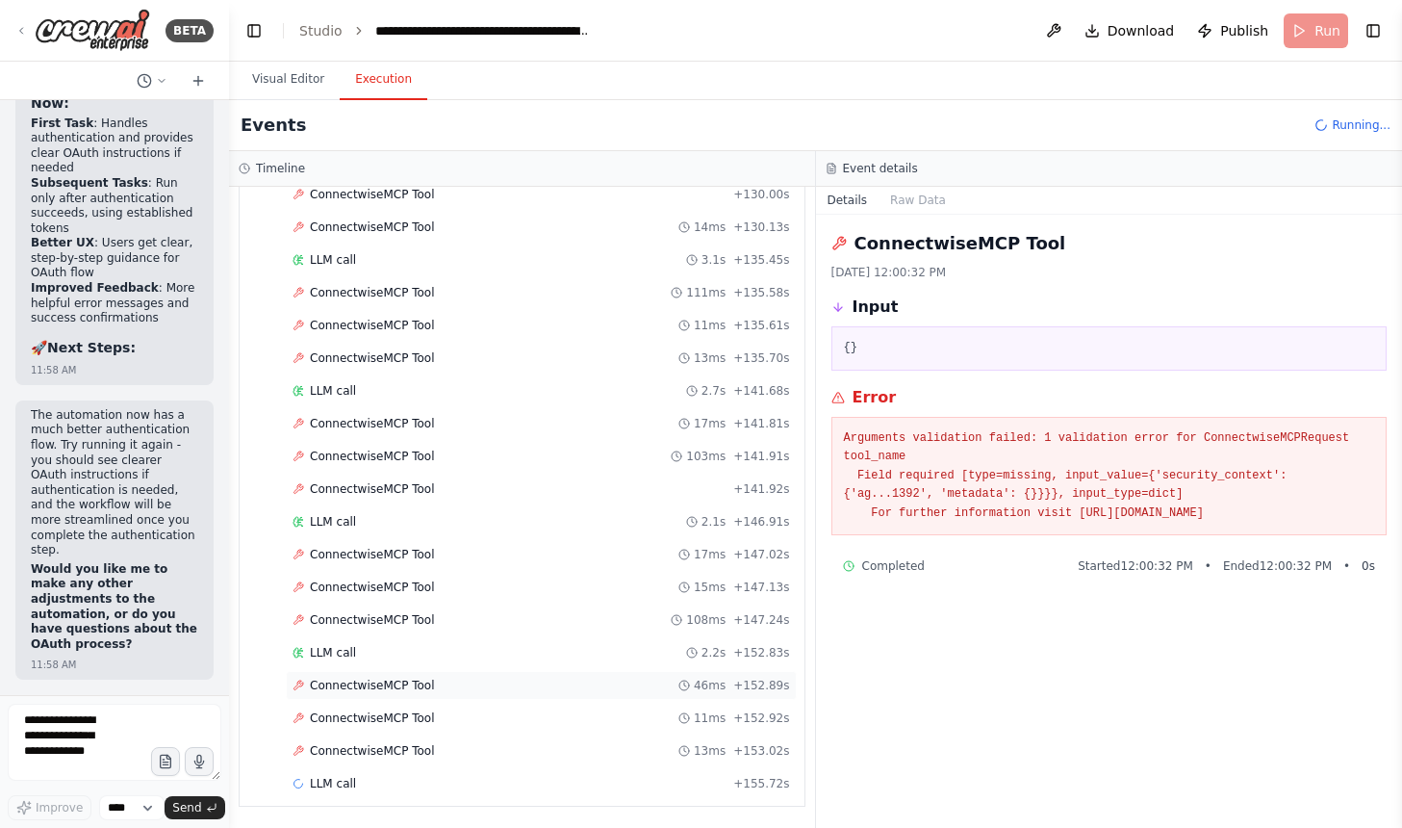
click at [455, 692] on div "ConnectwiseMCP Tool 46ms + 152.89s" at bounding box center [542, 684] width 498 height 15
click at [450, 717] on div "ConnectwiseMCP Tool 11ms + 152.92s" at bounding box center [542, 717] width 498 height 15
click at [516, 678] on div "ConnectwiseMCP Tool 46ms + 152.89s" at bounding box center [542, 684] width 498 height 15
click at [520, 645] on div "LLM call 2.2s + 152.83s" at bounding box center [542, 652] width 498 height 15
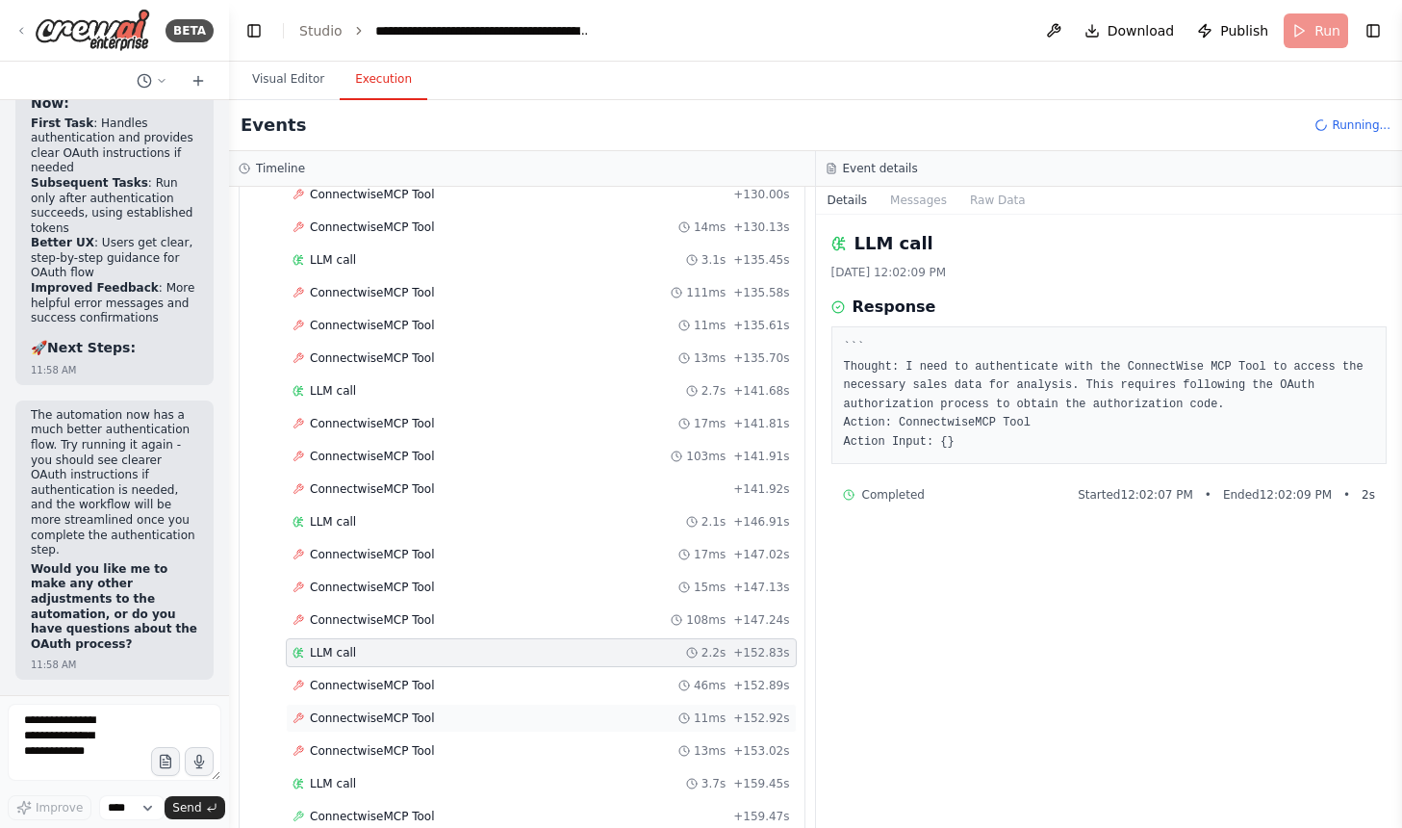
click at [509, 708] on div "ConnectwiseMCP Tool 11ms + 152.92s" at bounding box center [541, 717] width 511 height 29
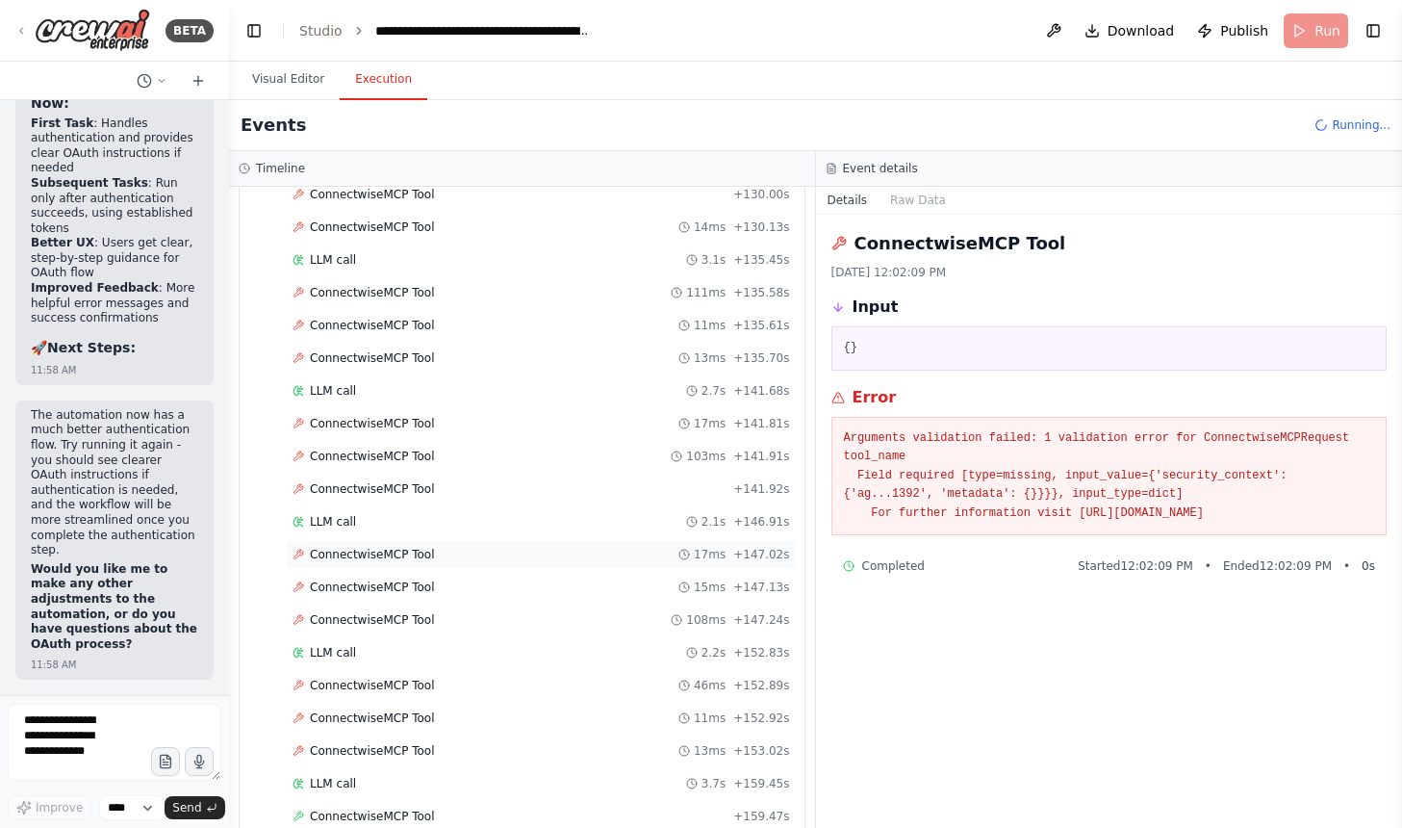
click at [564, 558] on div "ConnectwiseMCP Tool 17ms + 147.02s" at bounding box center [542, 554] width 498 height 15
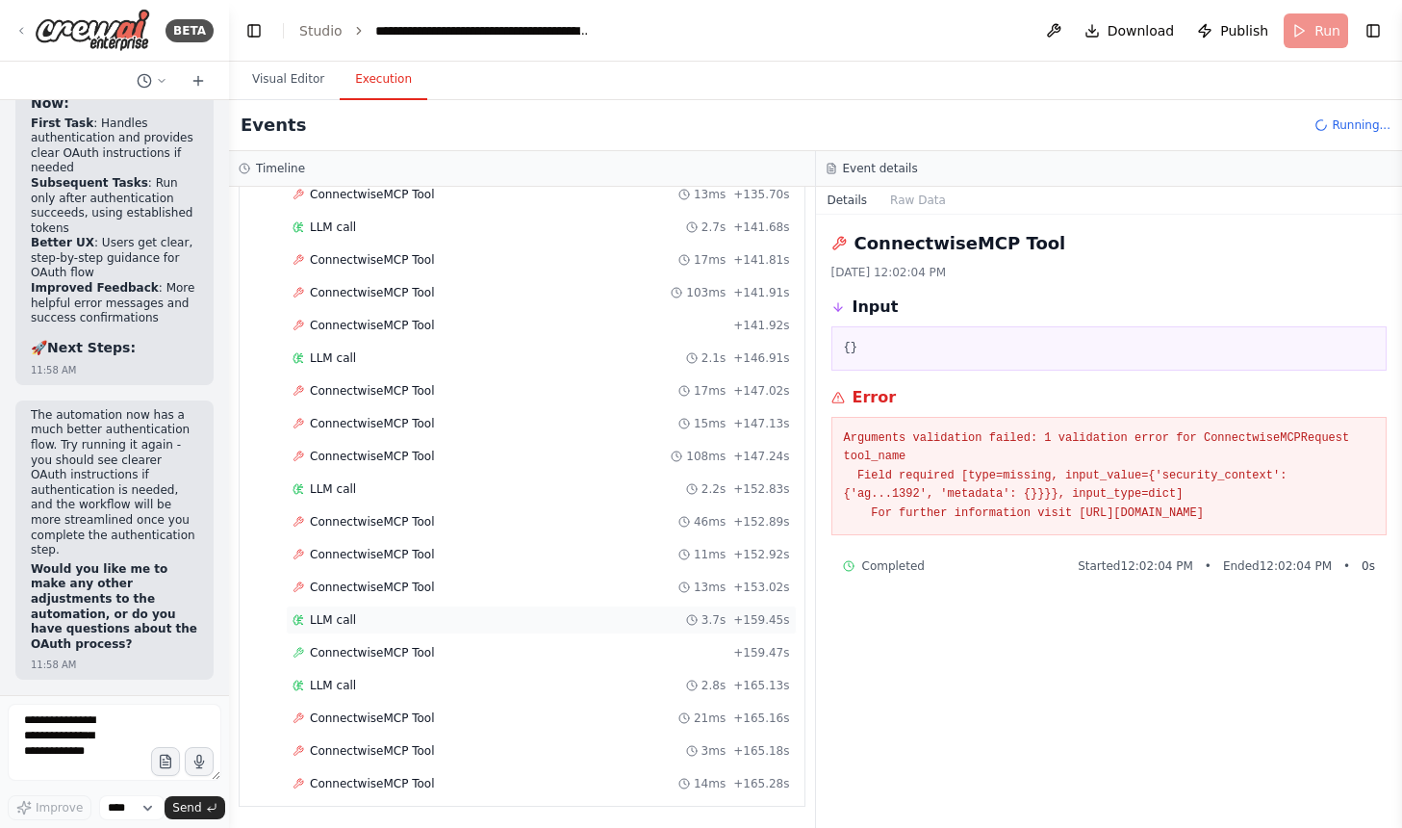
click at [477, 778] on div "ConnectwiseMCP Tool 14ms + 165.28s" at bounding box center [542, 783] width 498 height 15
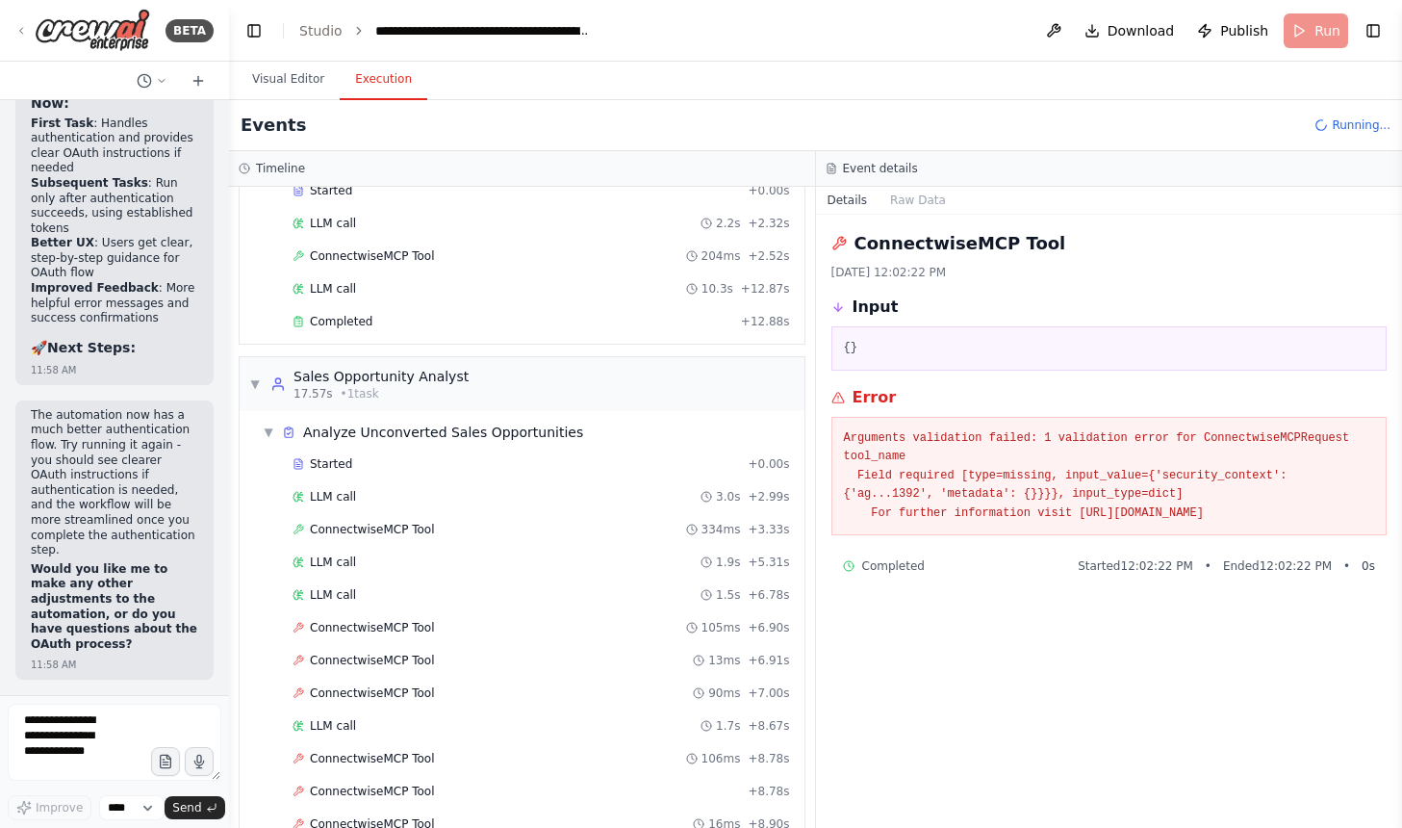
scroll to position [0, 0]
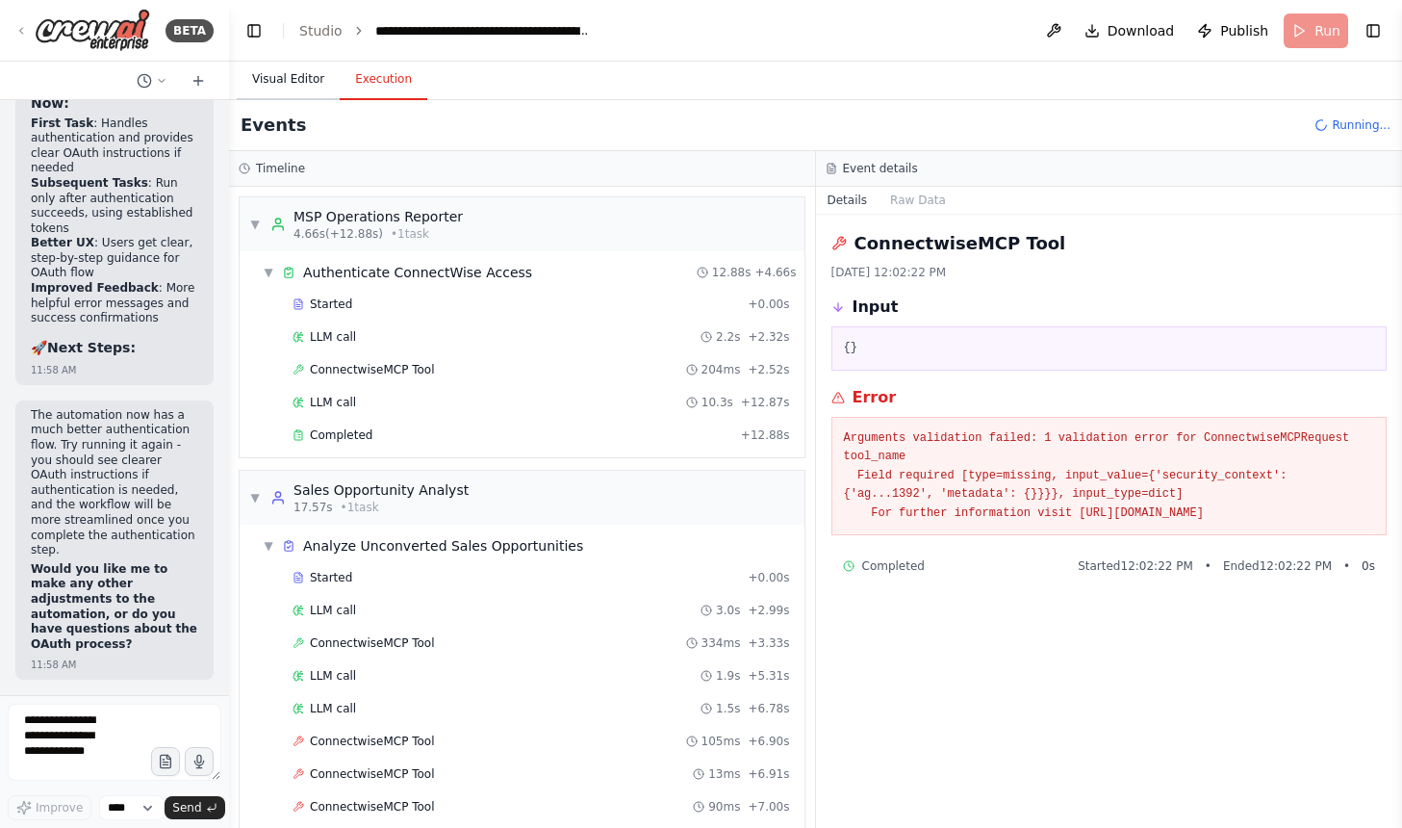
click at [280, 70] on button "Visual Editor" at bounding box center [288, 80] width 103 height 40
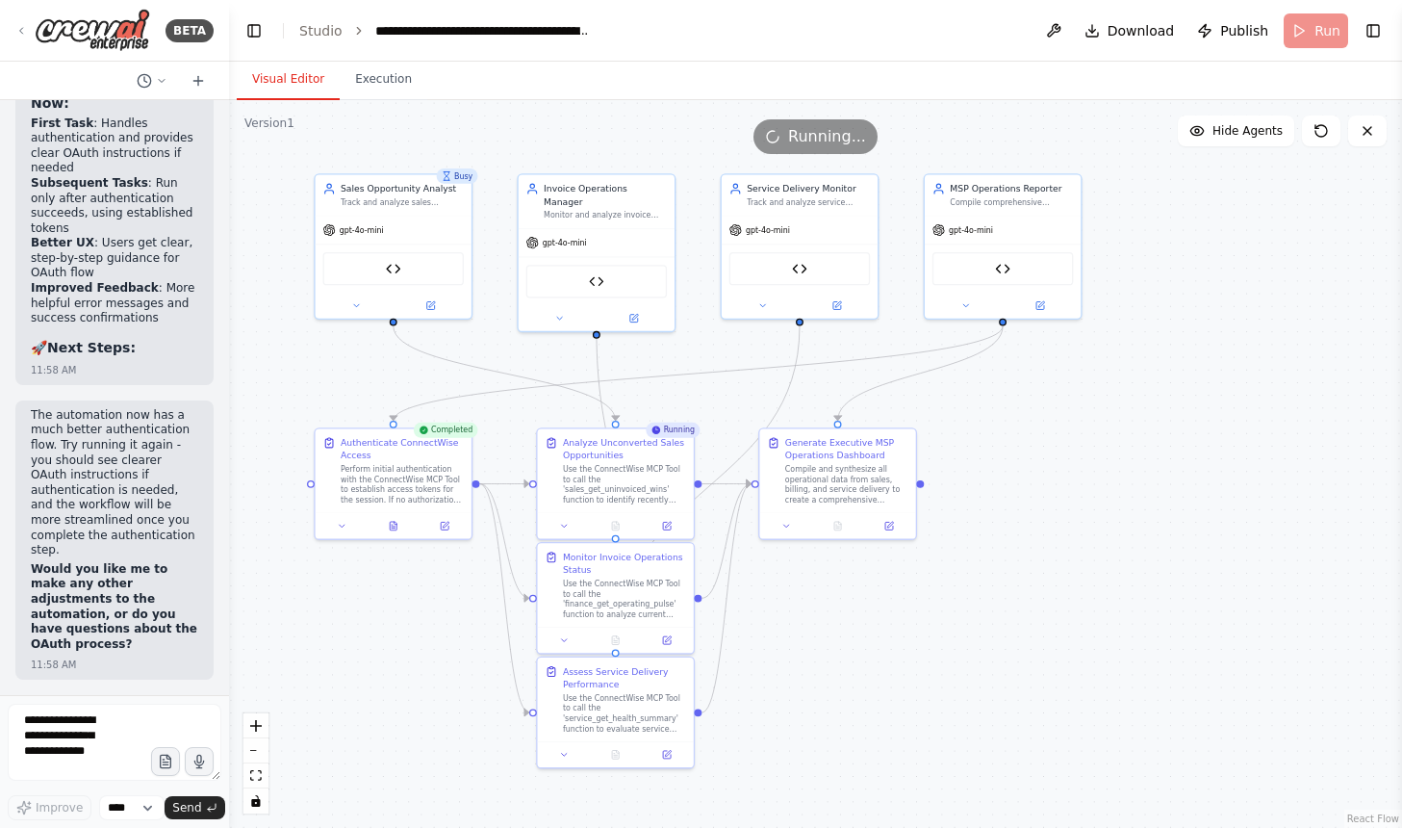
drag, startPoint x: 803, startPoint y: 567, endPoint x: 952, endPoint y: 641, distance: 166.6
click at [952, 641] on div ".deletable-edge-delete-btn { width: 20px; height: 20px; border: 0px solid #ffff…" at bounding box center [815, 464] width 1173 height 728
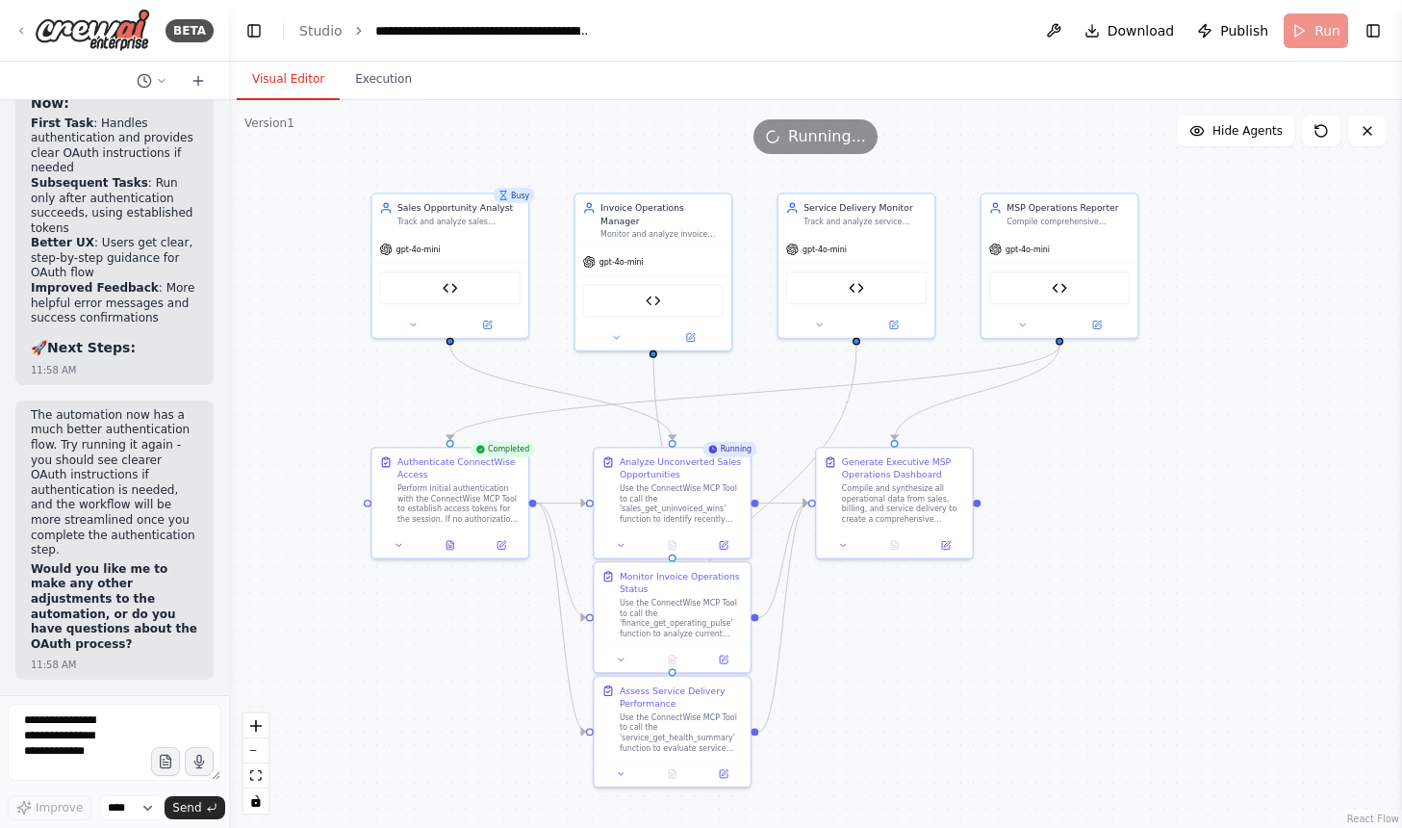
drag, startPoint x: 890, startPoint y: 336, endPoint x: 942, endPoint y: 351, distance: 54.2
click at [942, 351] on div ".deletable-edge-delete-btn { width: 20px; height: 20px; border: 0px solid #ffff…" at bounding box center [815, 464] width 1173 height 728
click at [371, 103] on div ".deletable-edge-delete-btn { width: 20px; height: 20px; border: 0px solid #ffff…" at bounding box center [815, 464] width 1173 height 728
click at [371, 101] on div ".deletable-edge-delete-btn { width: 20px; height: 20px; border: 0px solid #ffff…" at bounding box center [815, 464] width 1173 height 728
click at [376, 89] on button "Execution" at bounding box center [384, 80] width 88 height 40
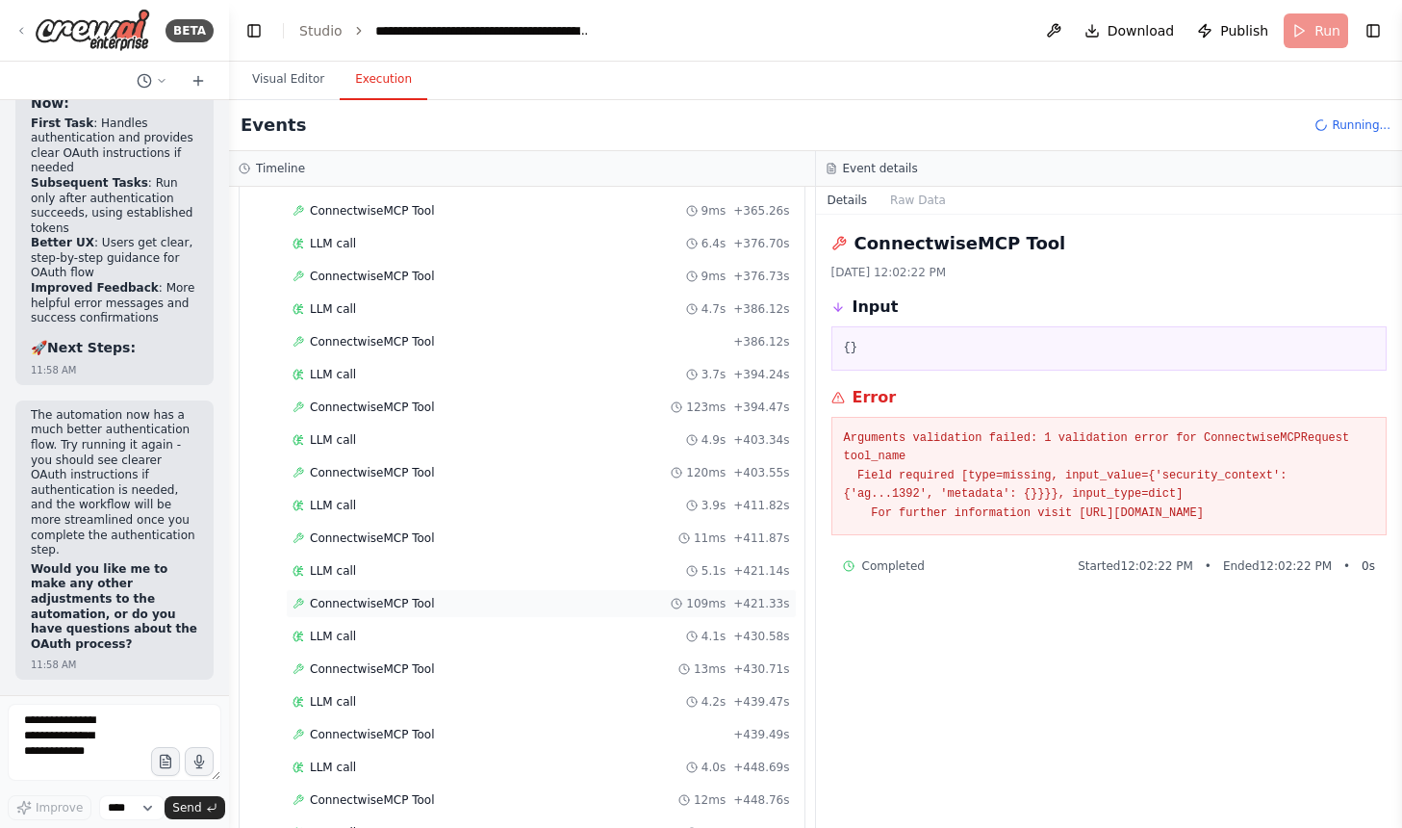
scroll to position [7631, 0]
click at [353, 593] on div "ConnectwiseMCP Tool 109ms + 421.33s" at bounding box center [541, 602] width 511 height 29
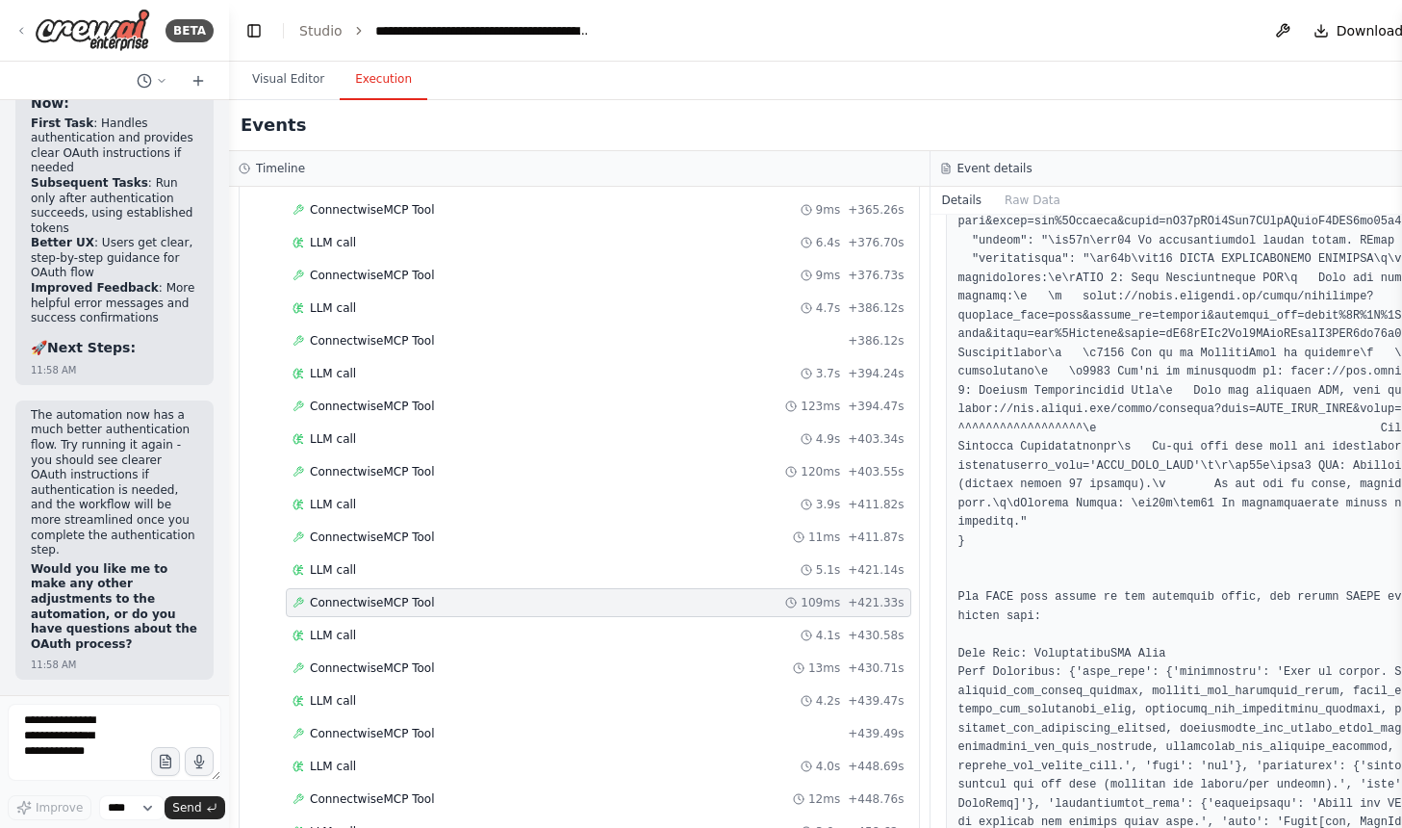
scroll to position [406, 0]
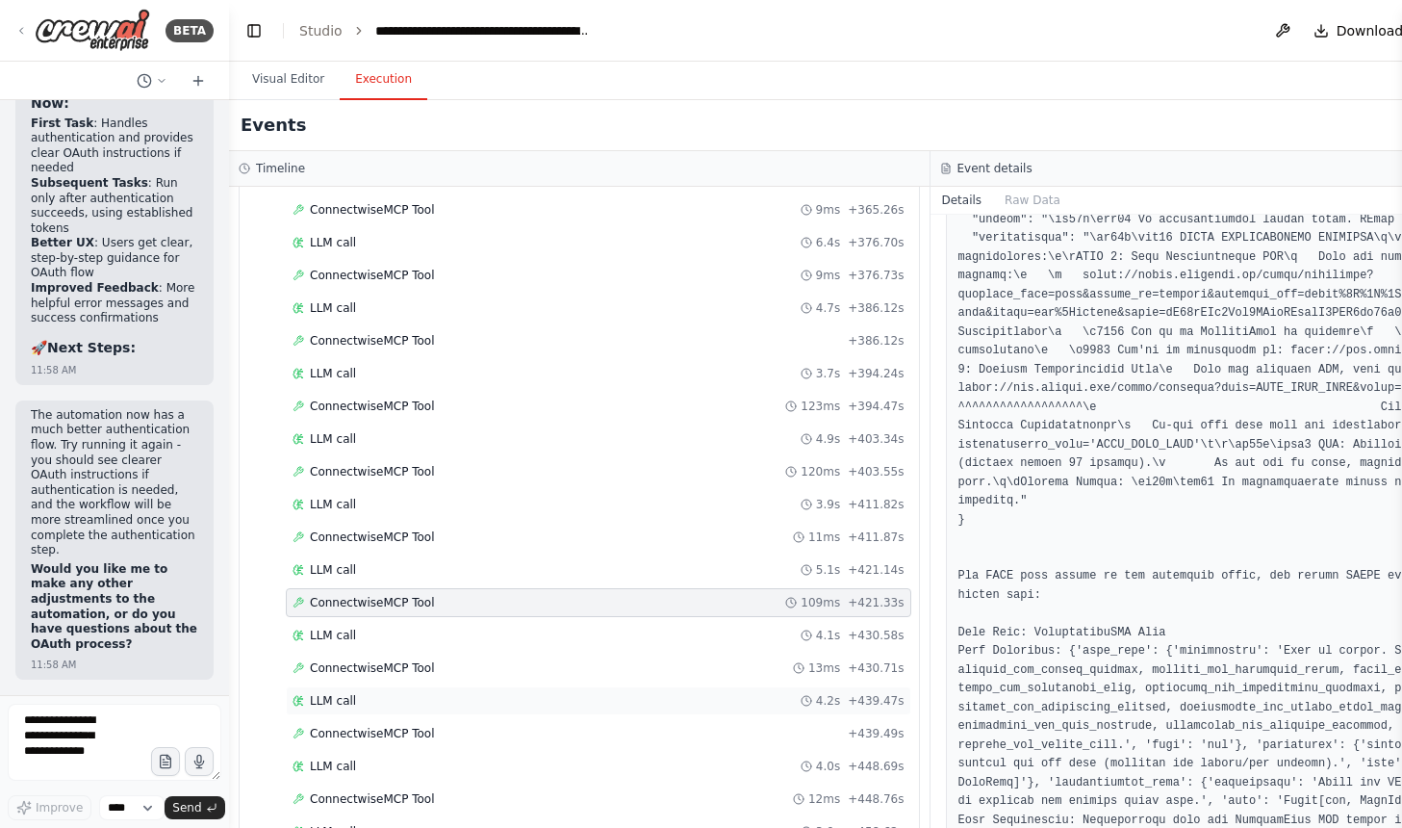
click at [734, 686] on div "LLM call 4.2s + 439.47s" at bounding box center [599, 700] width 626 height 29
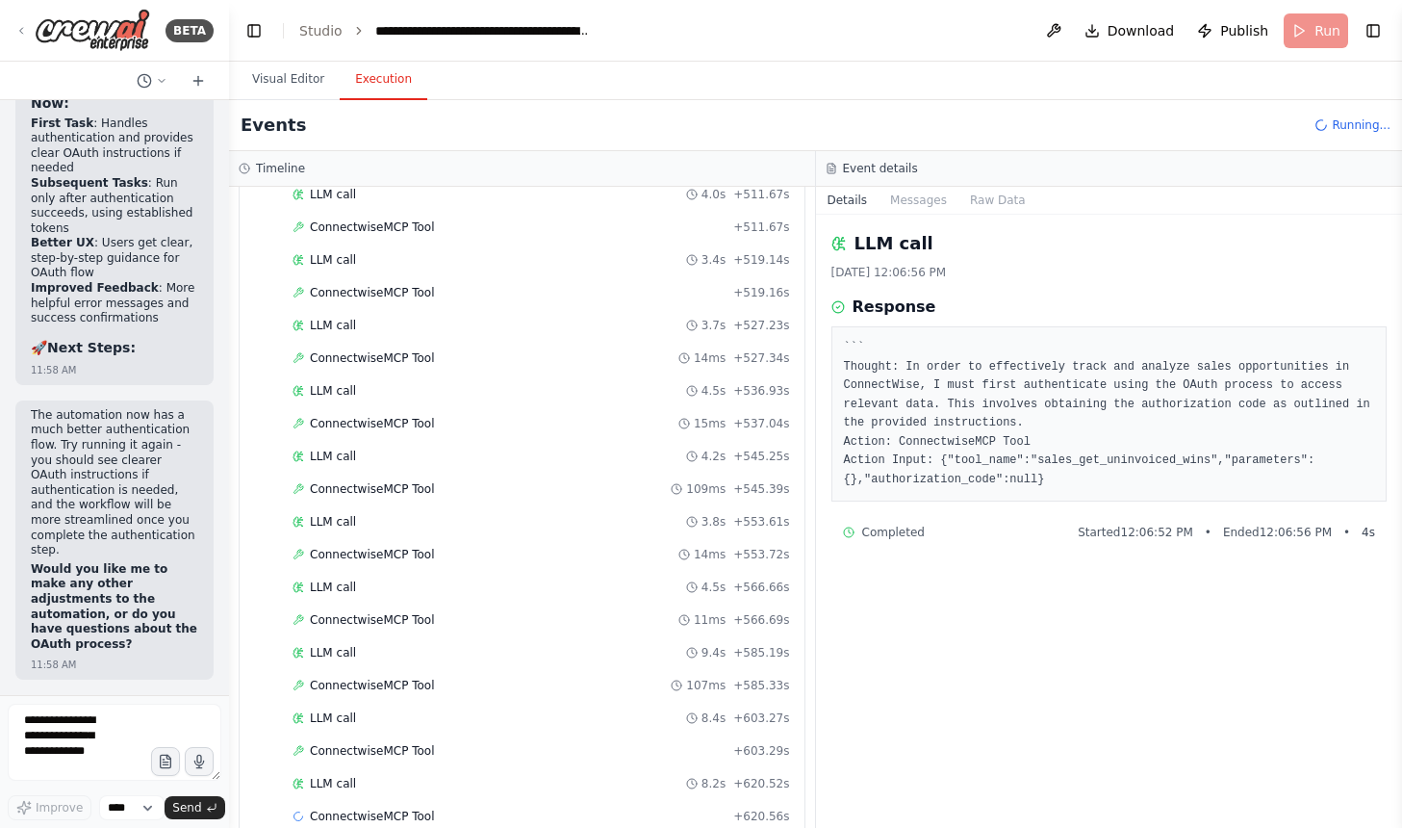
scroll to position [8681, 0]
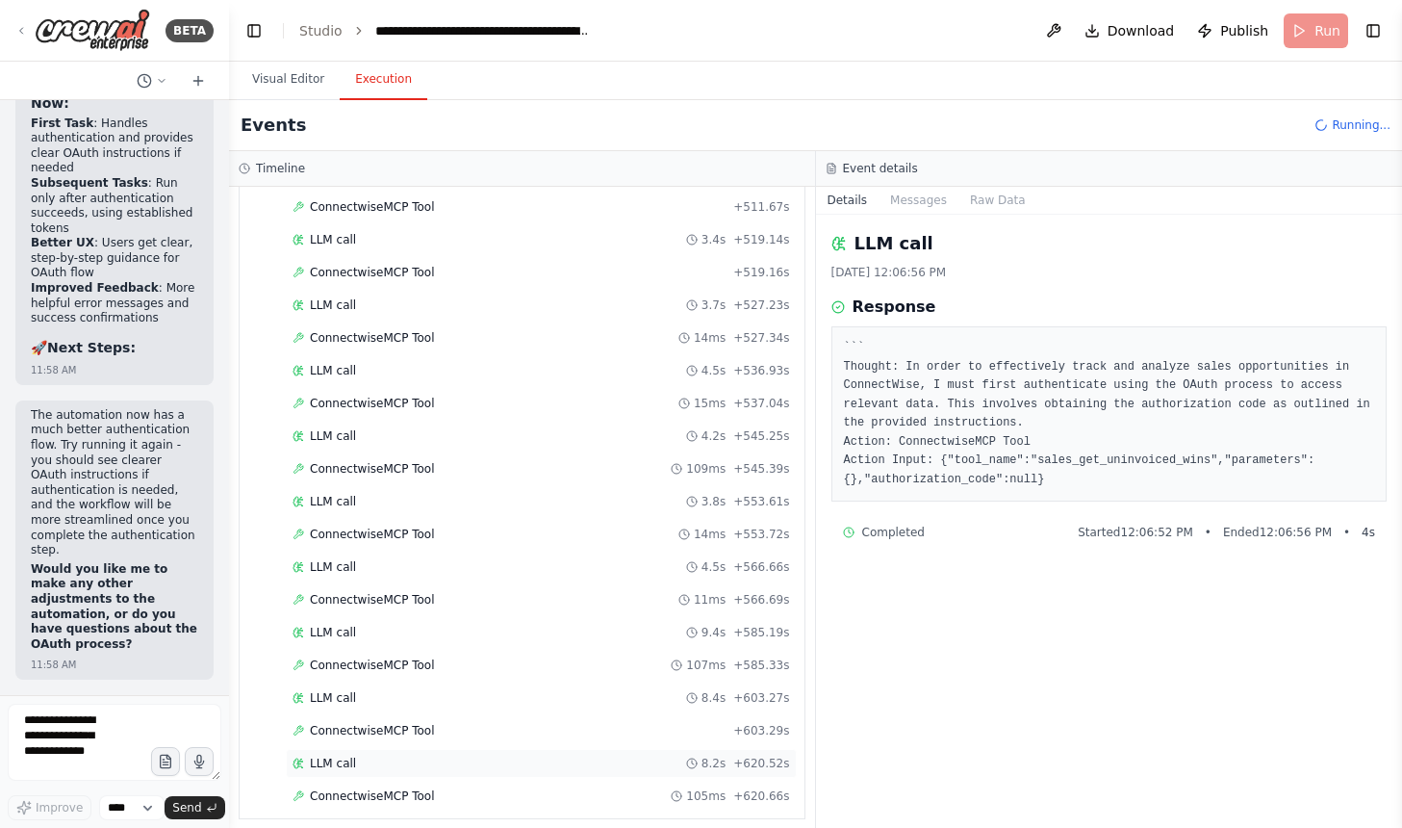
click at [613, 766] on div "LLM call 8.2s + 620.52s" at bounding box center [542, 762] width 498 height 15
click at [625, 787] on div "ConnectwiseMCP Tool 105ms + 620.66s" at bounding box center [541, 795] width 511 height 29
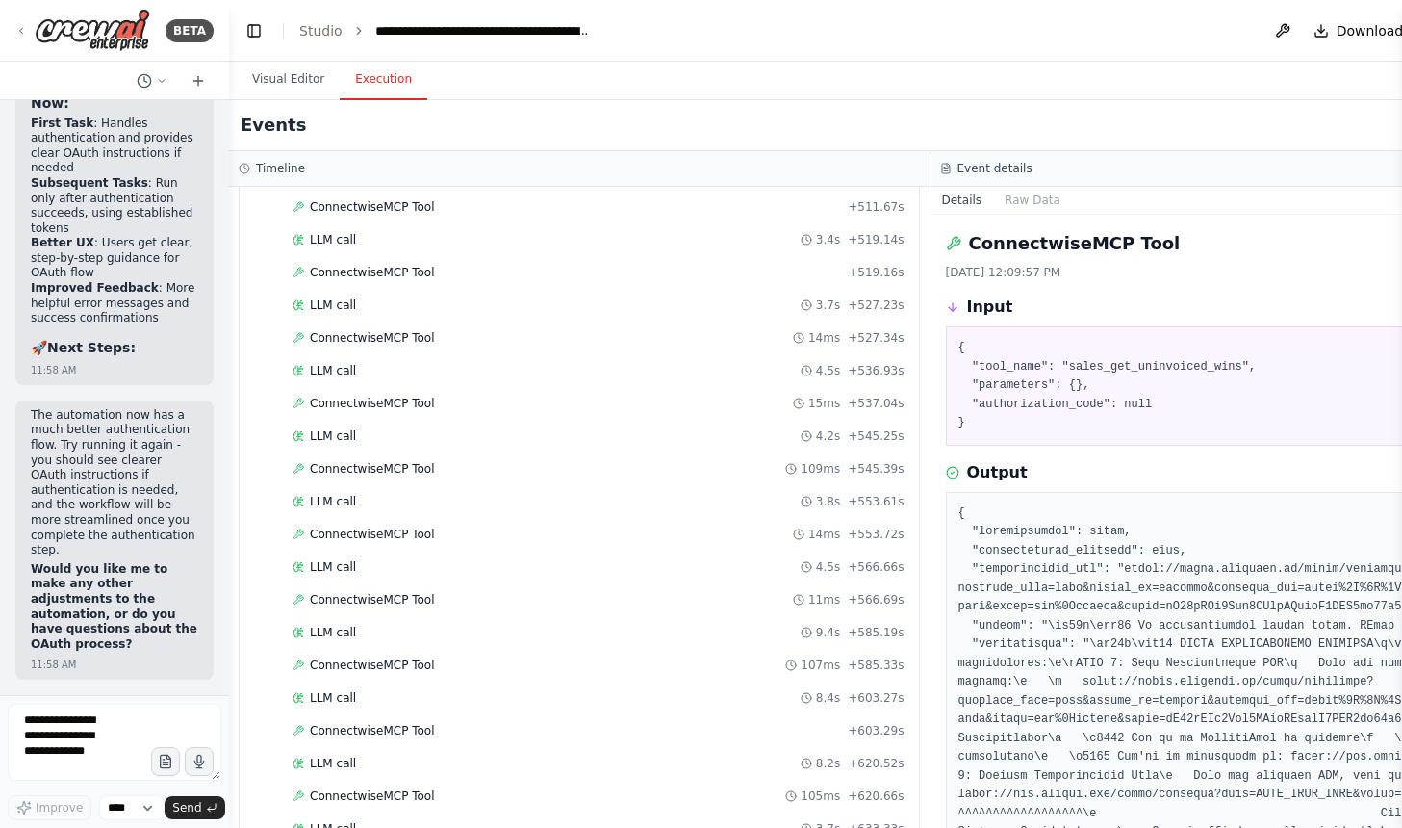
click at [551, 79] on div "Visual Editor Execution" at bounding box center [930, 81] width 1402 height 38
